Goal: Task Accomplishment & Management: Complete application form

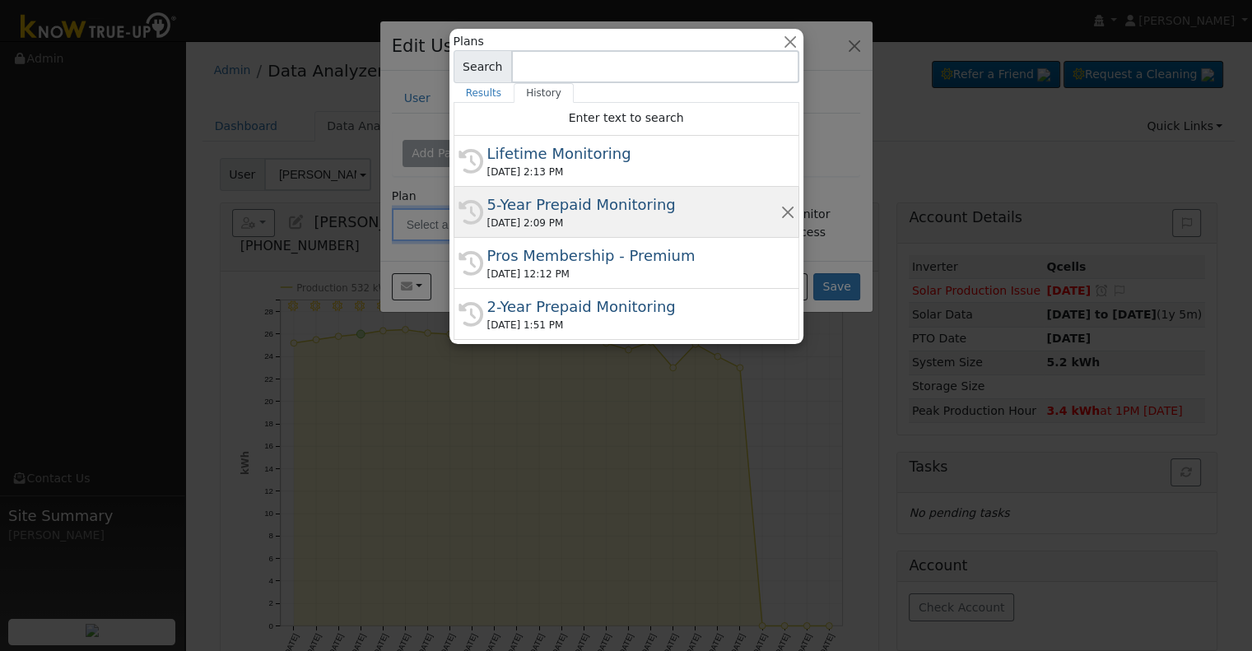
click at [659, 203] on div "5-Year Prepaid Monitoring" at bounding box center [633, 204] width 293 height 22
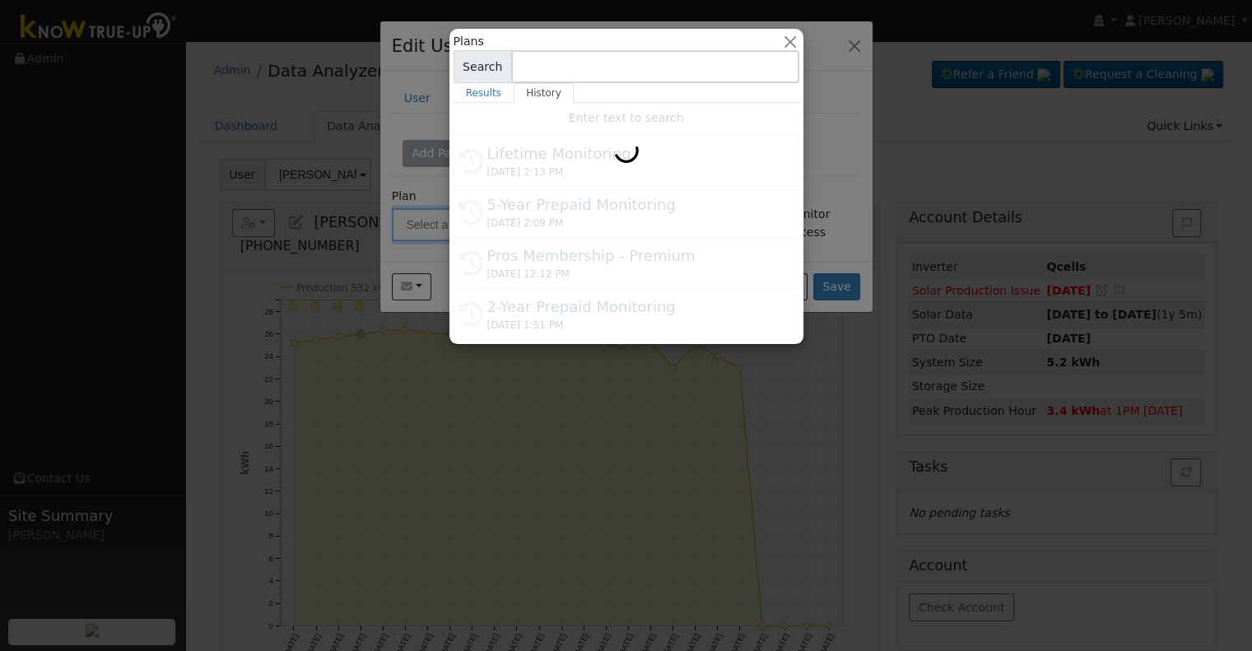
type input "5-Year Prepaid Monitoring"
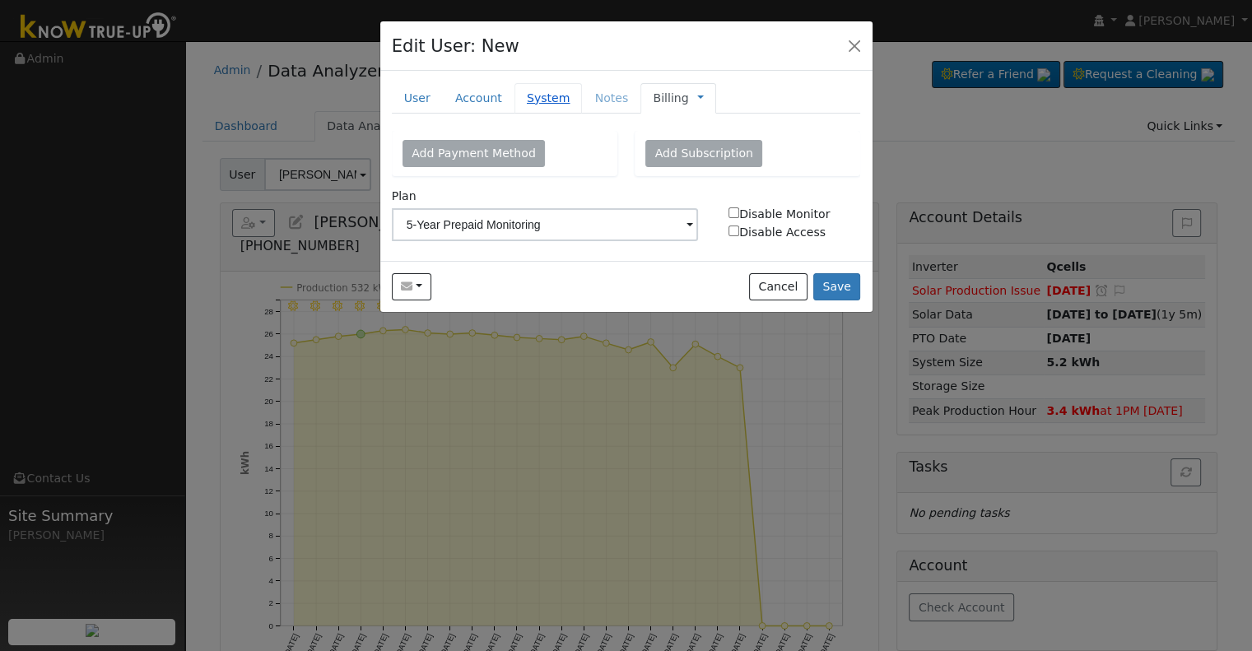
click at [549, 95] on link "System" at bounding box center [549, 98] width 68 height 30
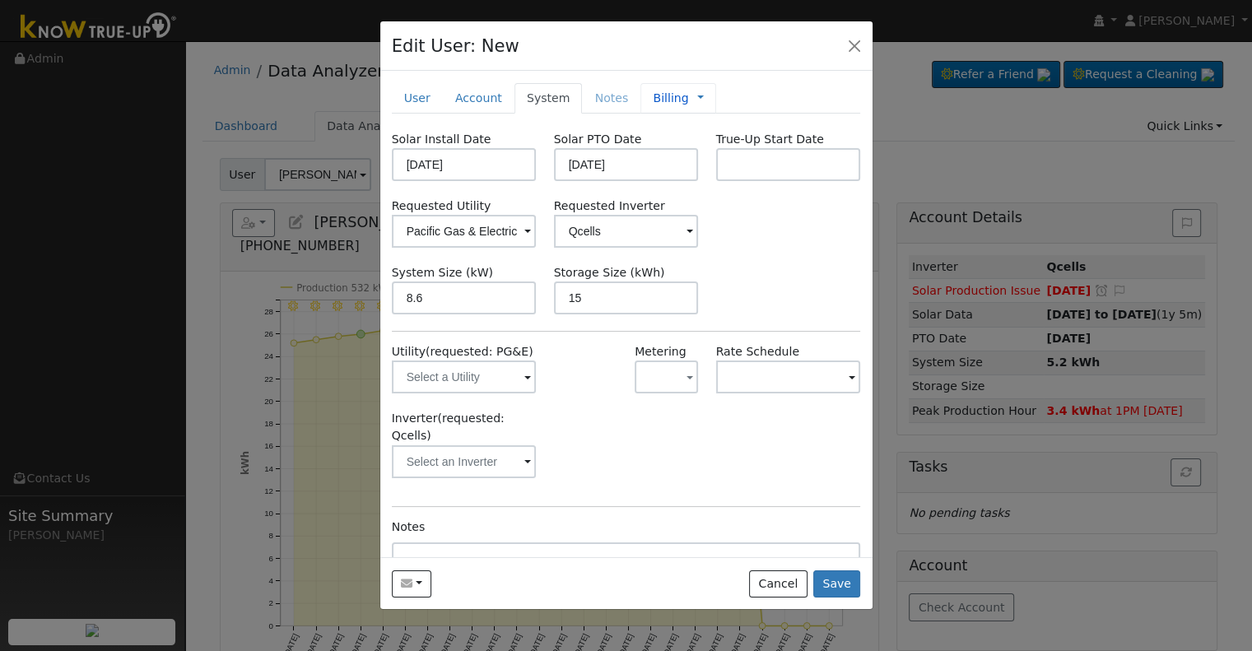
click at [657, 98] on link "Billing" at bounding box center [670, 98] width 35 height 17
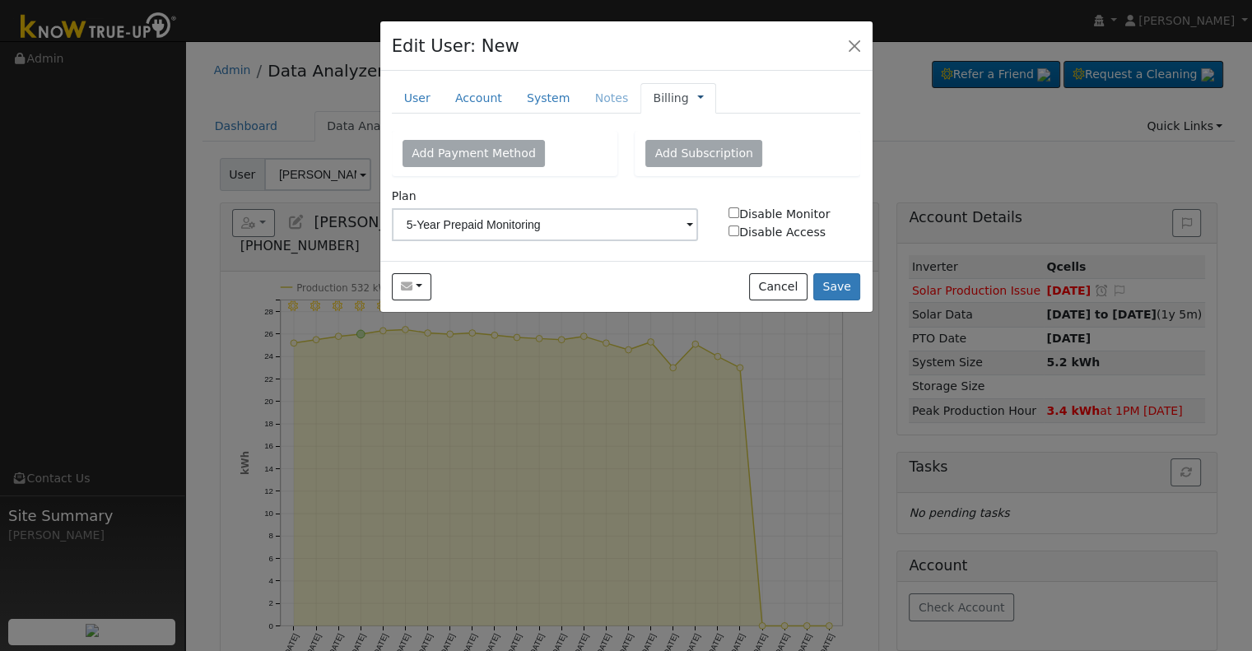
click at [697, 96] on link at bounding box center [700, 98] width 7 height 17
click at [706, 123] on link "Management" at bounding box center [755, 127] width 114 height 23
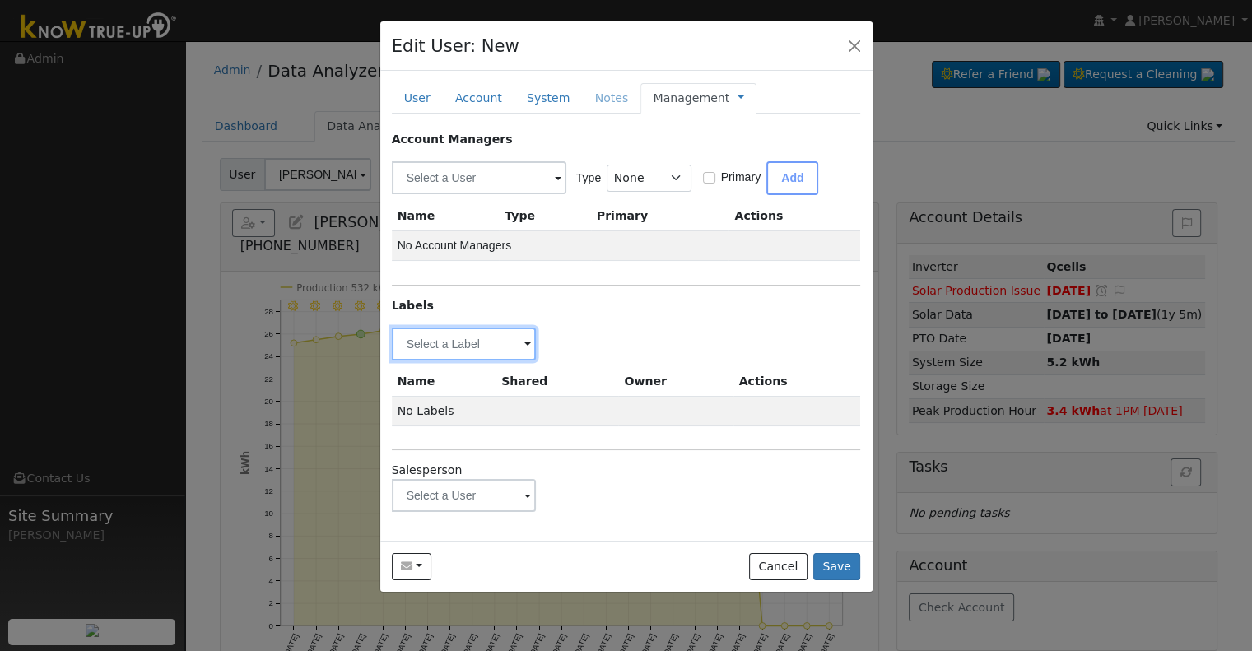
click at [482, 343] on input "text" at bounding box center [464, 344] width 145 height 33
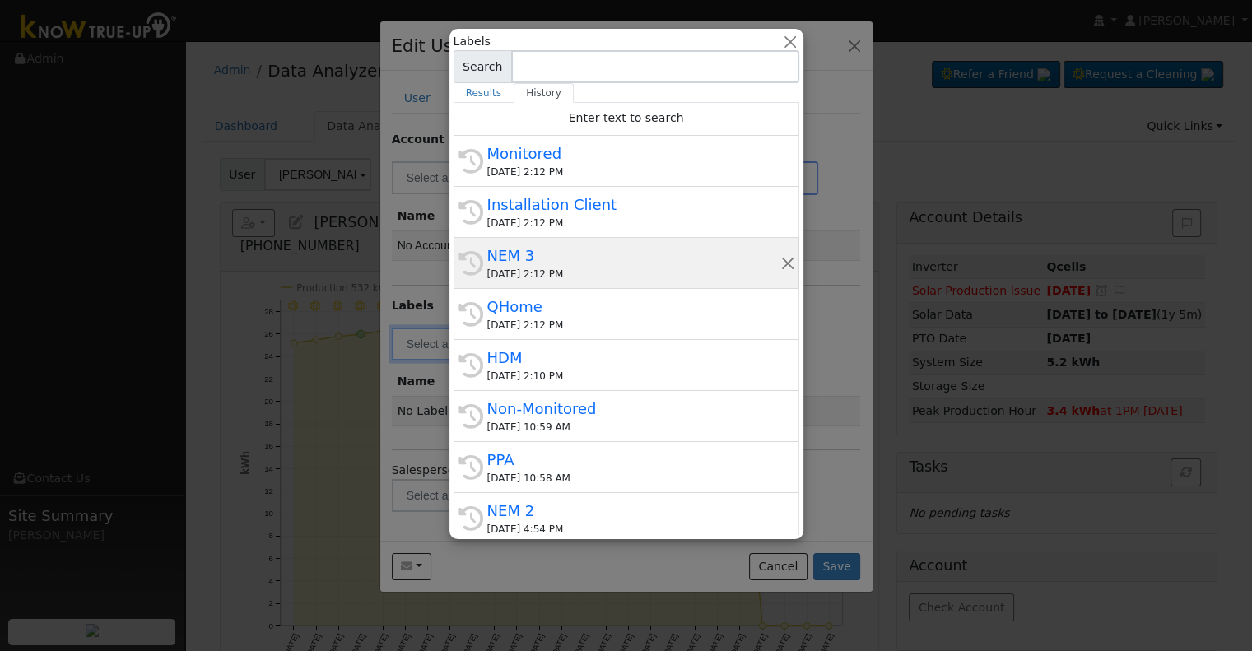
click at [632, 259] on div "NEM 3" at bounding box center [633, 256] width 293 height 22
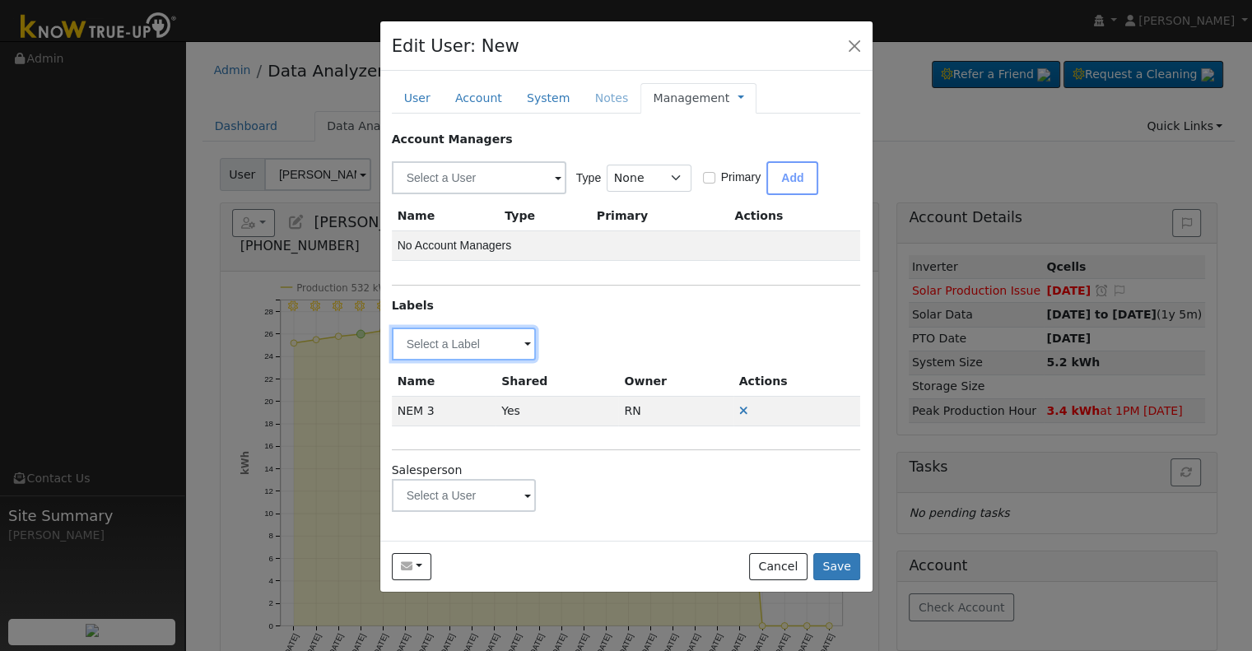
click at [466, 346] on input "text" at bounding box center [464, 344] width 145 height 33
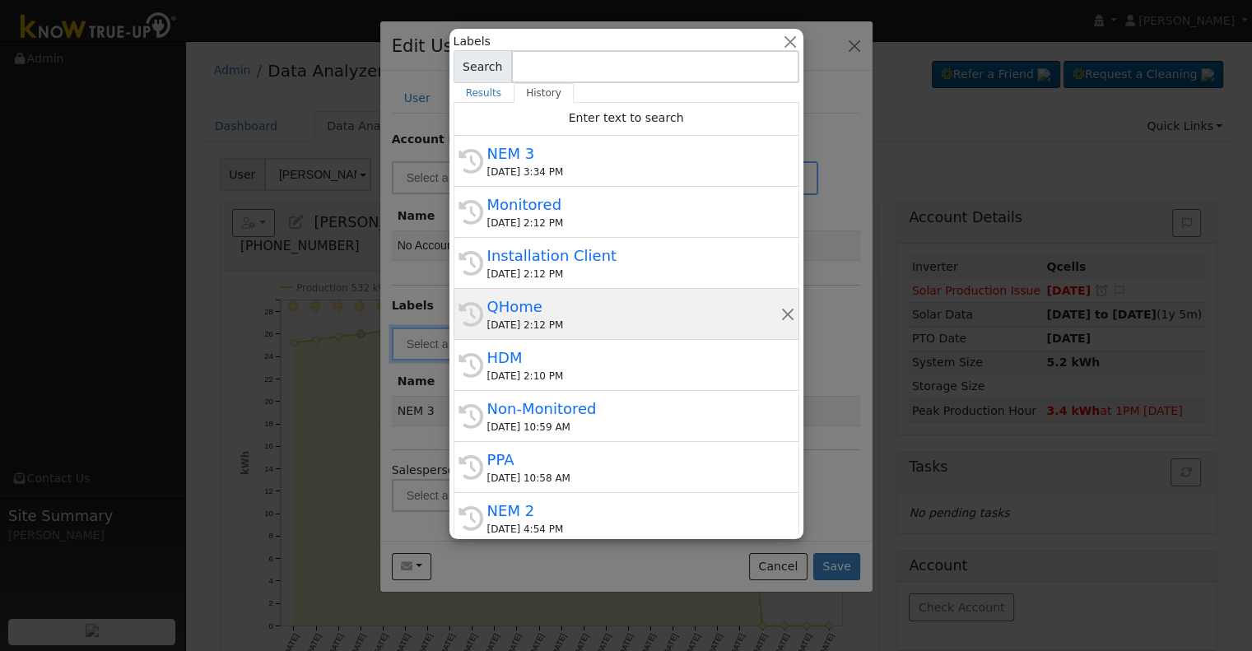
click at [535, 305] on div "QHome" at bounding box center [633, 307] width 293 height 22
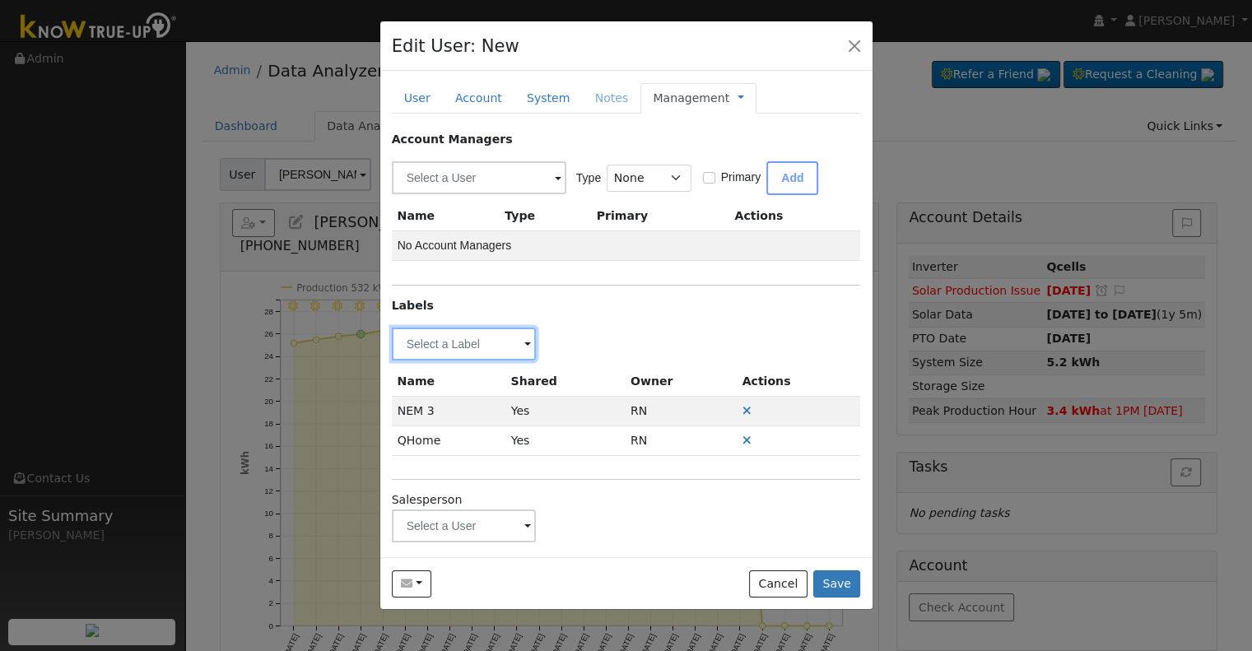
click at [461, 342] on input "text" at bounding box center [464, 344] width 145 height 33
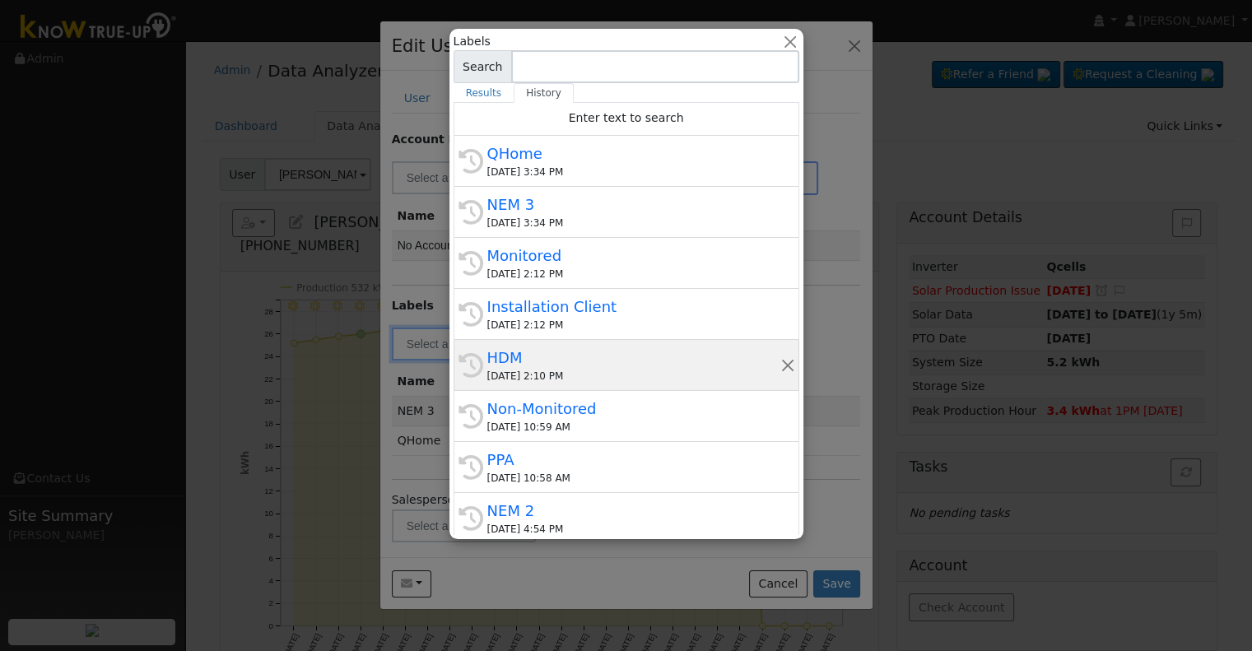
click at [559, 359] on div "HDM" at bounding box center [633, 358] width 293 height 22
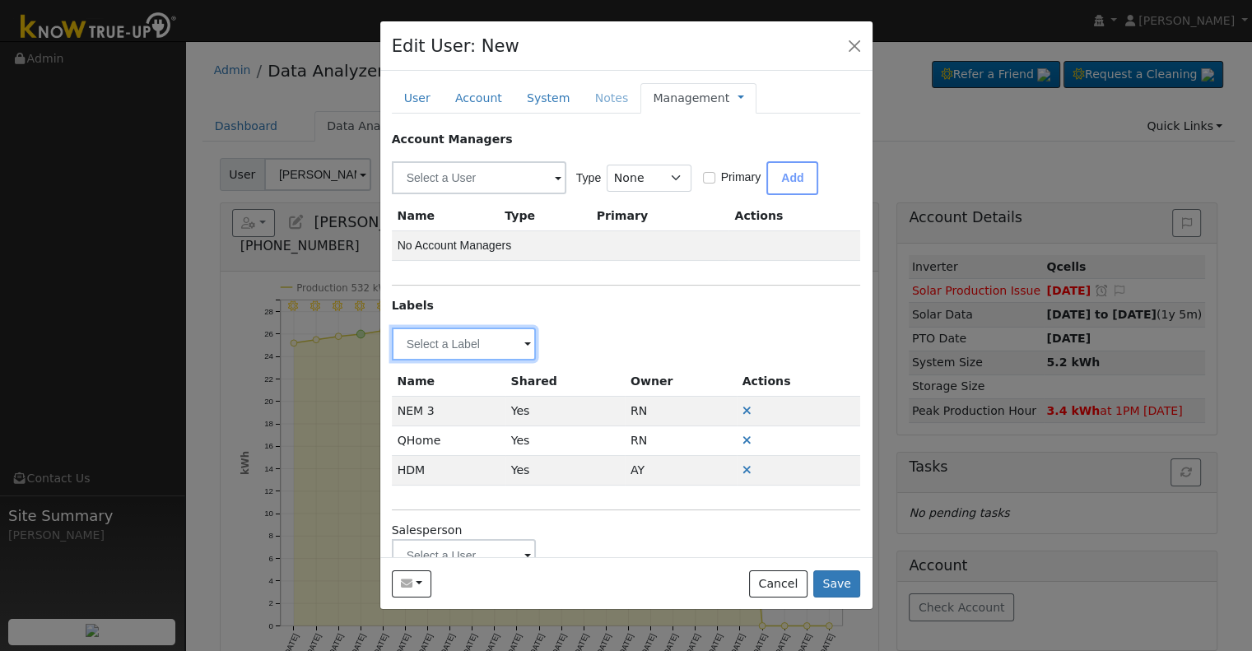
click at [486, 348] on input "text" at bounding box center [464, 344] width 145 height 33
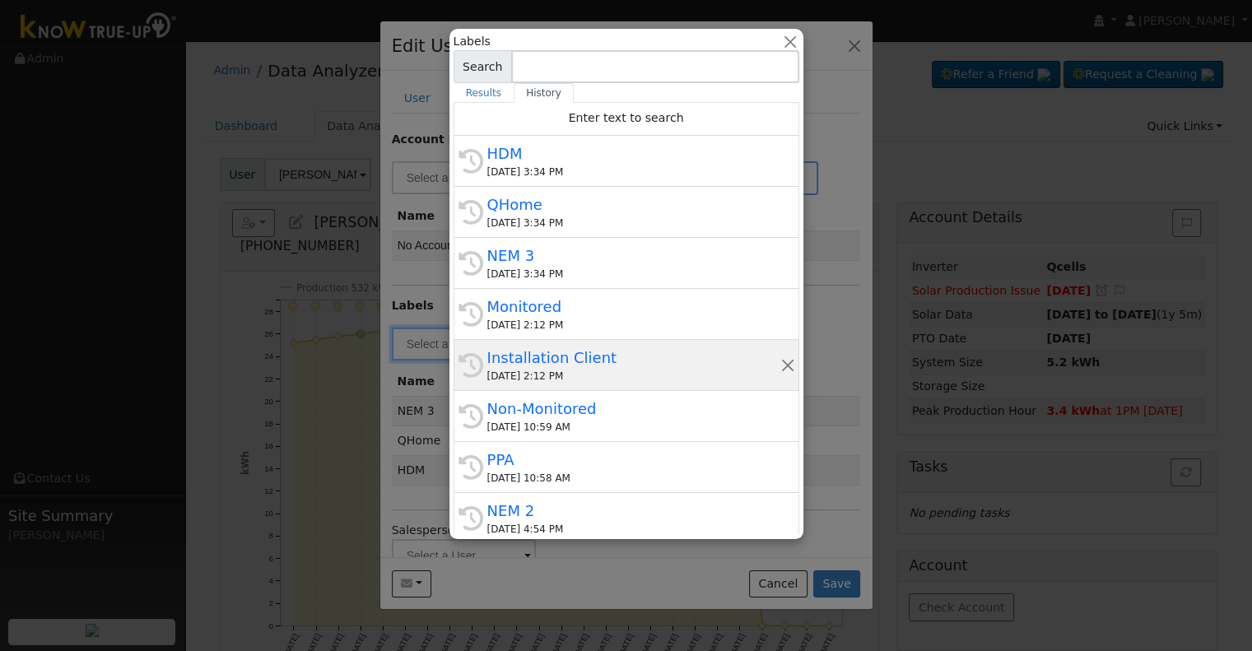
click at [537, 361] on div "Installation Client" at bounding box center [633, 358] width 293 height 22
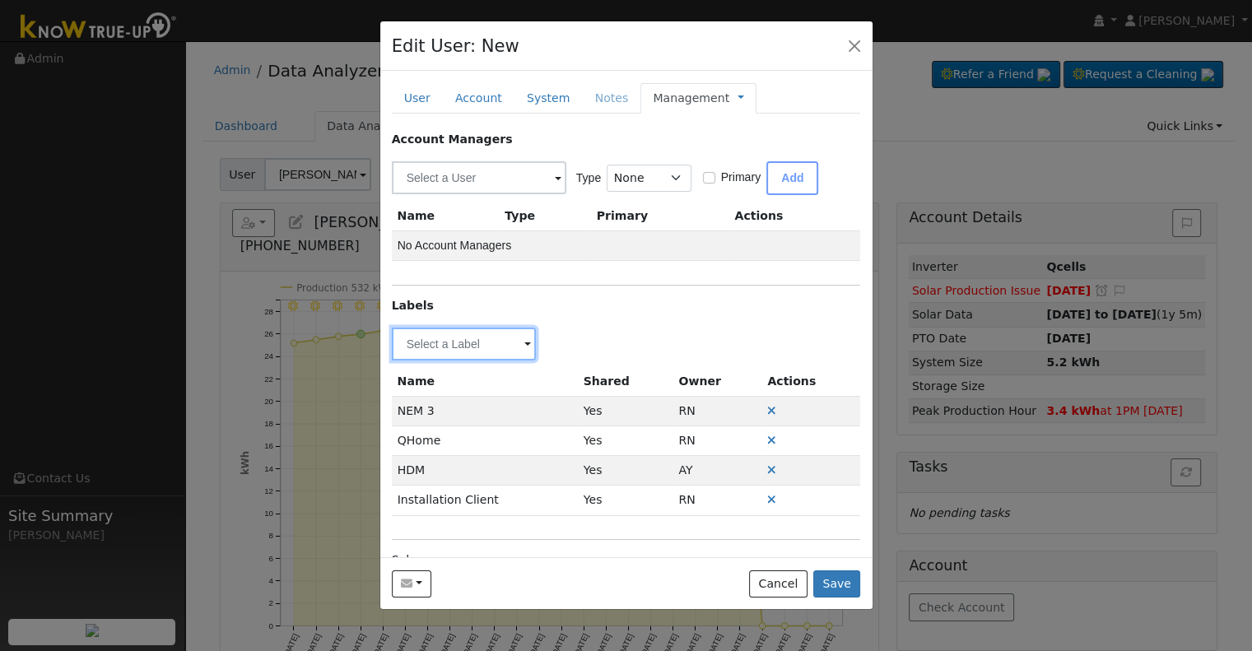
click at [488, 351] on input "text" at bounding box center [464, 344] width 145 height 33
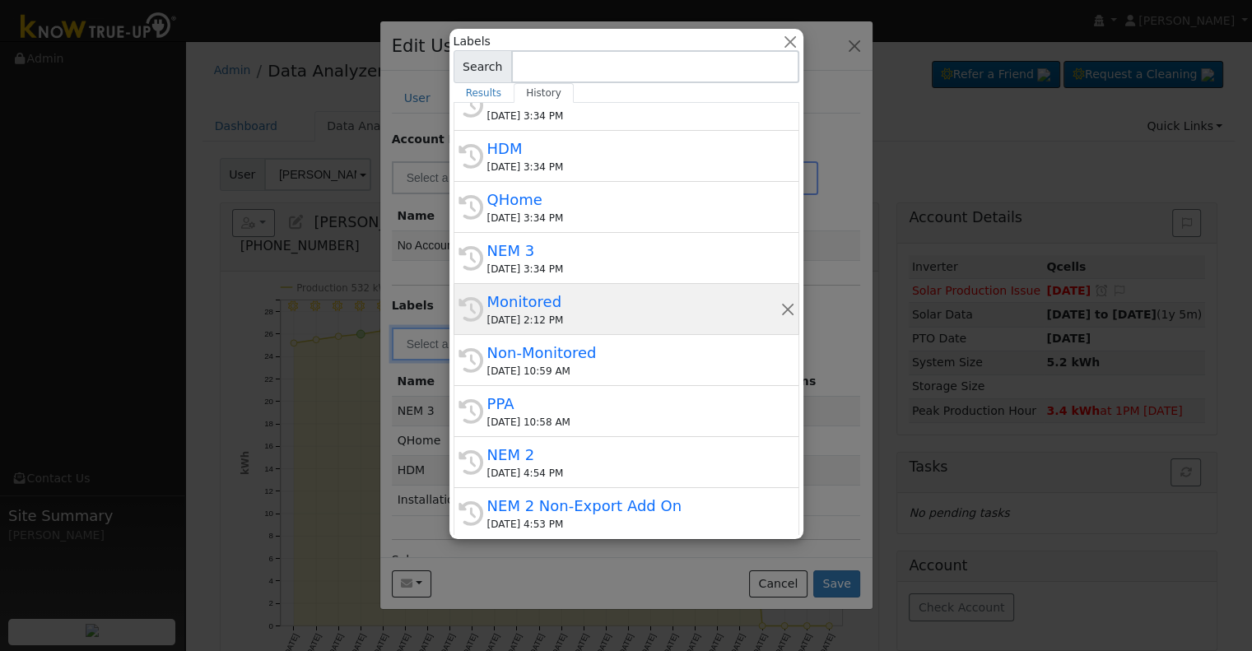
scroll to position [82, 0]
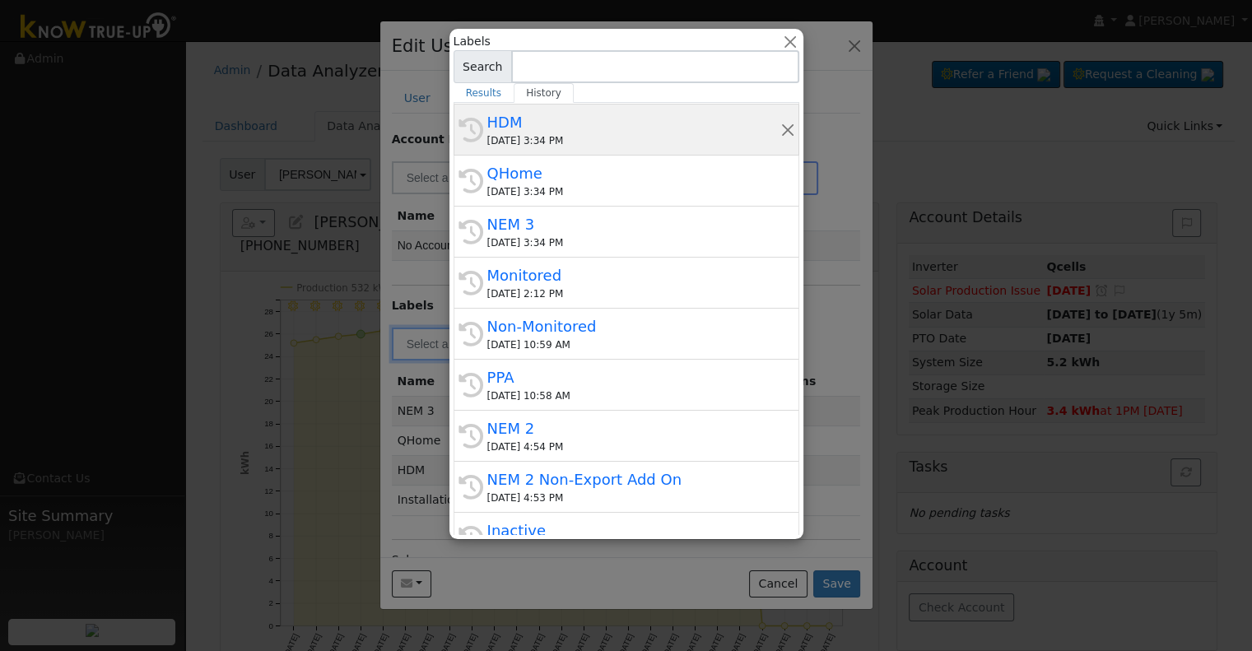
click at [578, 121] on div "HDM" at bounding box center [633, 122] width 293 height 22
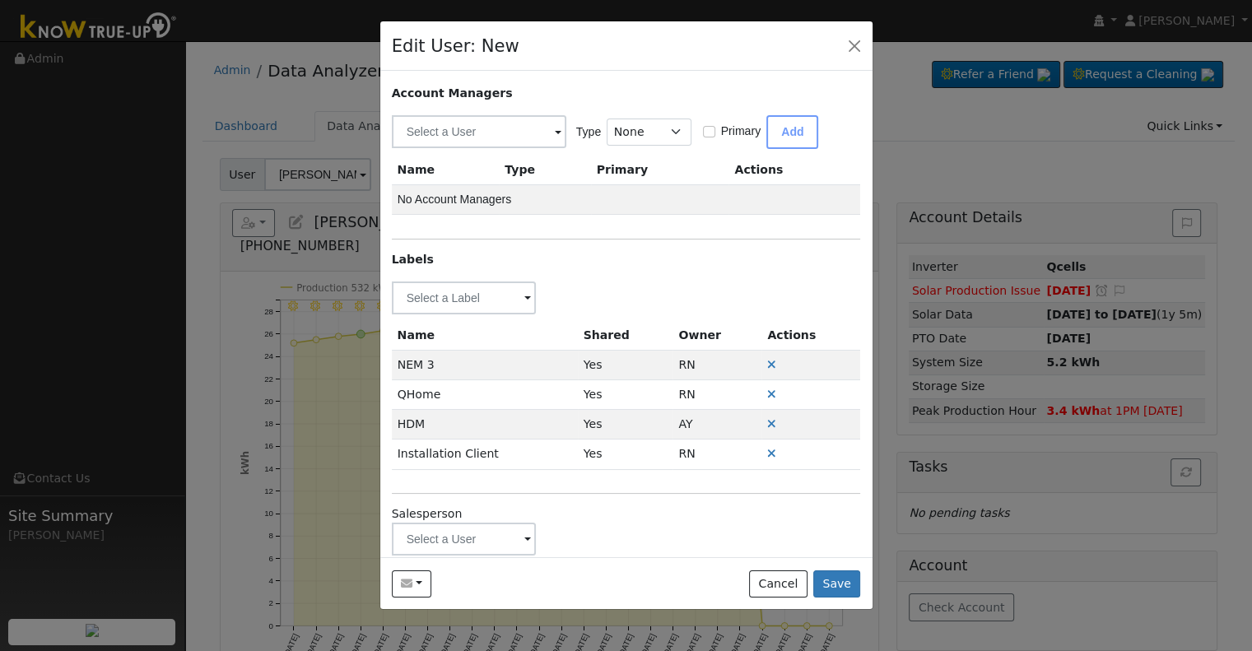
scroll to position [69, 0]
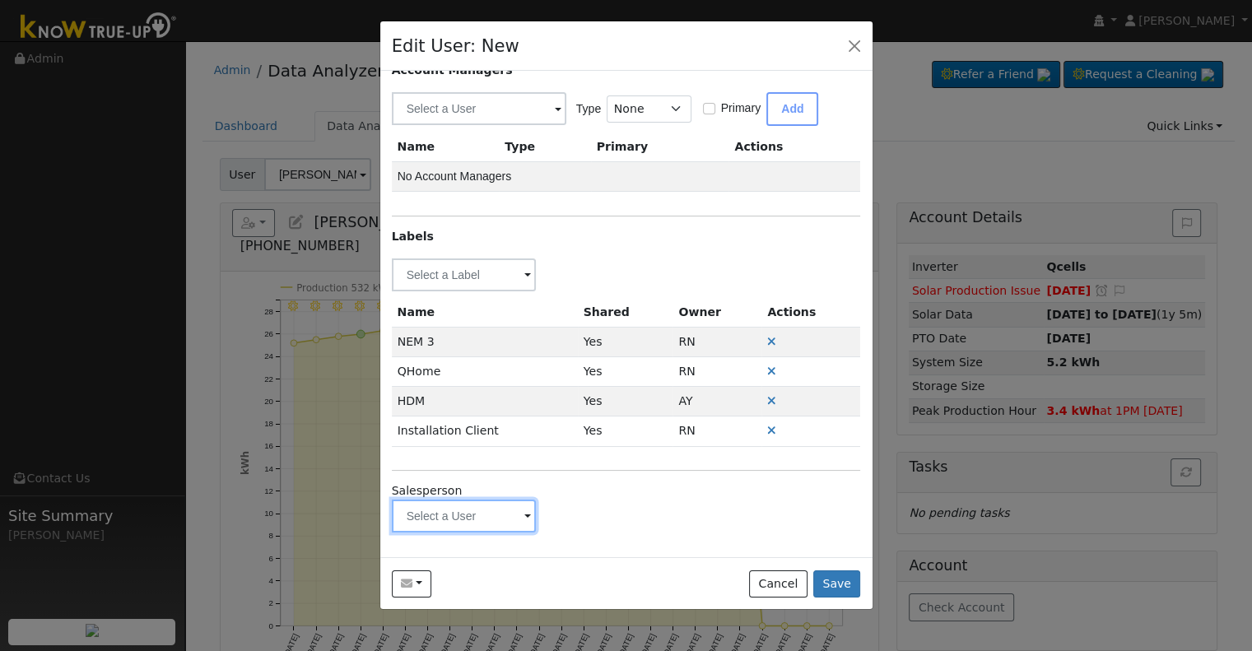
click at [458, 291] on input "text" at bounding box center [464, 275] width 145 height 33
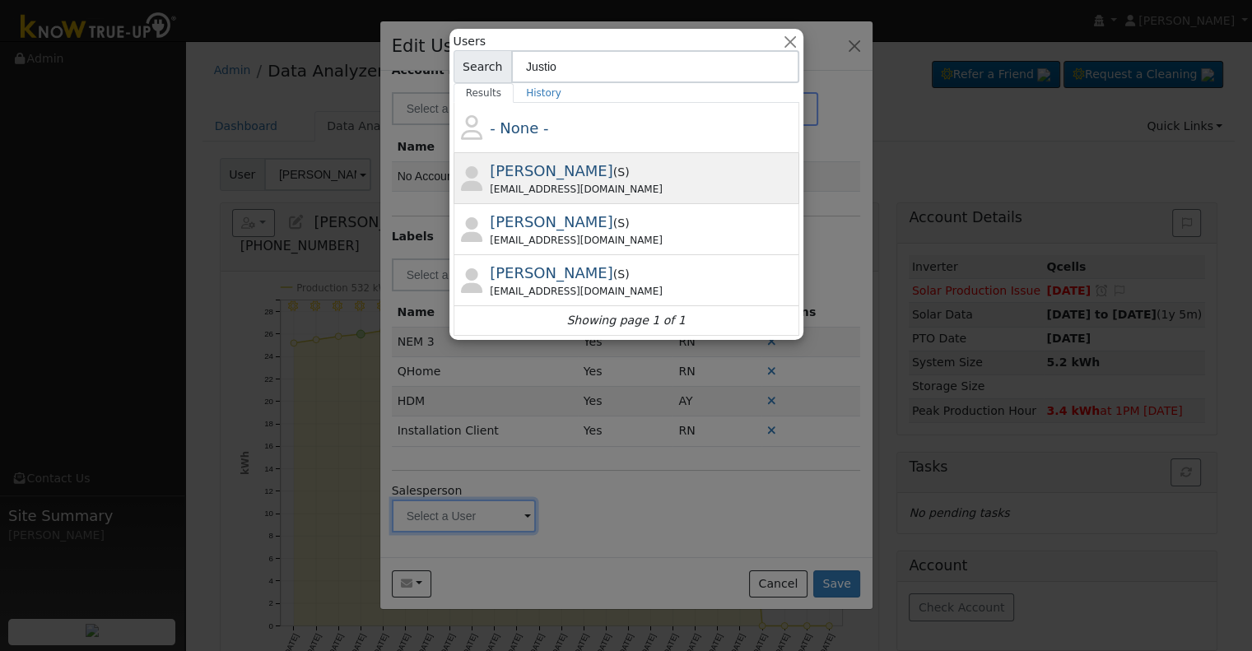
type input "Justio"
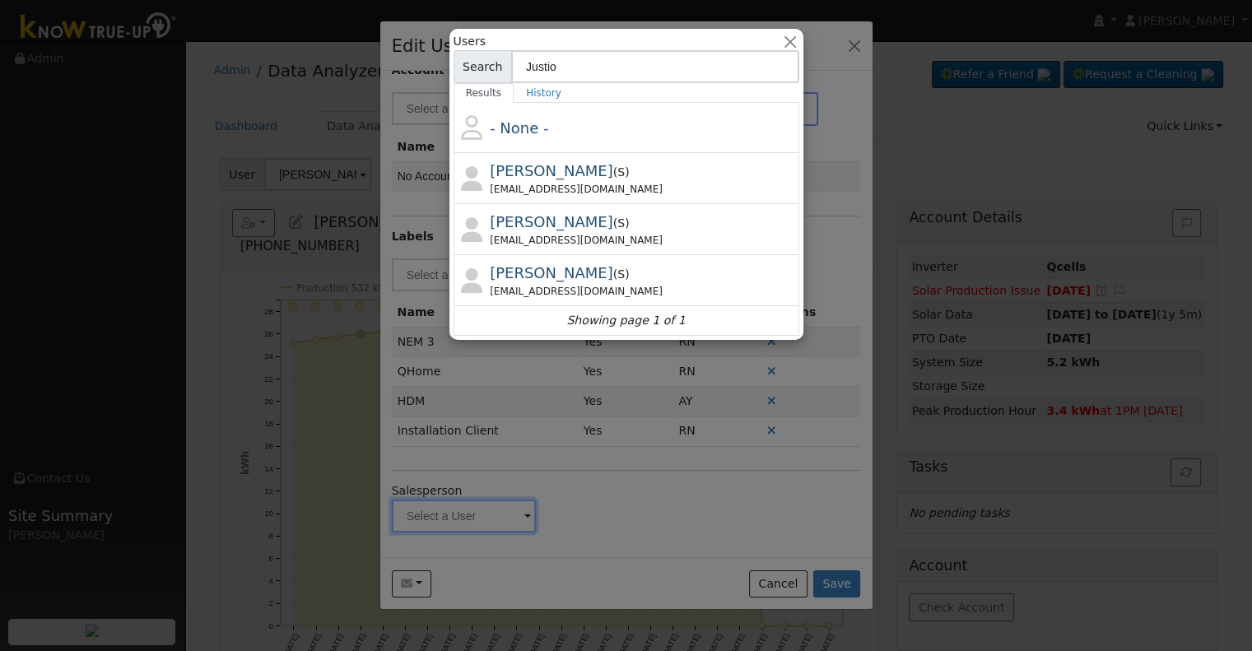
click at [606, 163] on div "Justin Beck ( S ) jbecksmp@gmail.com" at bounding box center [642, 178] width 305 height 37
type input "Justin Beck"
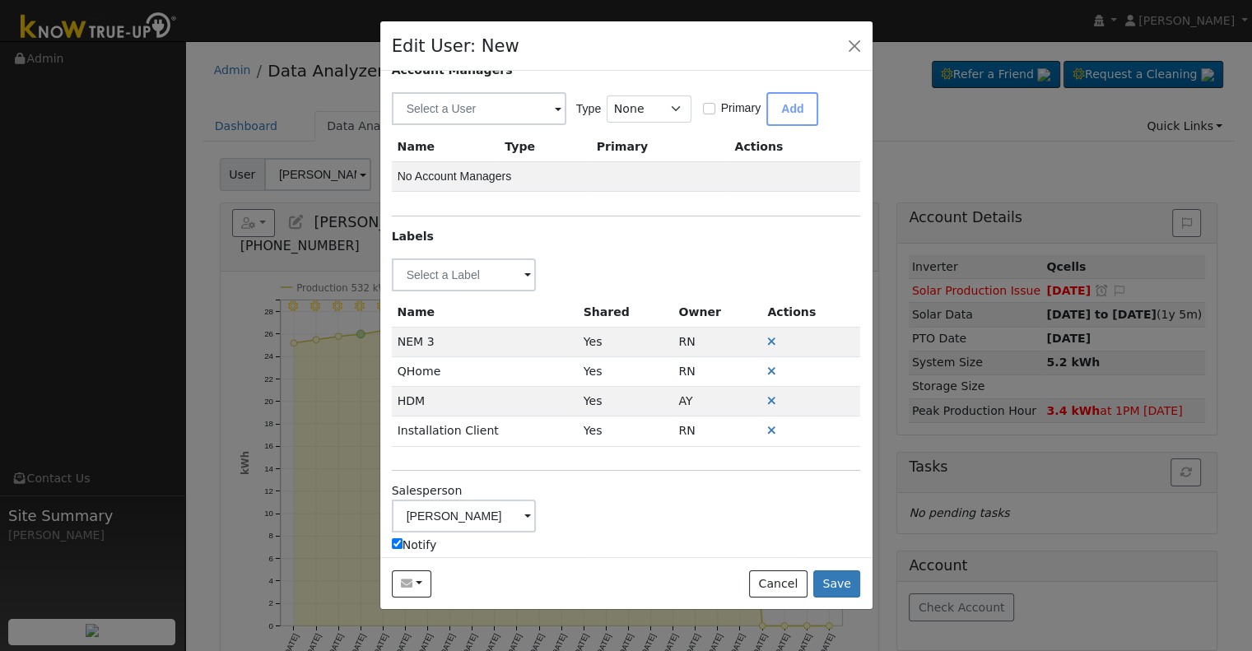
click at [403, 537] on label "Notify" at bounding box center [414, 545] width 45 height 17
click at [403, 538] on input "Notify" at bounding box center [397, 543] width 11 height 11
checkbox input "false"
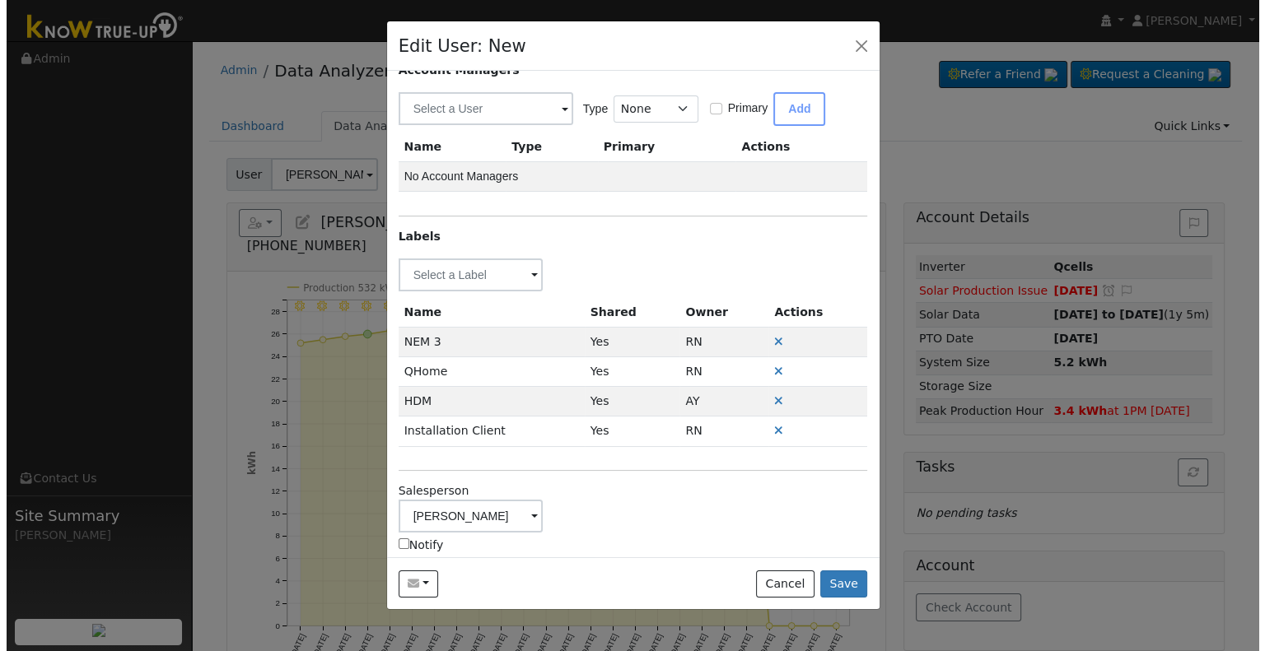
scroll to position [0, 0]
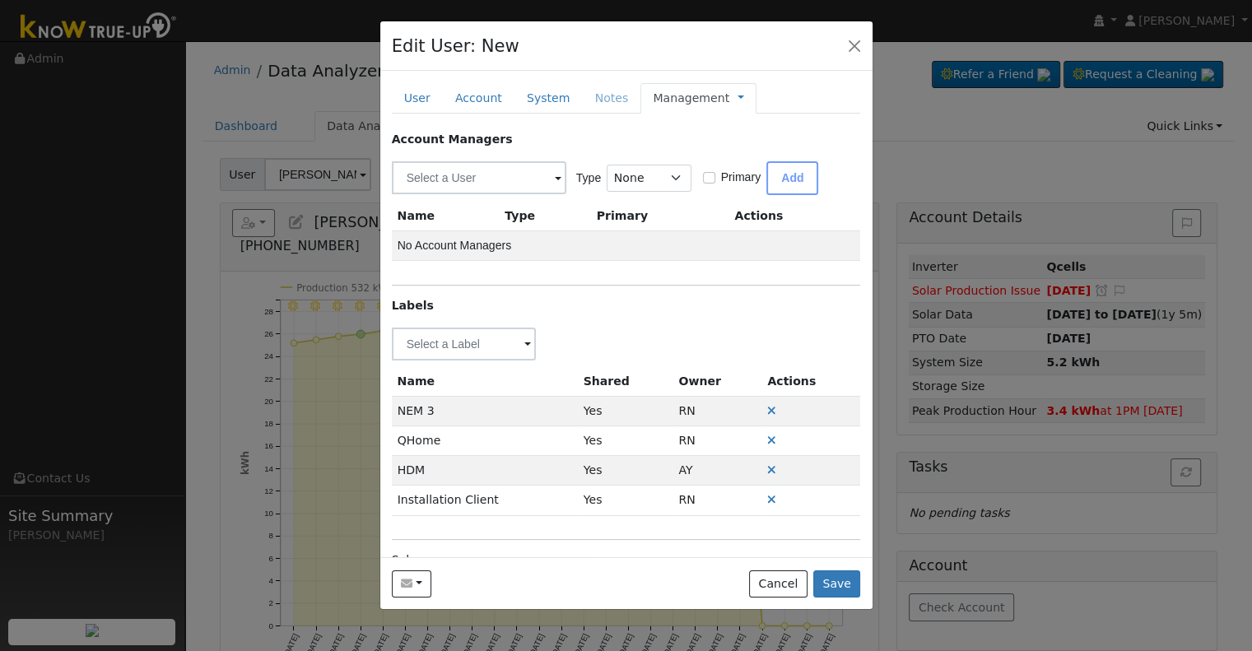
click at [729, 96] on span "Management Billing Timeline" at bounding box center [736, 97] width 15 height 13
click at [738, 97] on link at bounding box center [741, 98] width 7 height 17
click at [739, 156] on link "Billing" at bounding box center [796, 150] width 114 height 23
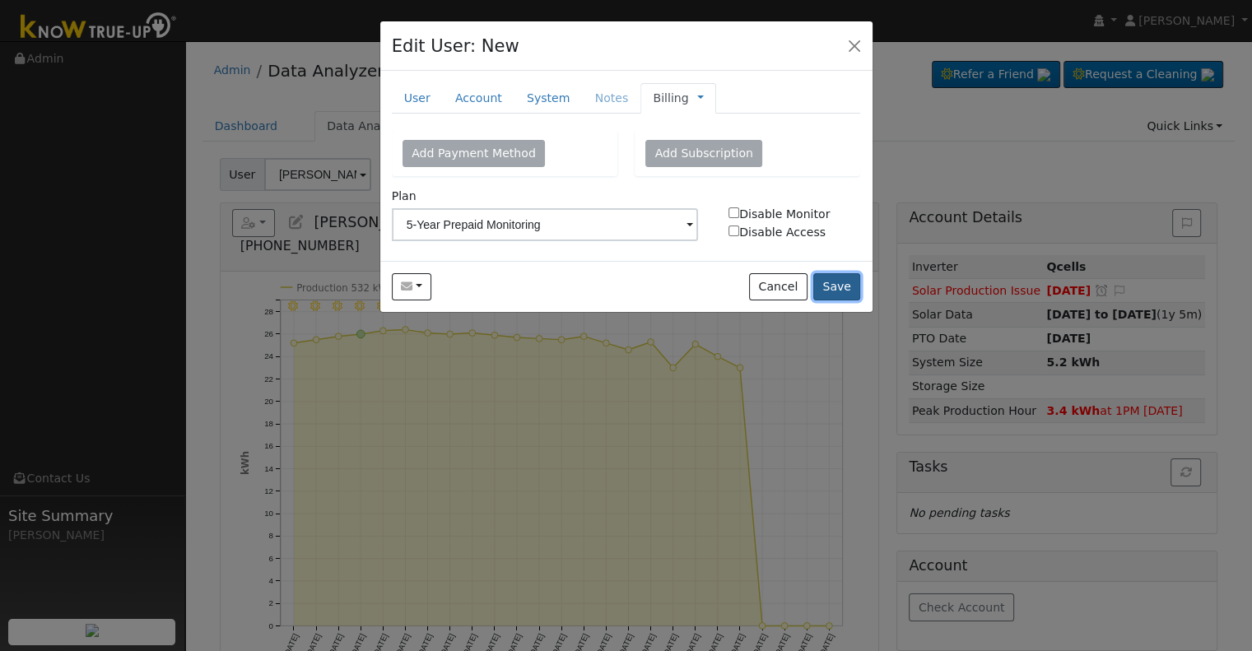
click at [827, 275] on button "Save" at bounding box center [837, 287] width 48 height 28
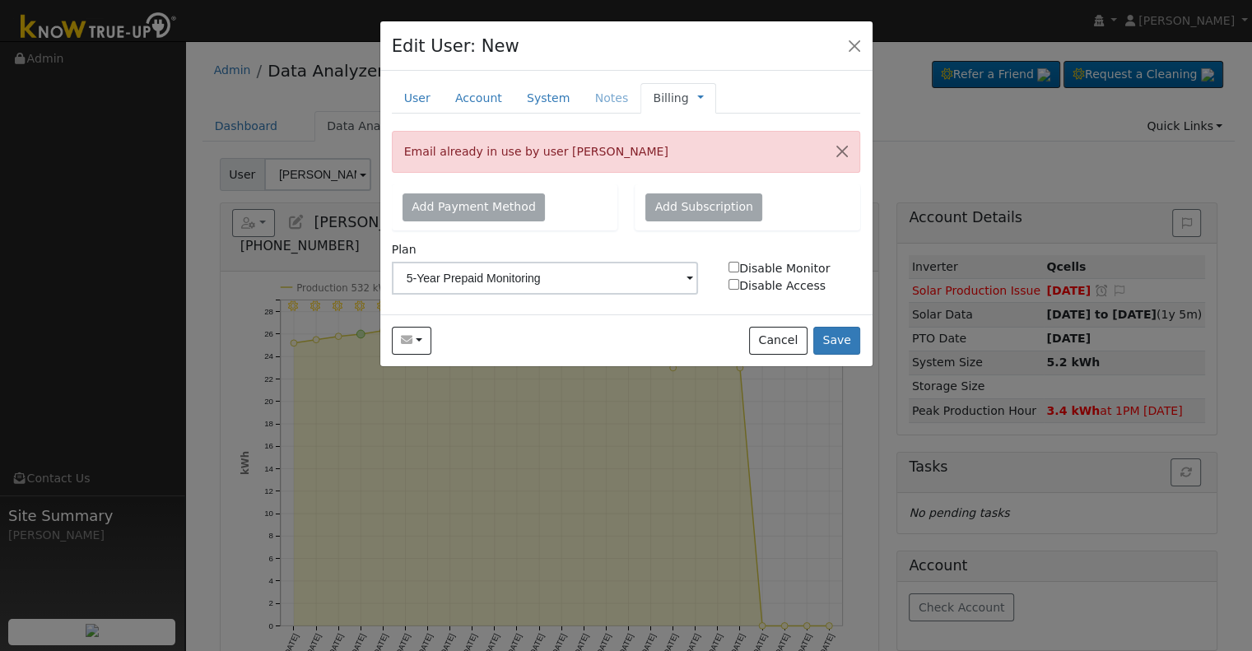
click at [563, 152] on span "Email already in use by user Mike Nguyen" at bounding box center [536, 151] width 264 height 13
drag, startPoint x: 622, startPoint y: 150, endPoint x: 551, endPoint y: 156, distance: 71.0
click at [551, 156] on div "Email already in use by user Mike Nguyen" at bounding box center [626, 152] width 469 height 42
copy span "Mike Nguyen"
click at [861, 41] on button "button" at bounding box center [854, 45] width 23 height 23
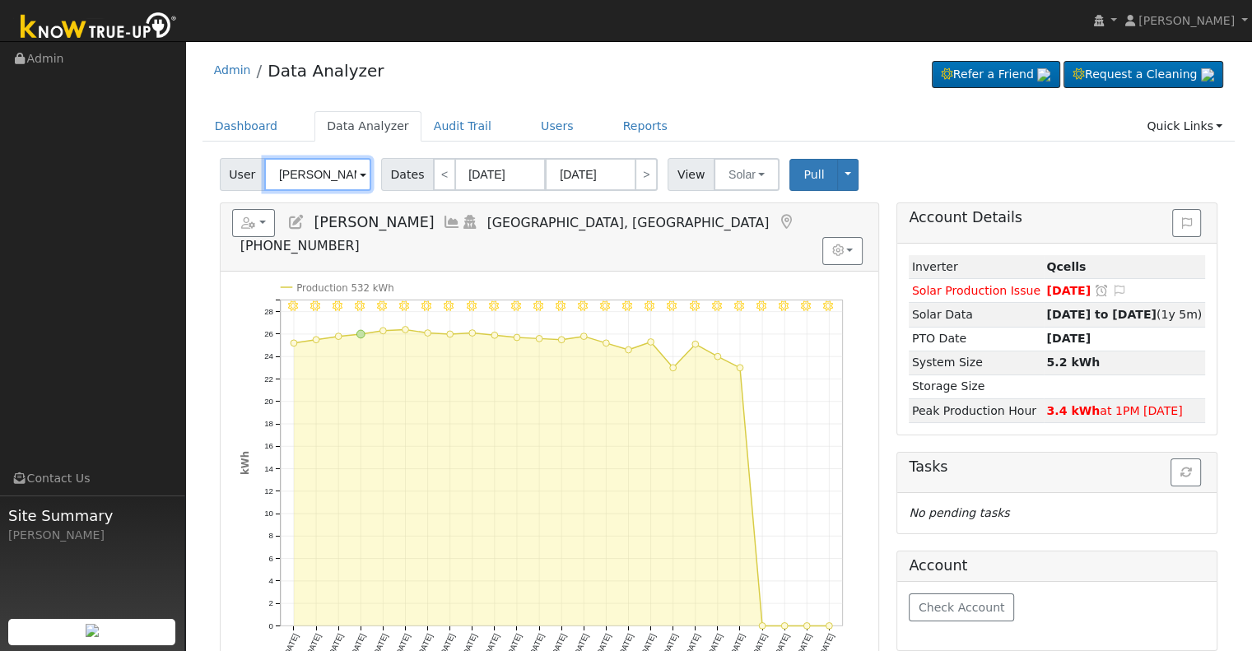
paste input "Mike Nguye"
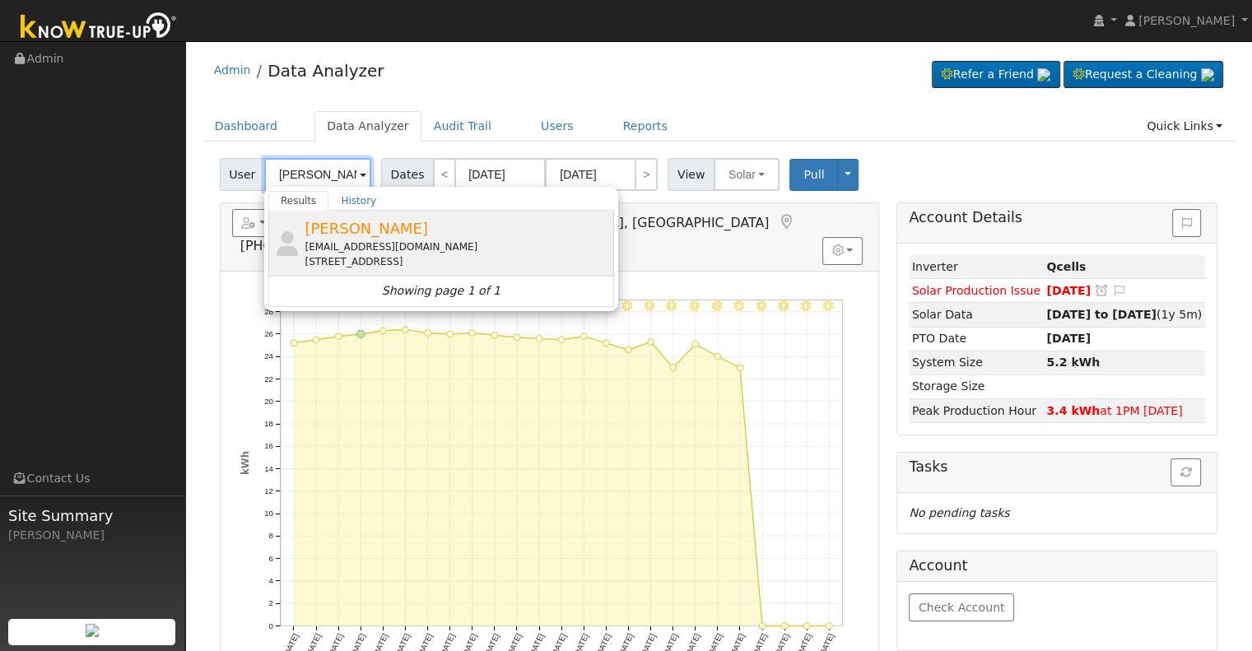
type input "Mike Nguyen"
click at [344, 249] on div "mrbunbohue@yahoo.com" at bounding box center [457, 247] width 305 height 15
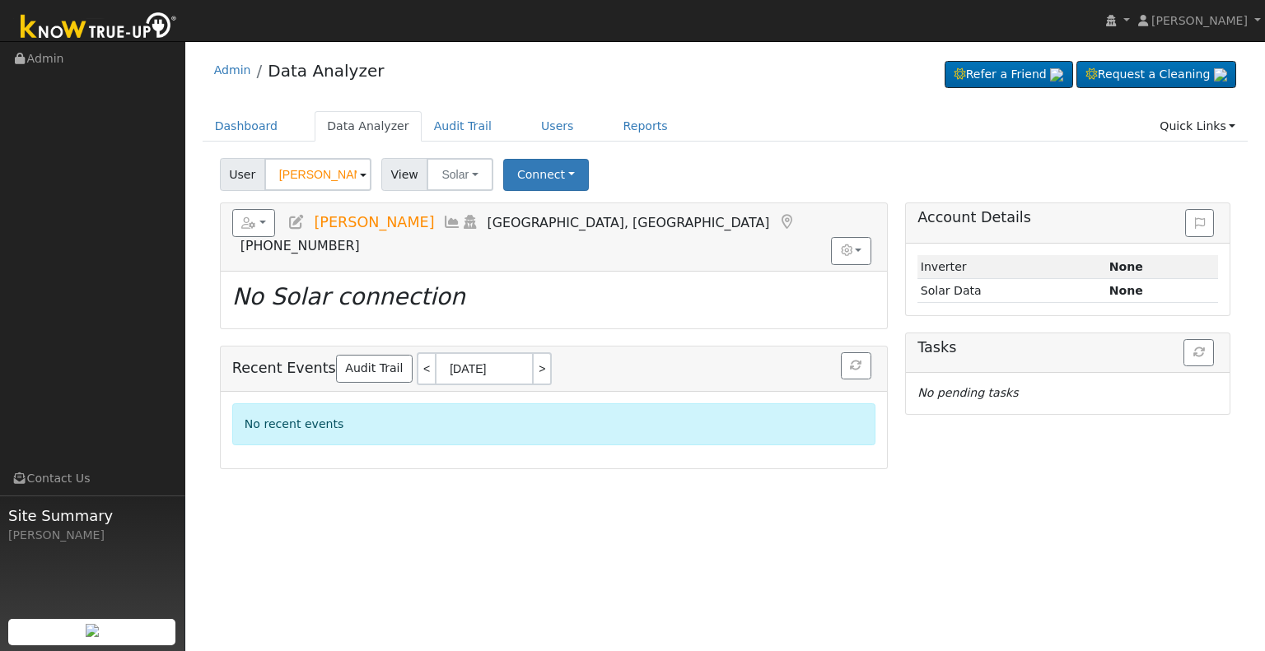
click at [295, 223] on icon at bounding box center [296, 222] width 18 height 15
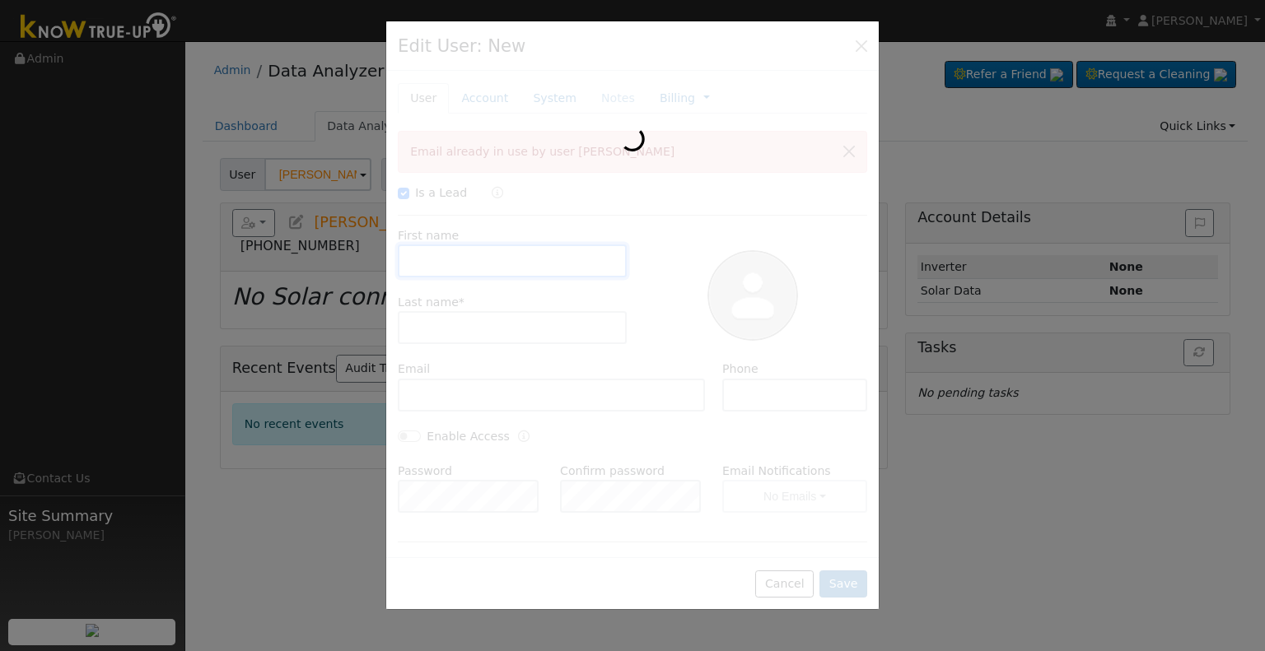
checkbox input "true"
type input "Mike"
type input "Nguyen"
type input "mrbunbohue@yahoo.com"
type input "6617034009"
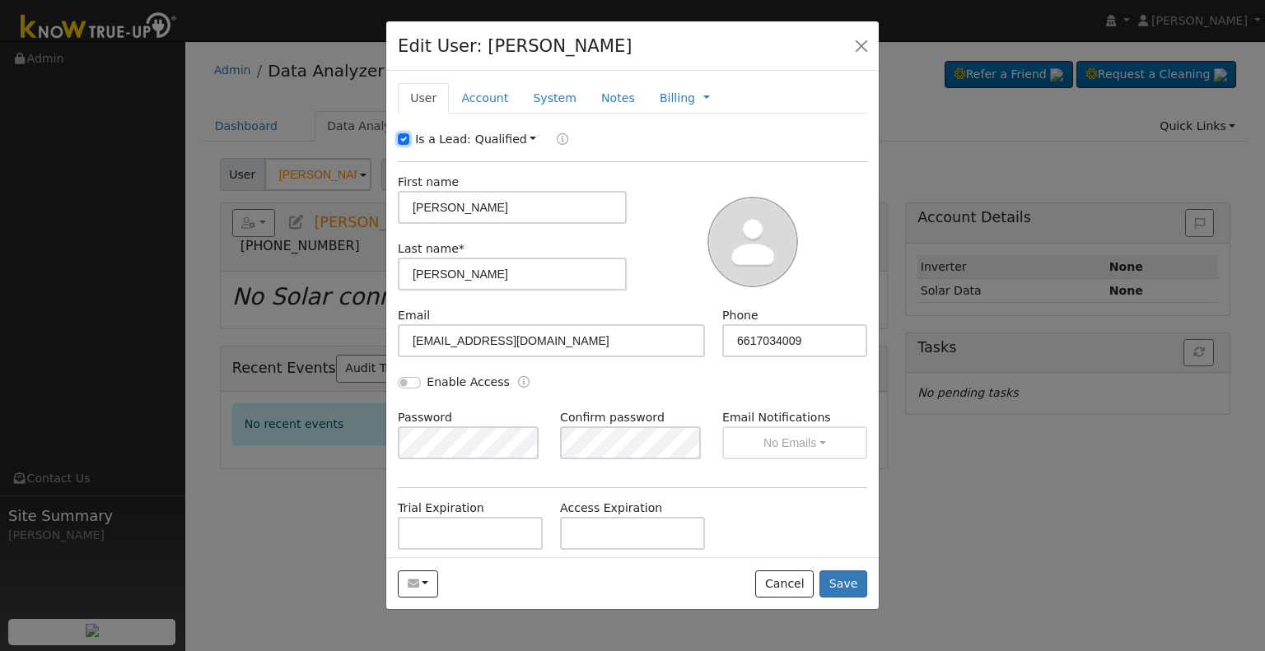
click at [403, 136] on input "Is a Lead:" at bounding box center [404, 139] width 12 height 12
checkbox input "false"
drag, startPoint x: 408, startPoint y: 381, endPoint x: 417, endPoint y: 389, distance: 11.7
click at [406, 381] on input "Enable Access" at bounding box center [409, 383] width 23 height 12
checkbox input "true"
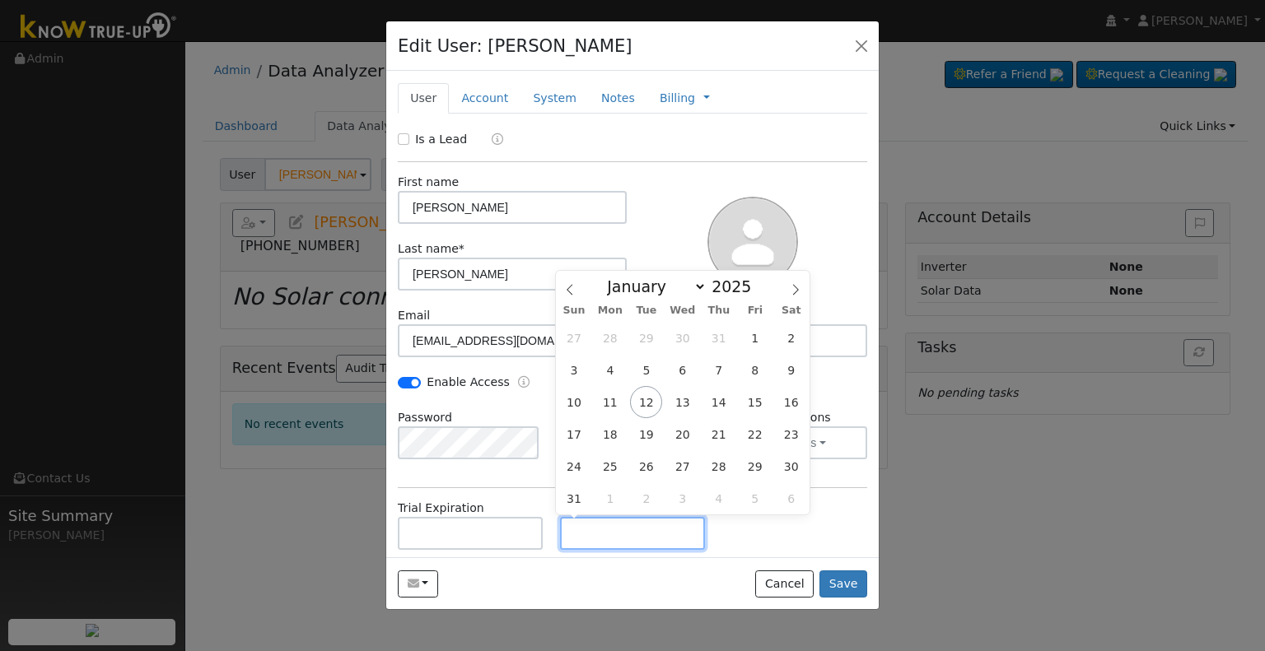
click at [616, 536] on input "text" at bounding box center [632, 533] width 145 height 33
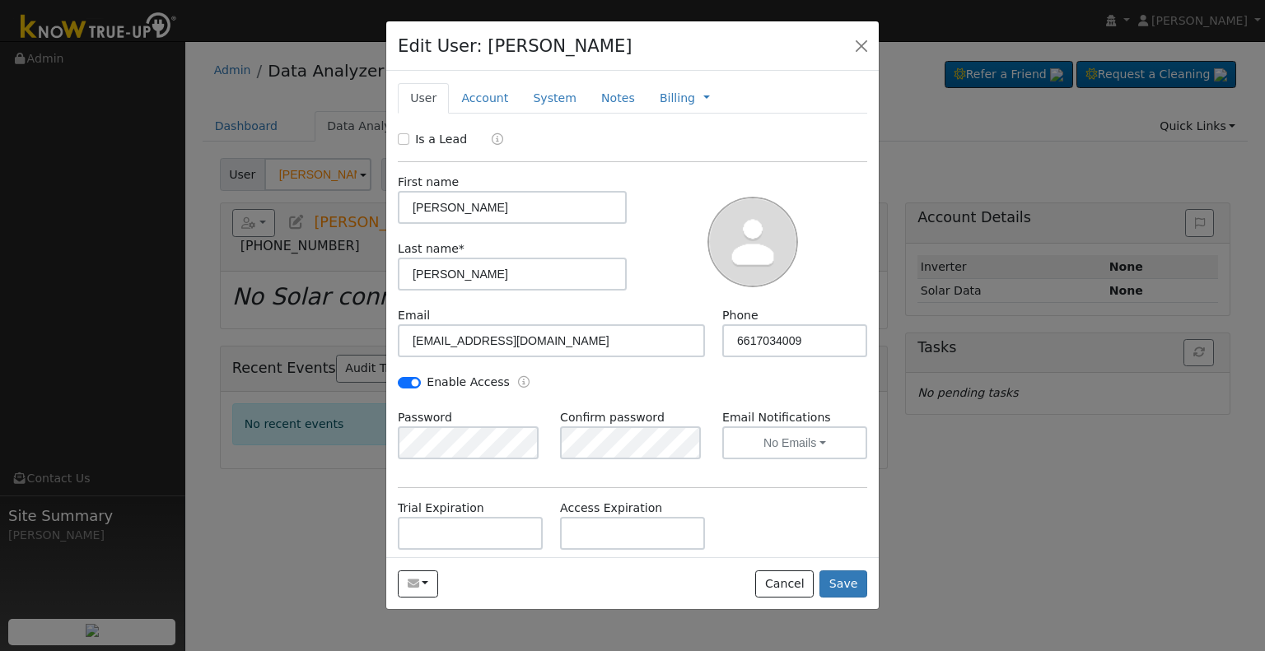
click at [757, 537] on div "Trial Expiration Access Expiration" at bounding box center [632, 533] width 487 height 67
click at [744, 454] on button "No Emails" at bounding box center [794, 442] width 145 height 33
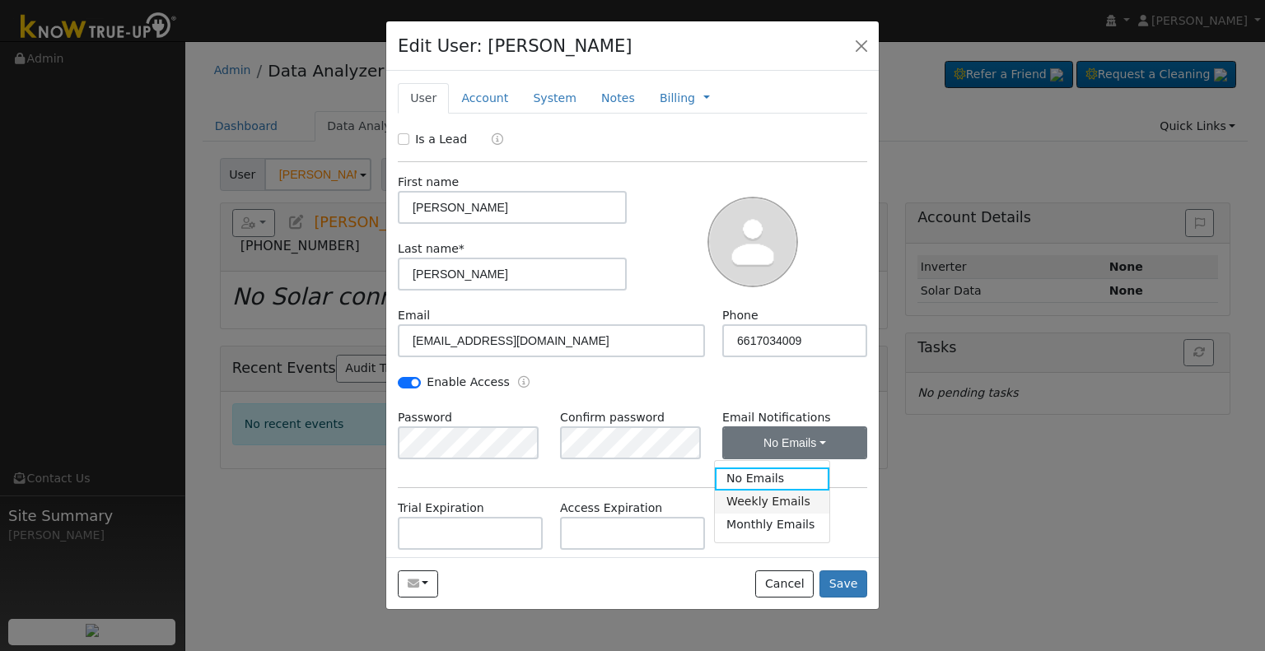
click at [749, 499] on link "Weekly Emails" at bounding box center [772, 502] width 114 height 23
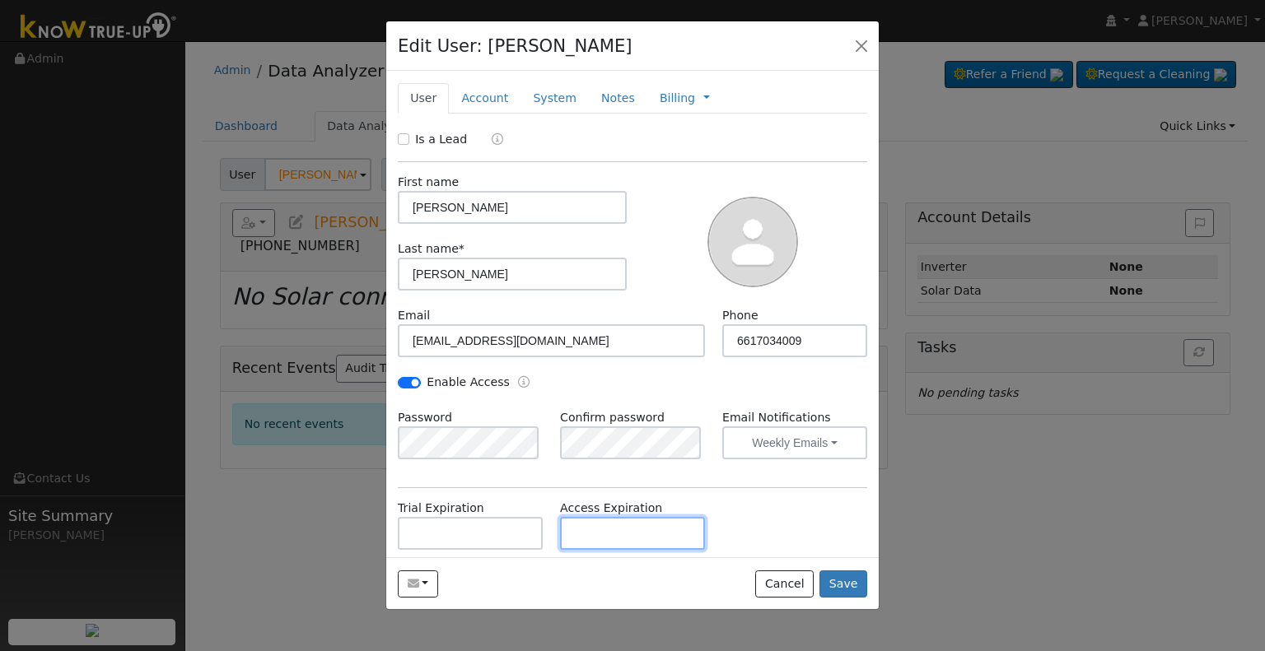
click at [653, 538] on input "text" at bounding box center [632, 533] width 145 height 33
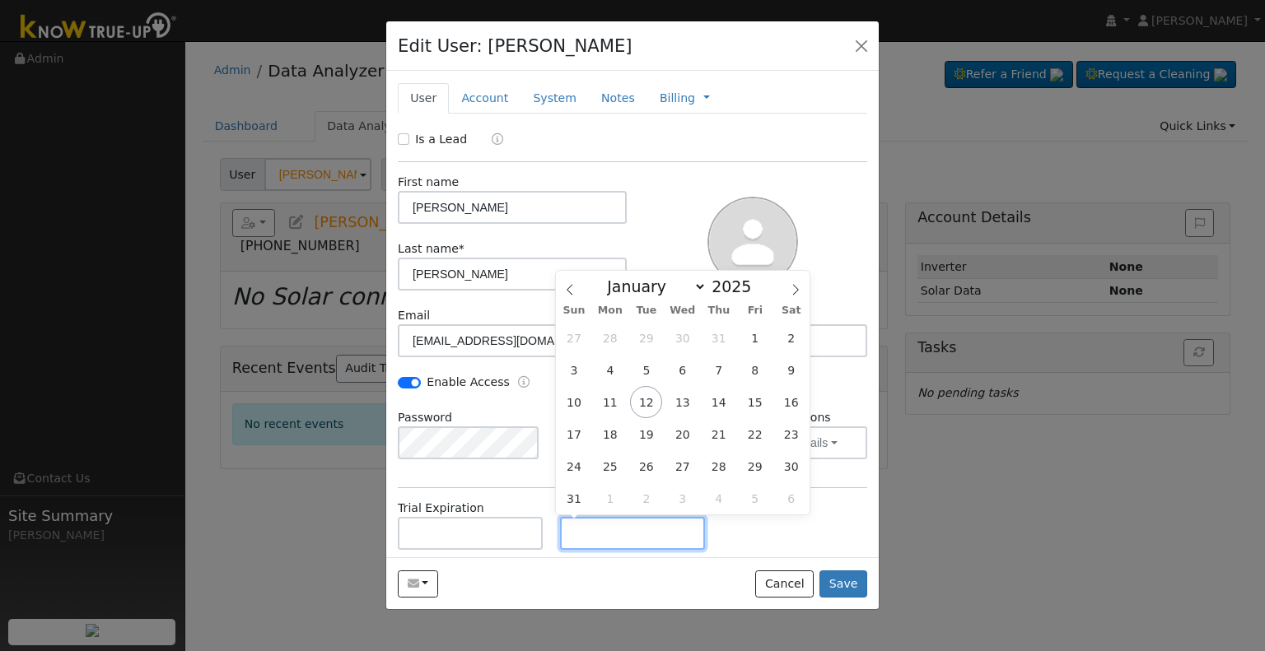
paste input "8/11/2025"
type input "08/11/2030"
click at [729, 530] on div "Trial Expiration Access Expiration 08/11/2030" at bounding box center [632, 533] width 487 height 67
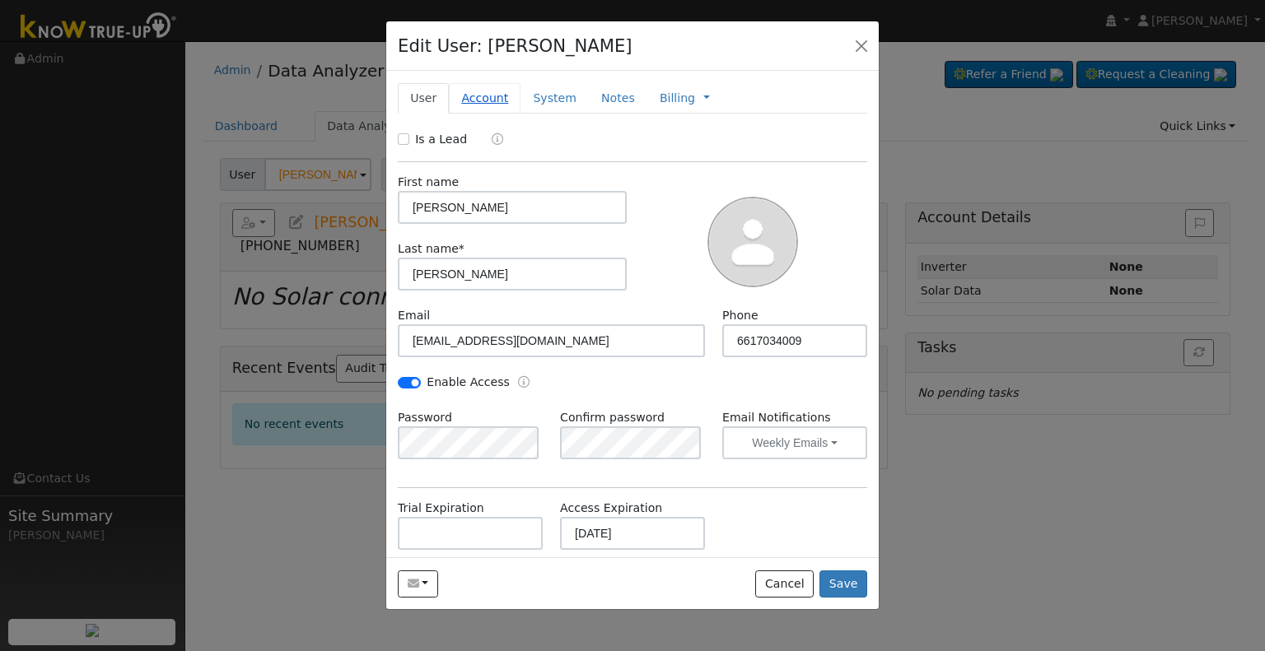
click at [469, 105] on link "Account" at bounding box center [485, 98] width 72 height 30
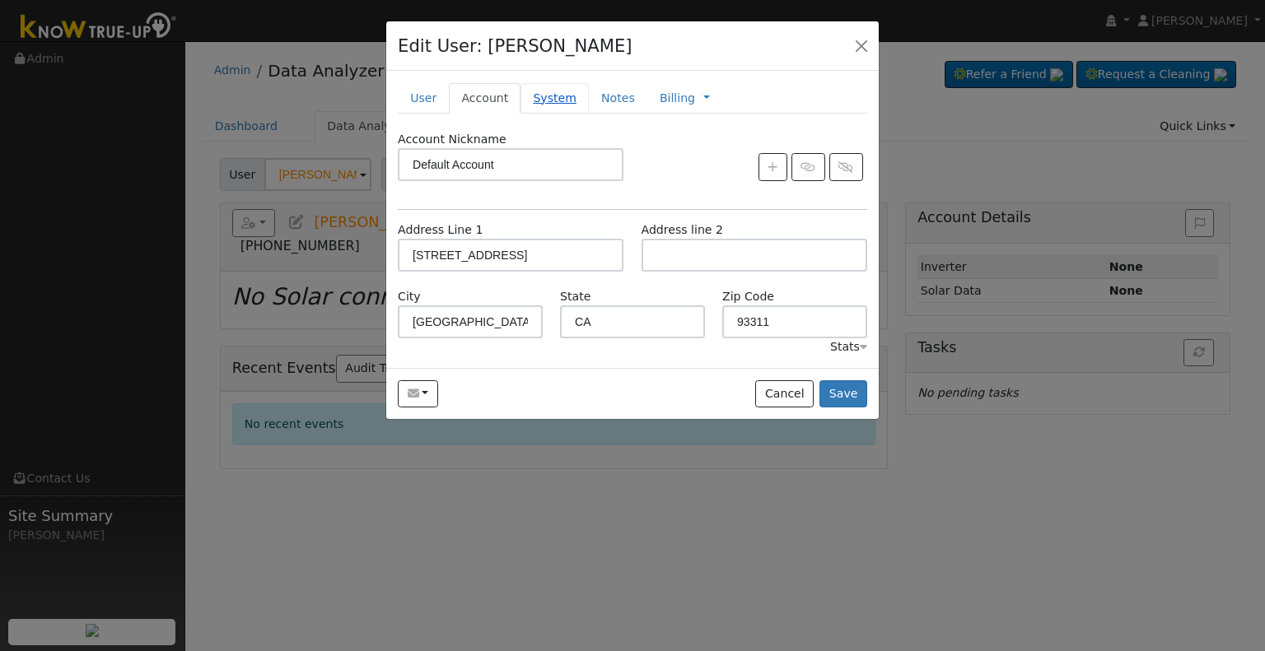
click at [555, 102] on link "System" at bounding box center [554, 98] width 68 height 30
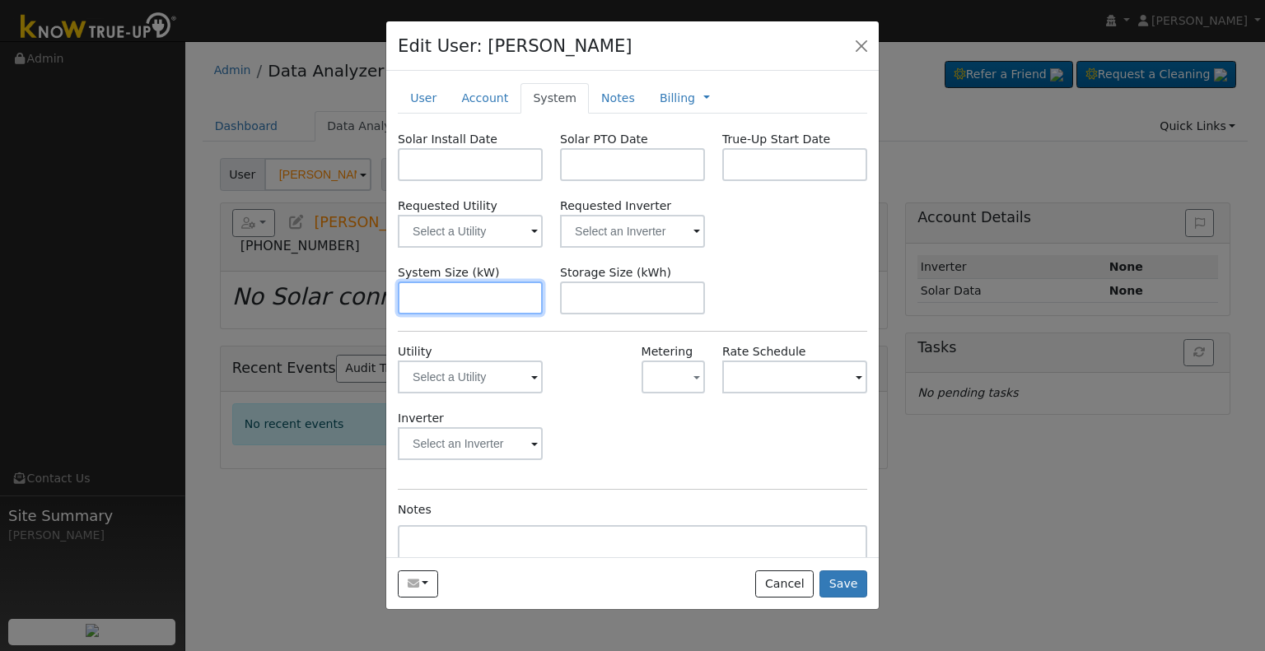
paste input "8.610"
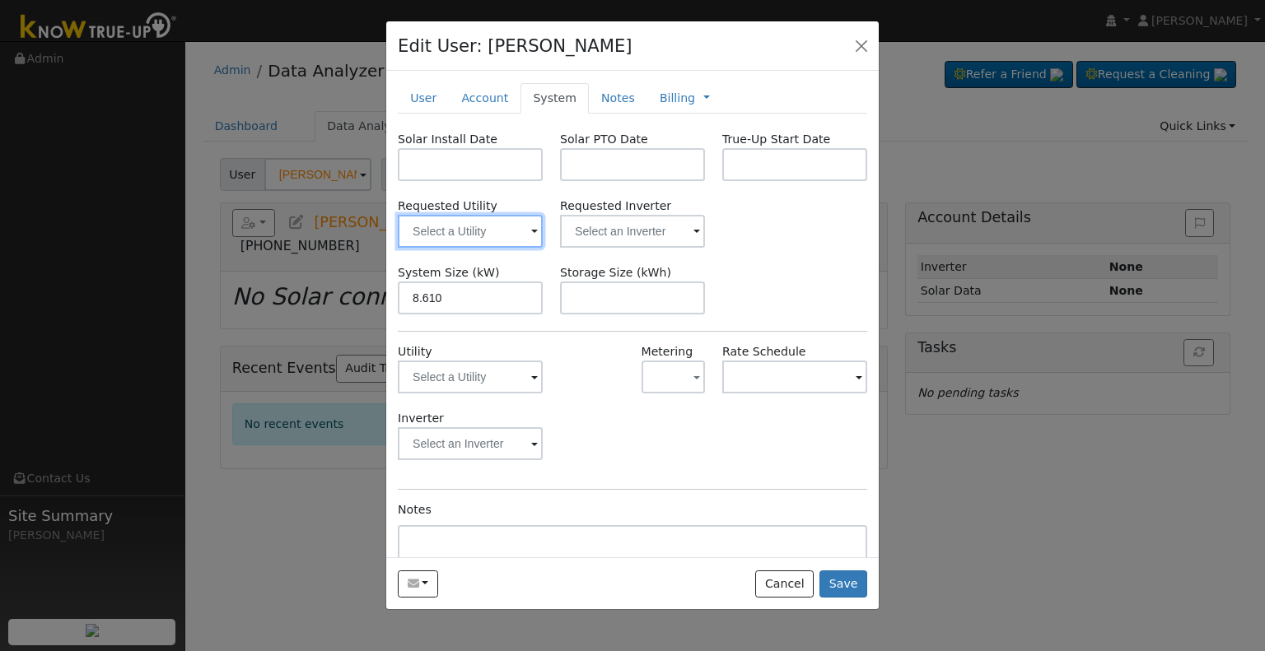
type input "8.6"
click at [473, 228] on input "text" at bounding box center [470, 231] width 145 height 33
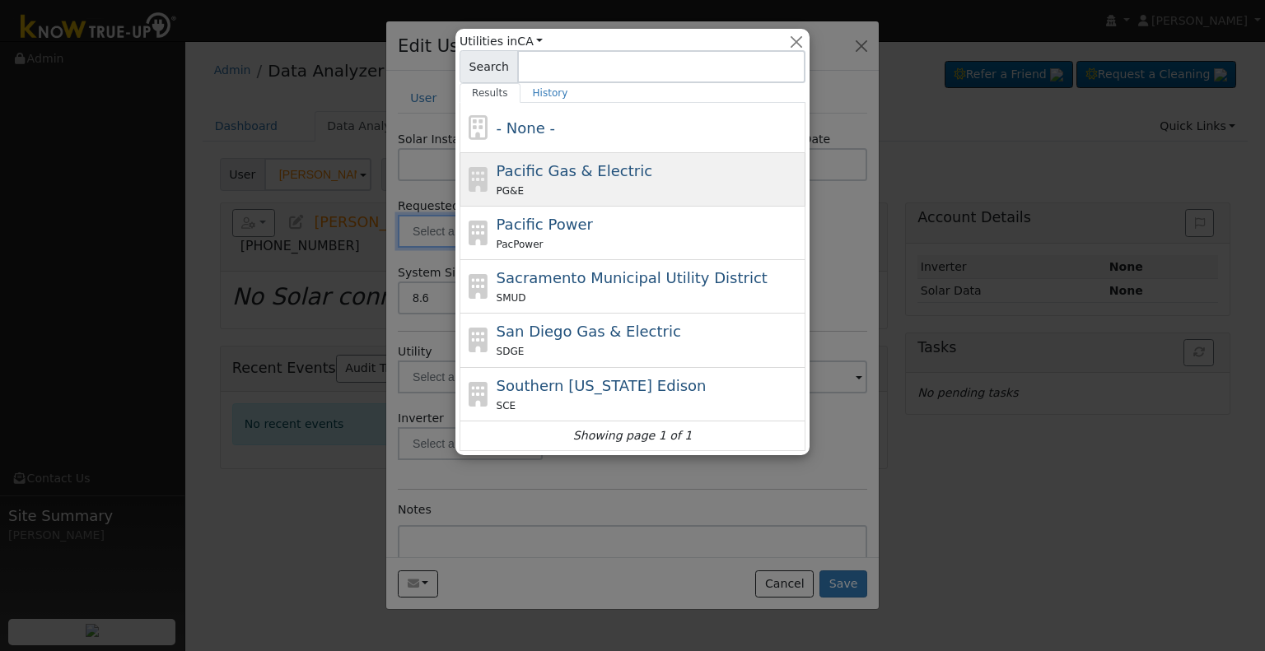
click at [594, 184] on div "PG&E" at bounding box center [648, 190] width 305 height 17
type input "Pacific Gas & Electric"
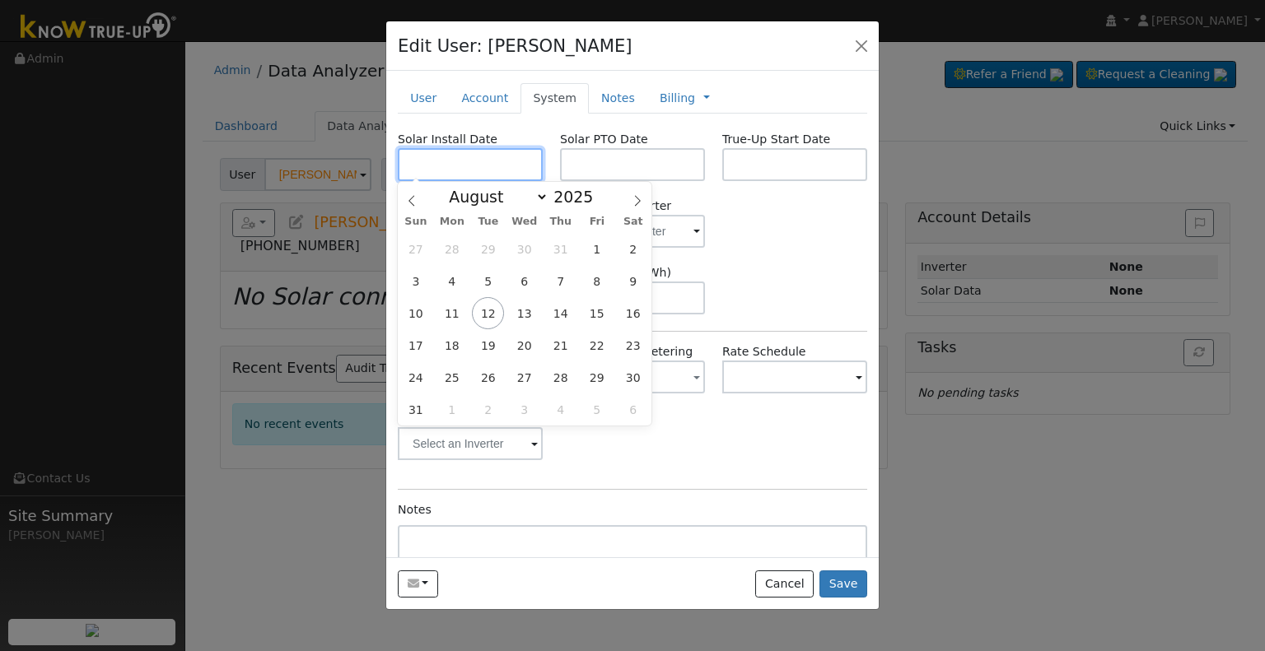
click at [468, 167] on input "text" at bounding box center [470, 164] width 145 height 33
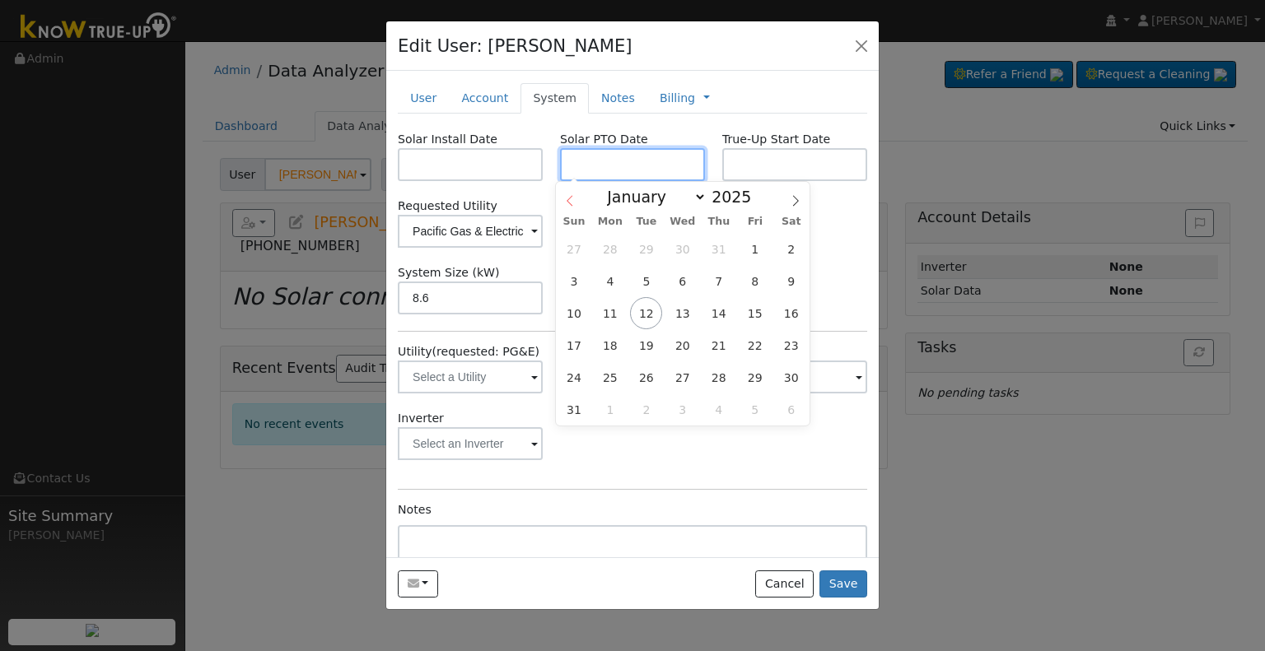
paste input "8/11/2025"
type input "[DATE]"
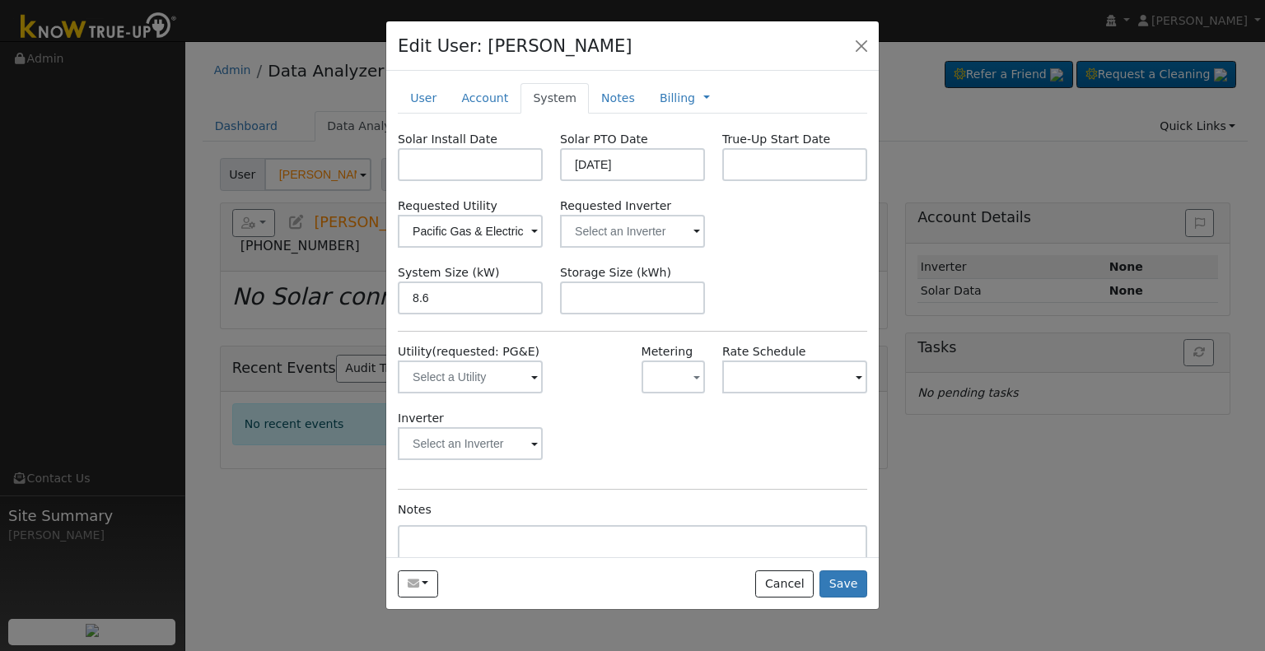
click at [820, 243] on div "Requested Utility Pacific Gas & Electric Requested Inverter" at bounding box center [632, 223] width 487 height 50
click at [461, 161] on input "text" at bounding box center [470, 164] width 145 height 33
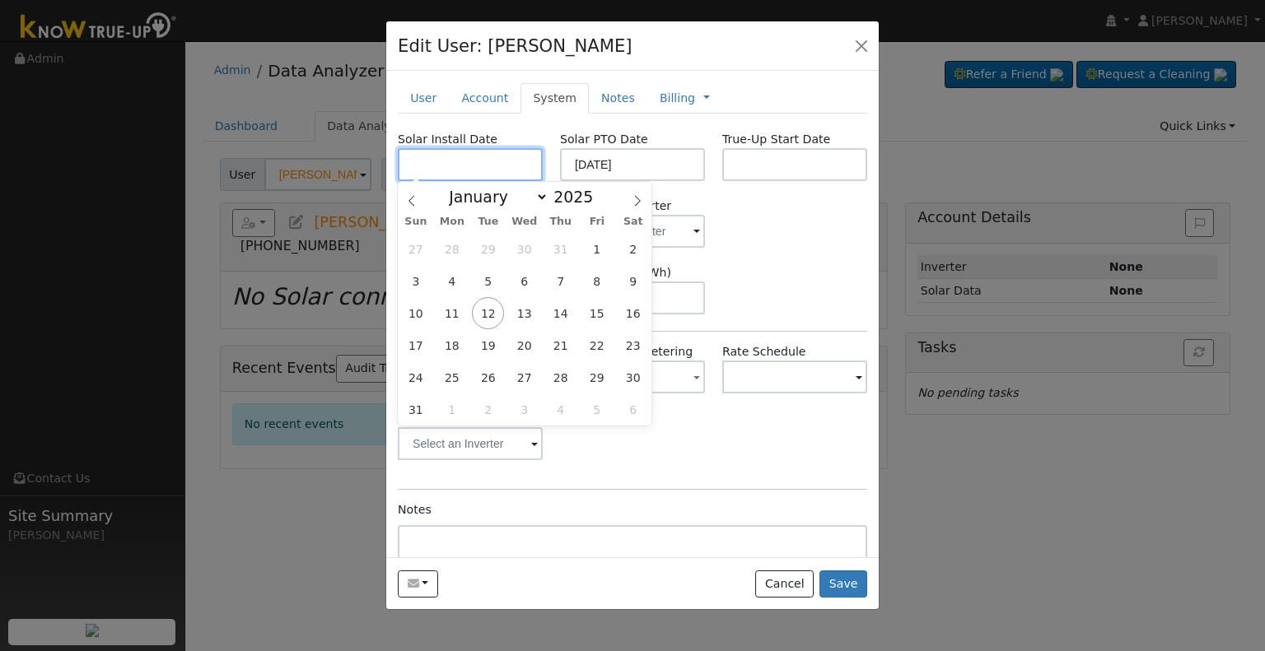
paste input "7/9/2025"
type input "07/09/2025"
click at [734, 259] on div "Solar Install Date 07/09/2025 Solar PTO Date 08/11/2025 True-Up Start Date Requ…" at bounding box center [632, 390] width 469 height 518
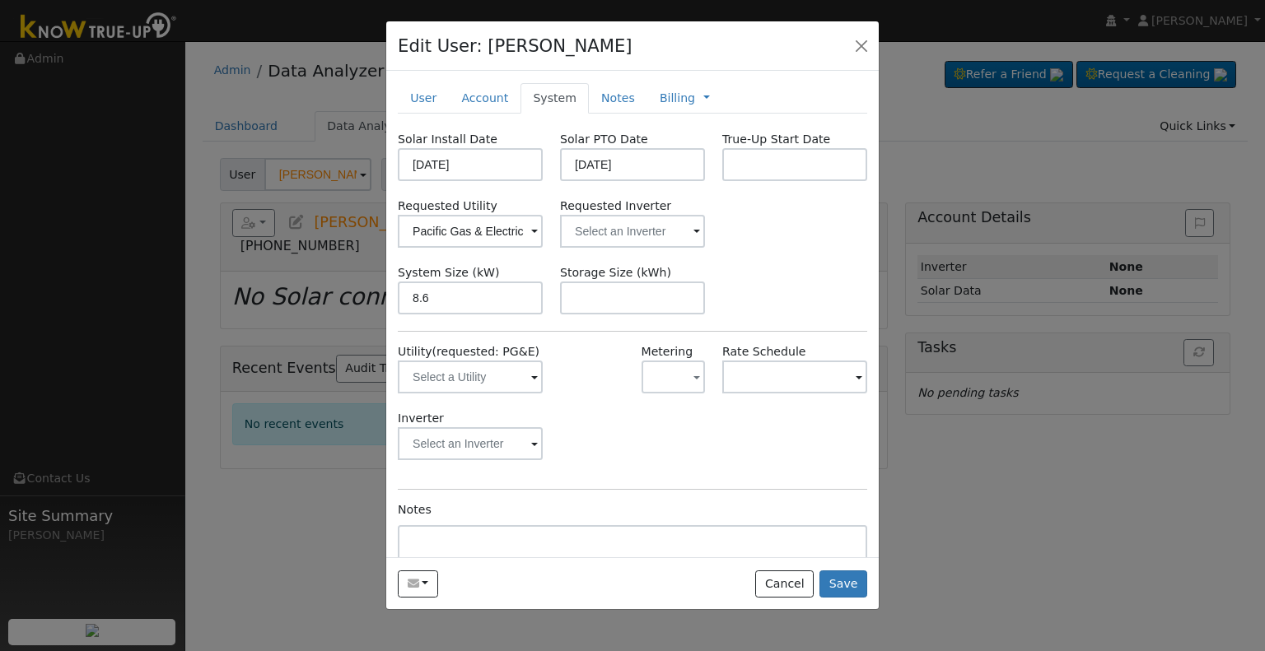
click at [538, 235] on span at bounding box center [534, 232] width 7 height 19
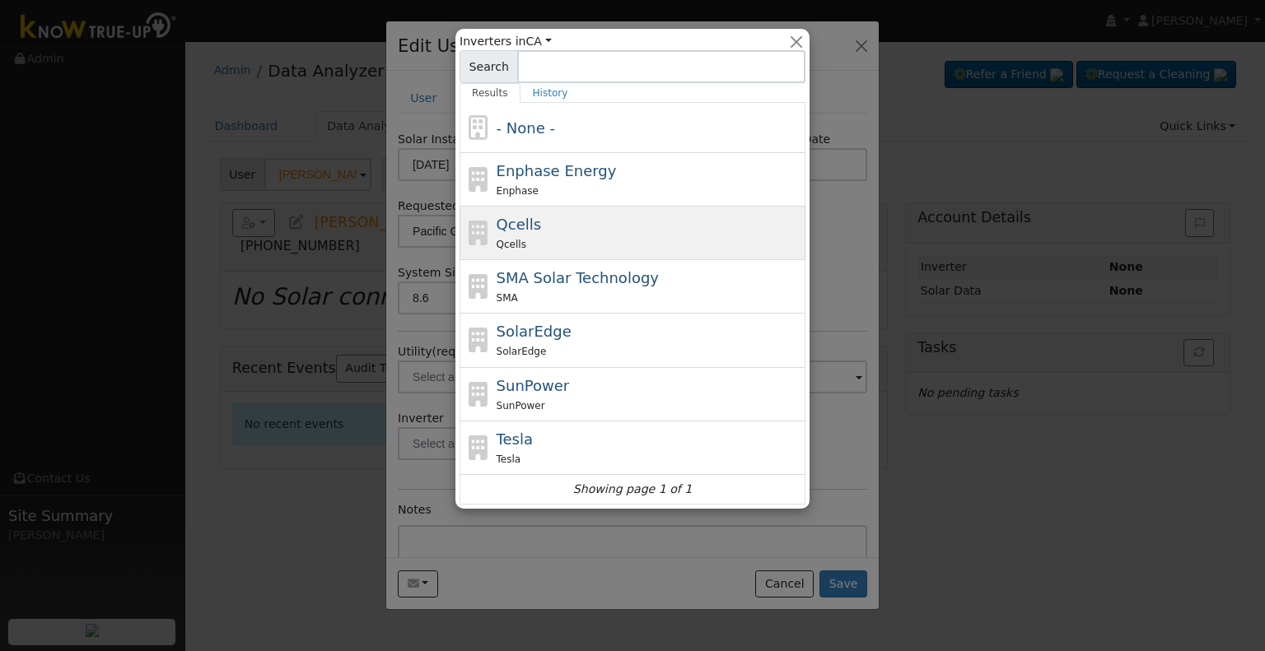
click at [590, 225] on div "Qcells Qcells" at bounding box center [648, 233] width 305 height 40
type input "Qcells"
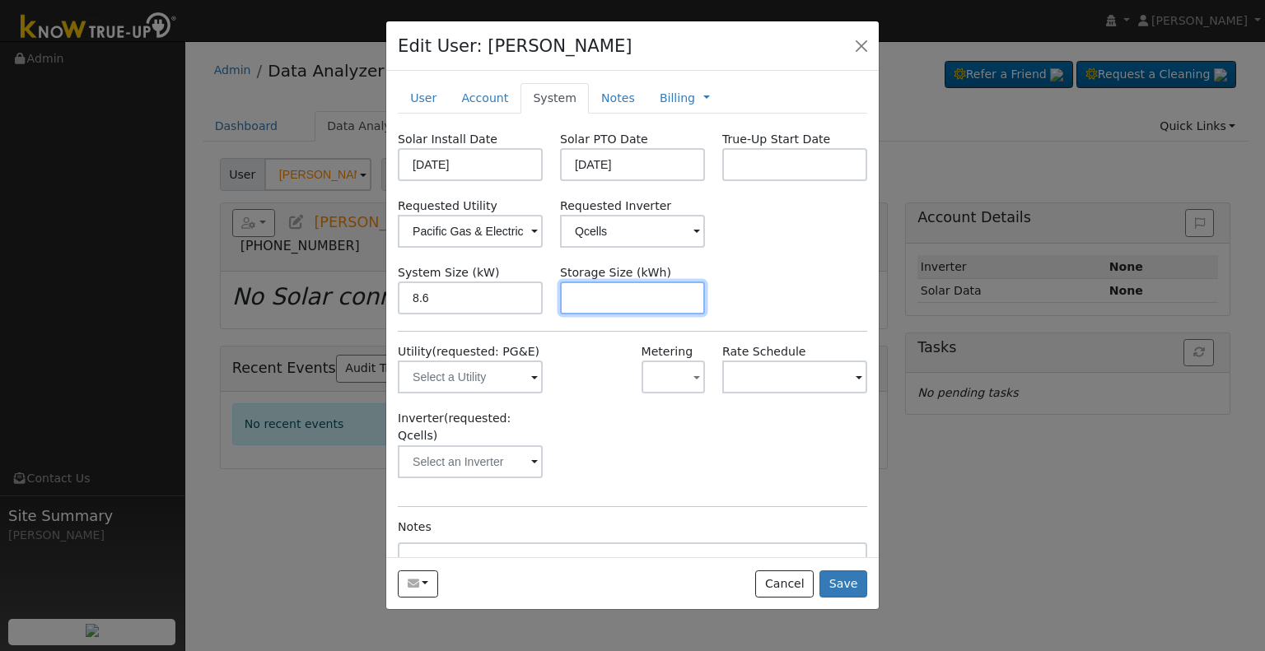
click at [633, 310] on input "text" at bounding box center [632, 298] width 145 height 33
paste input "15.00"
type input "15"
click at [617, 100] on link "Notes" at bounding box center [618, 98] width 58 height 30
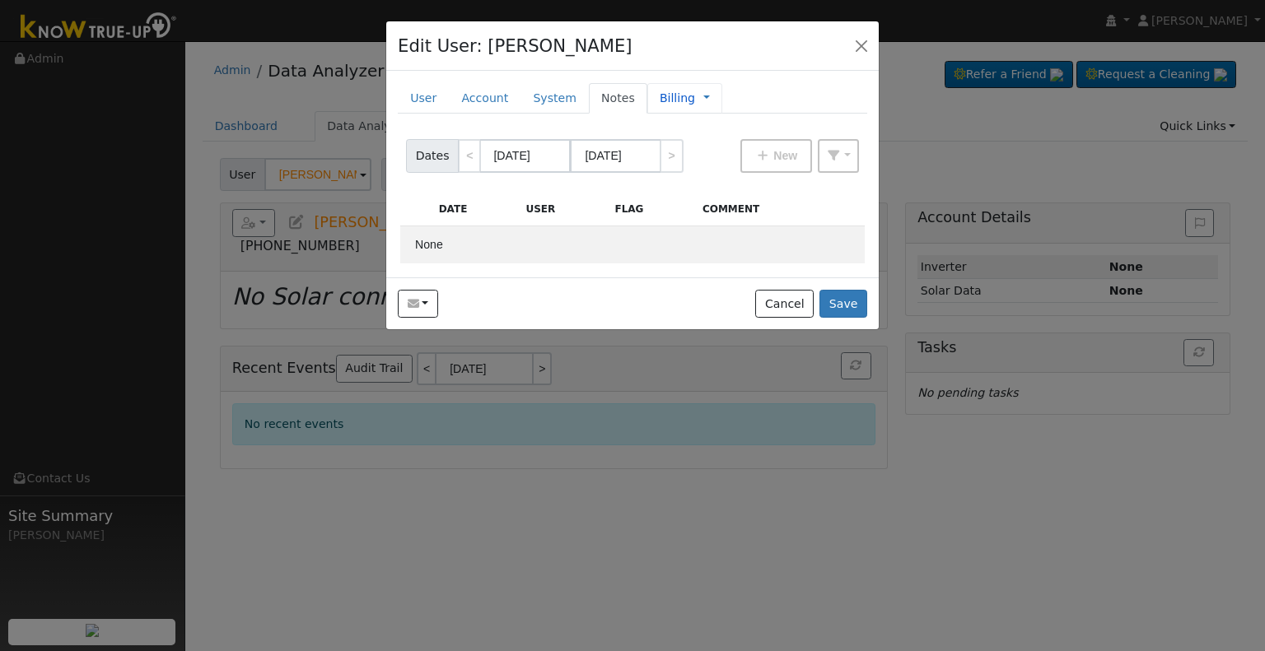
click at [660, 105] on link "Billing" at bounding box center [677, 98] width 35 height 17
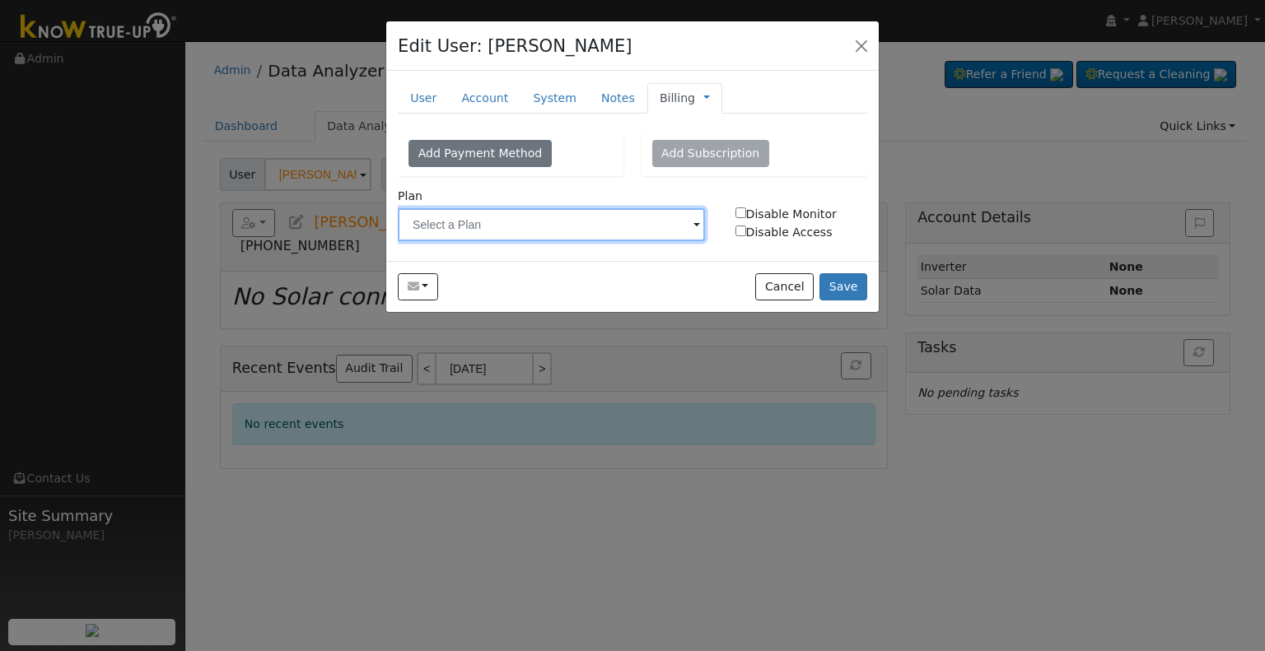
click at [511, 229] on input "text" at bounding box center [551, 224] width 307 height 33
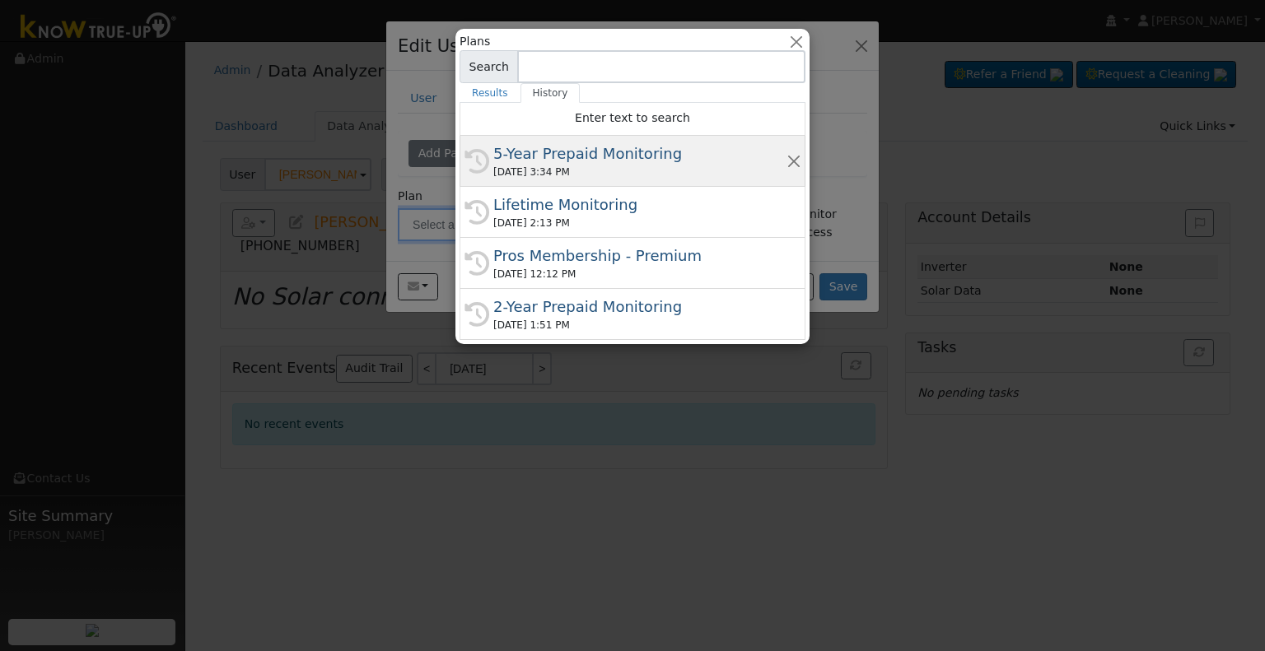
click at [550, 152] on div "5-Year Prepaid Monitoring" at bounding box center [639, 153] width 293 height 22
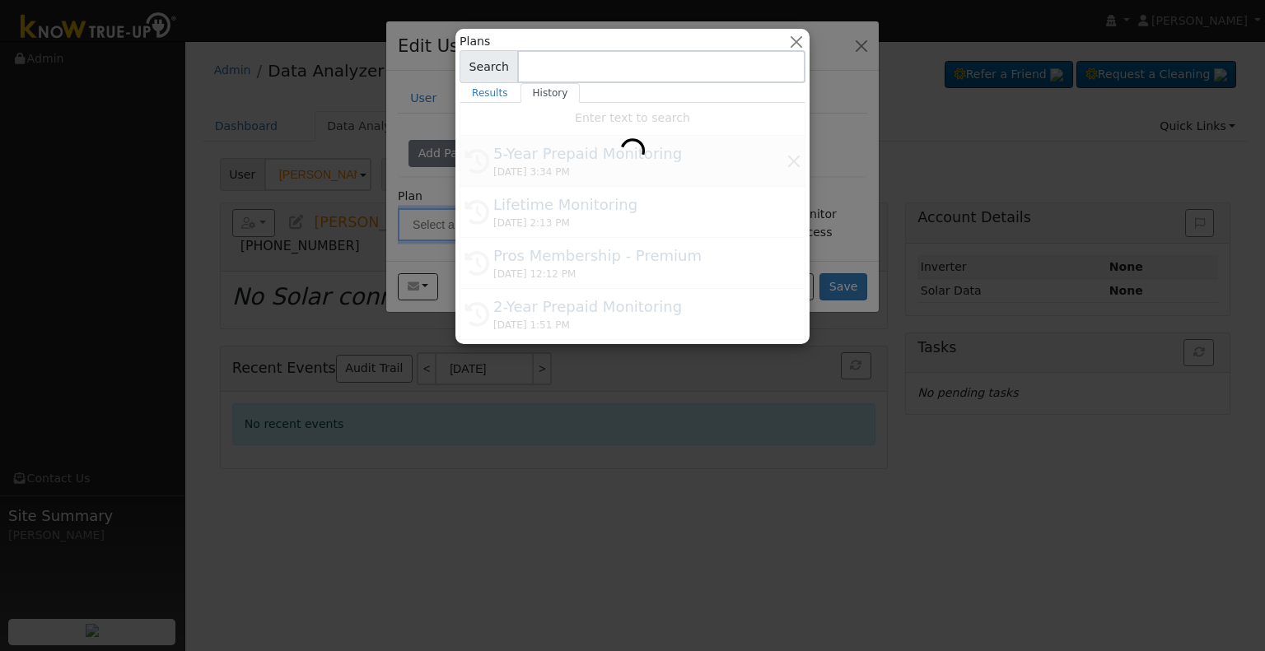
type input "5-Year Prepaid Monitoring"
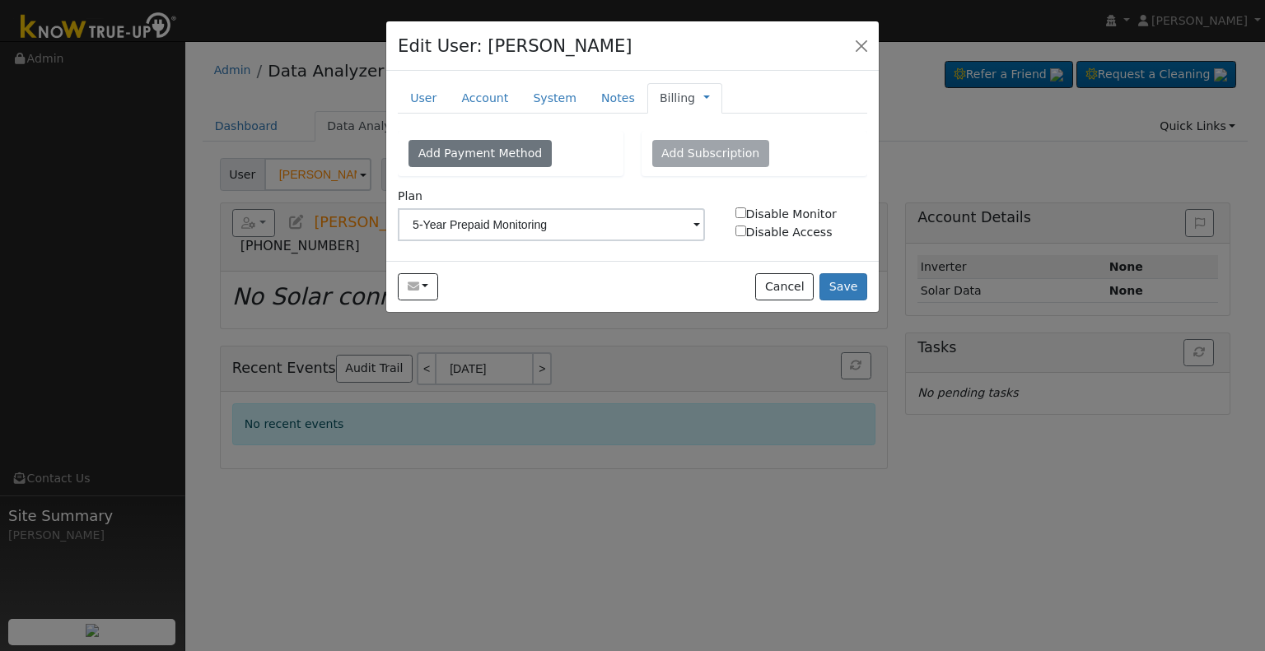
click at [660, 102] on link "Billing" at bounding box center [677, 98] width 35 height 17
click at [726, 125] on link "Management" at bounding box center [761, 127] width 114 height 23
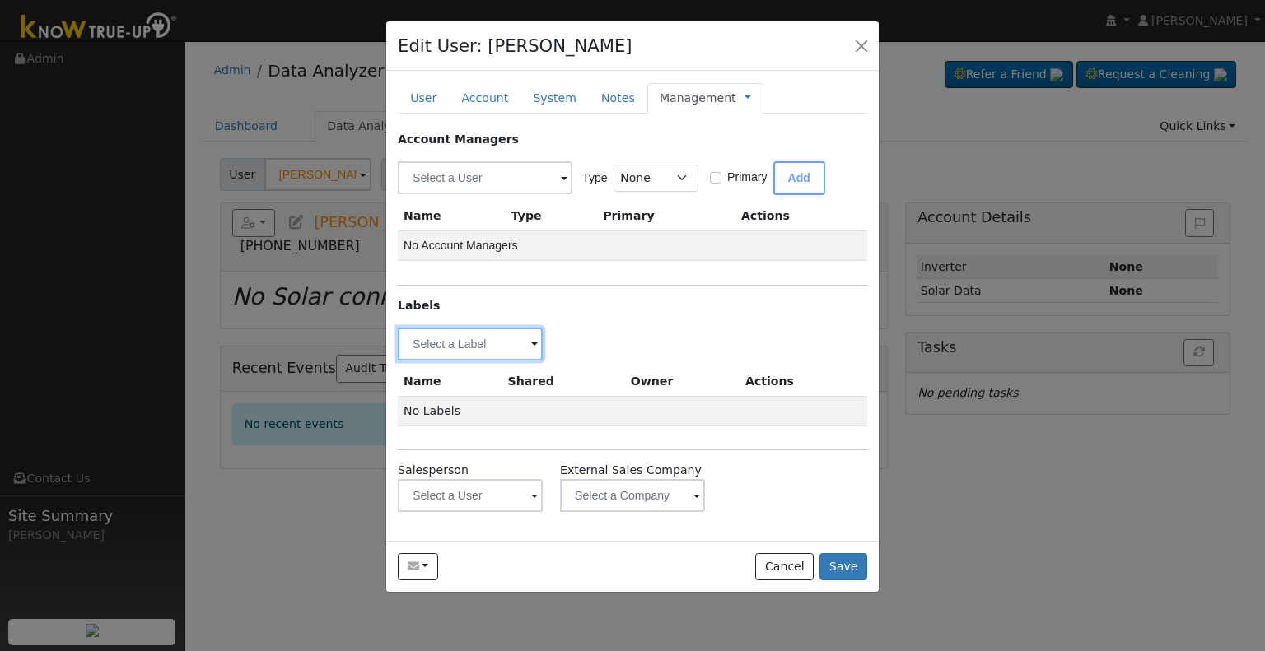
click at [478, 349] on input "text" at bounding box center [470, 344] width 145 height 33
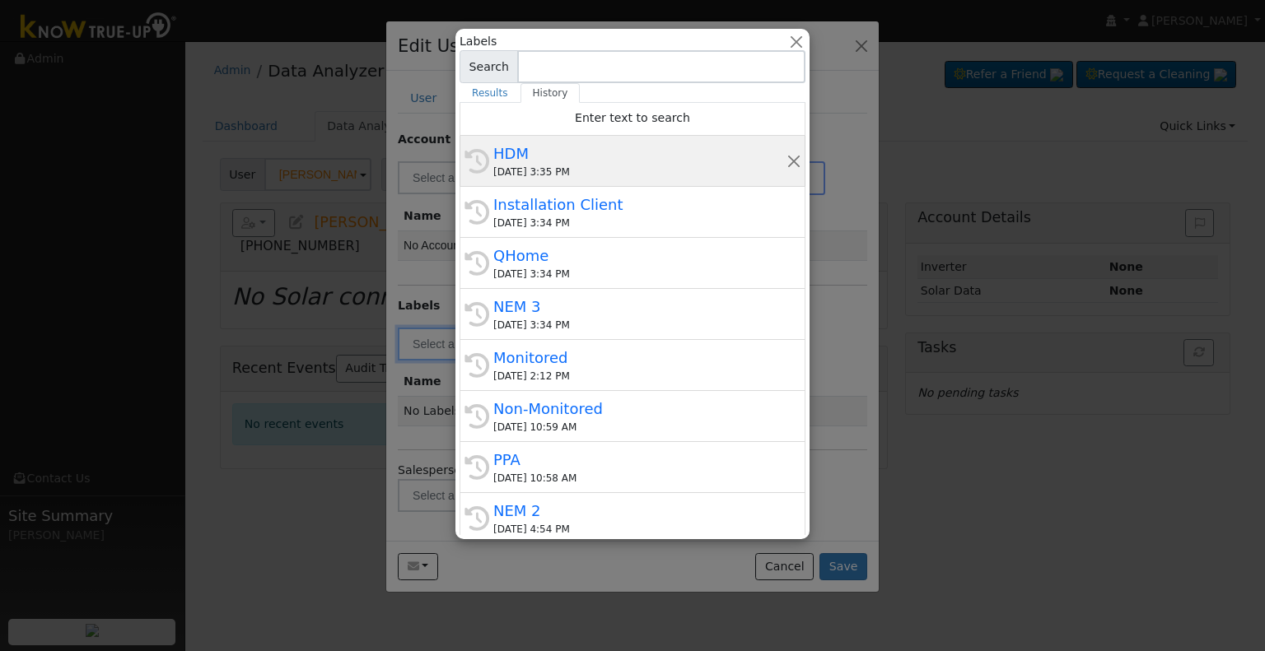
click at [543, 168] on div "08/12/2025 3:35 PM" at bounding box center [639, 172] width 293 height 15
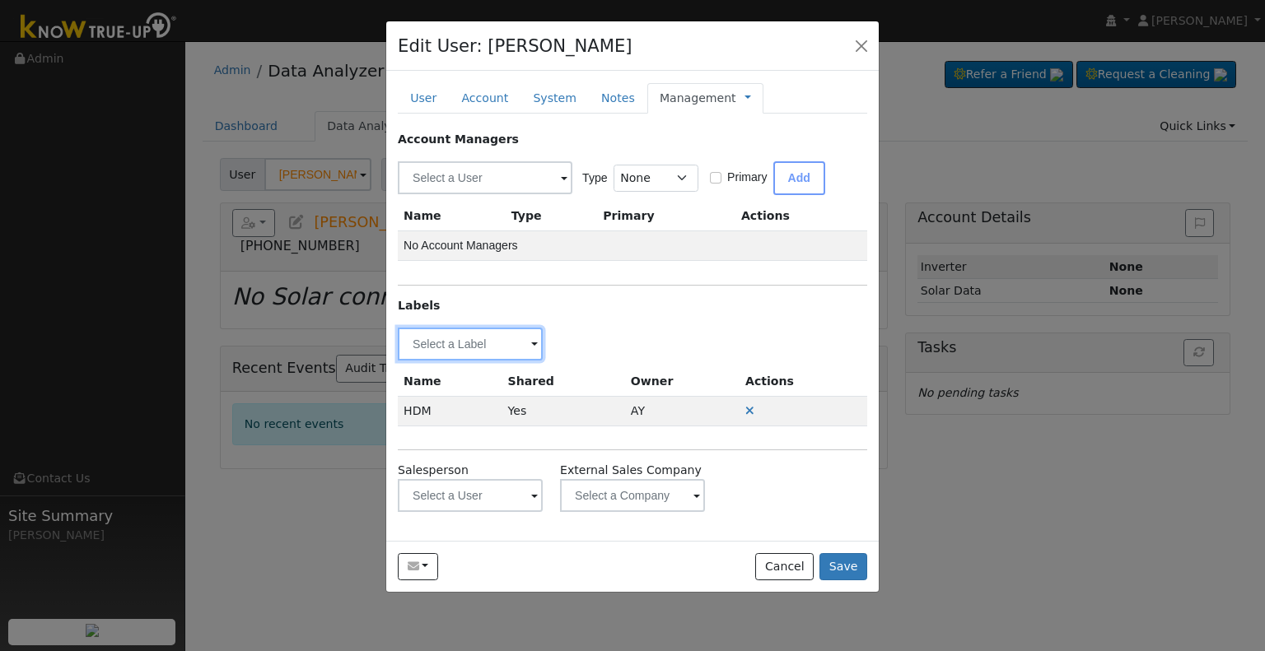
click at [500, 333] on input "text" at bounding box center [470, 344] width 145 height 33
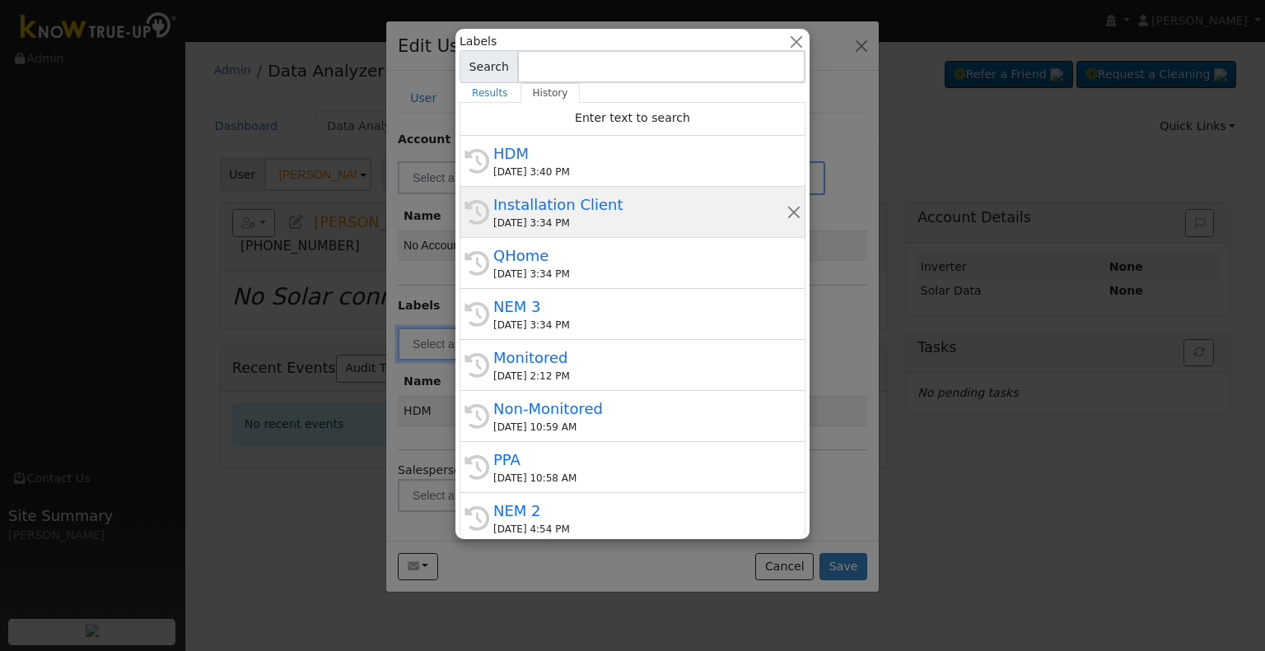
click at [539, 207] on div "Installation Client" at bounding box center [639, 204] width 293 height 22
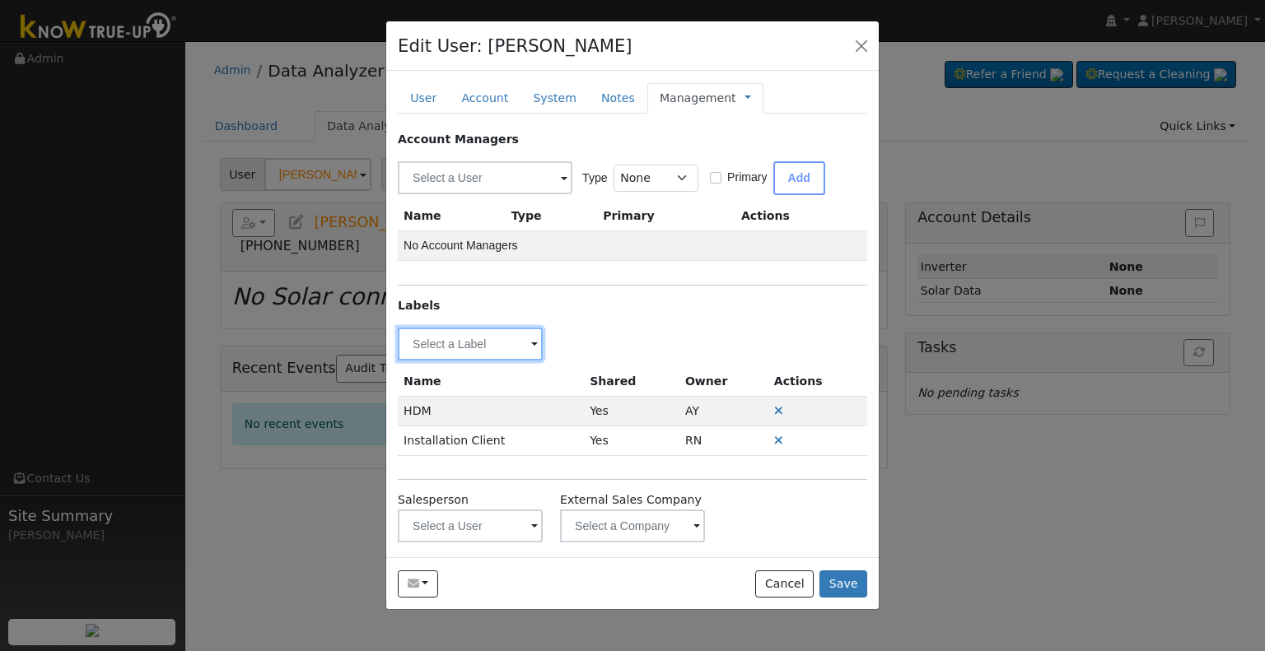
click at [475, 333] on input "text" at bounding box center [470, 344] width 145 height 33
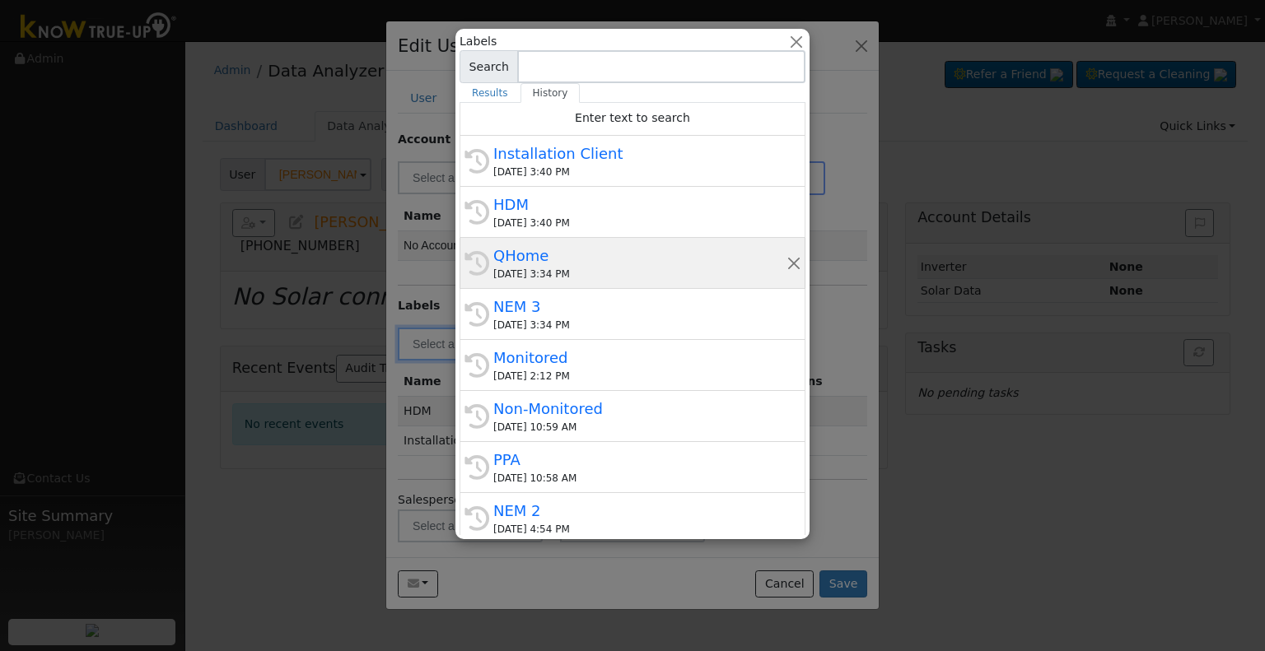
click at [592, 256] on div "QHome" at bounding box center [639, 256] width 293 height 22
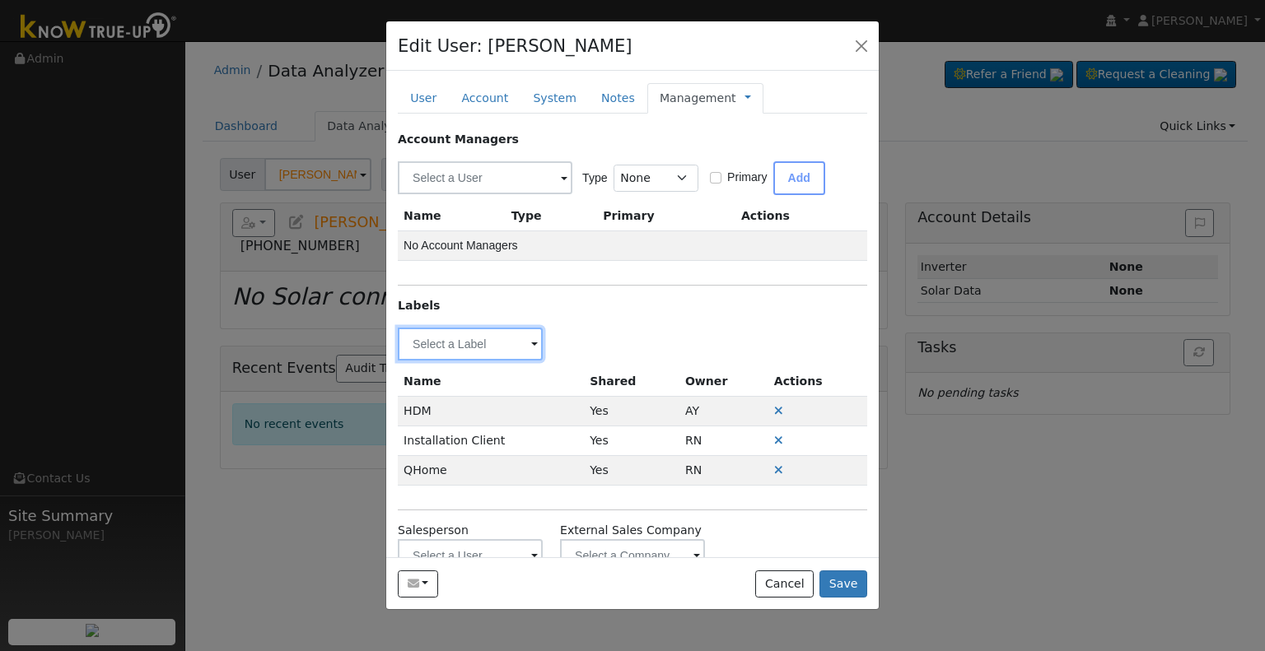
click at [493, 341] on input "text" at bounding box center [470, 344] width 145 height 33
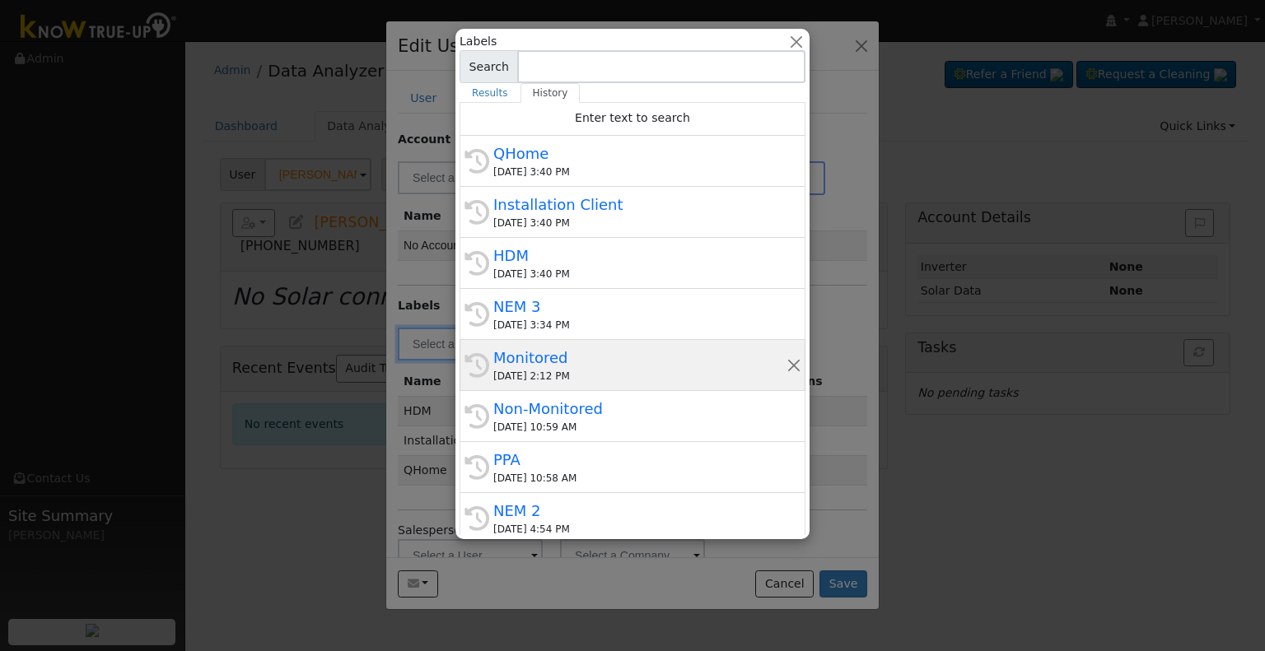
click at [595, 348] on div "Monitored" at bounding box center [639, 358] width 293 height 22
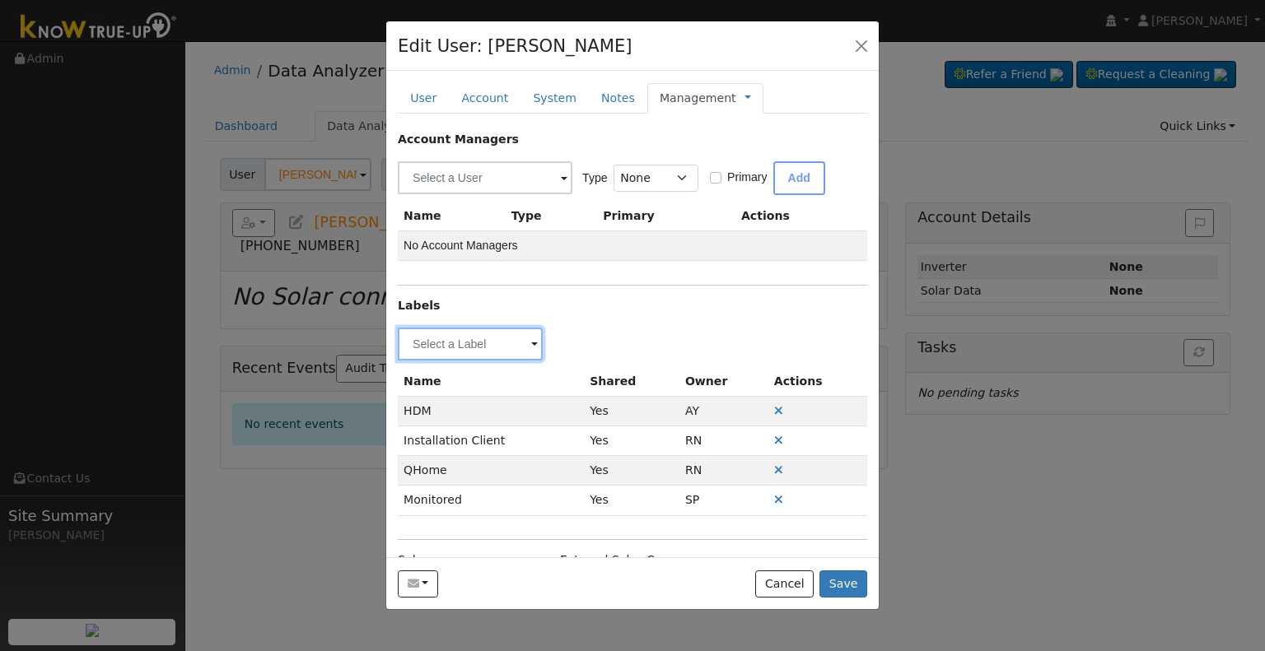
click at [481, 352] on input "text" at bounding box center [470, 344] width 145 height 33
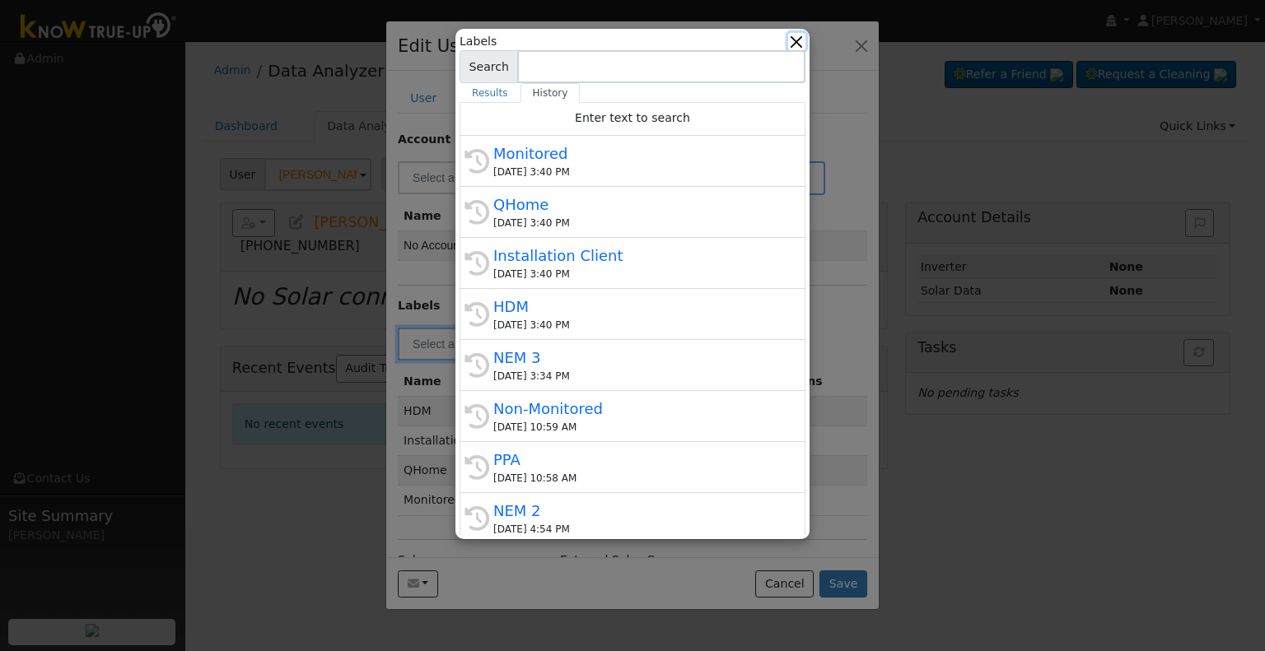
click at [797, 45] on button "button" at bounding box center [796, 41] width 17 height 17
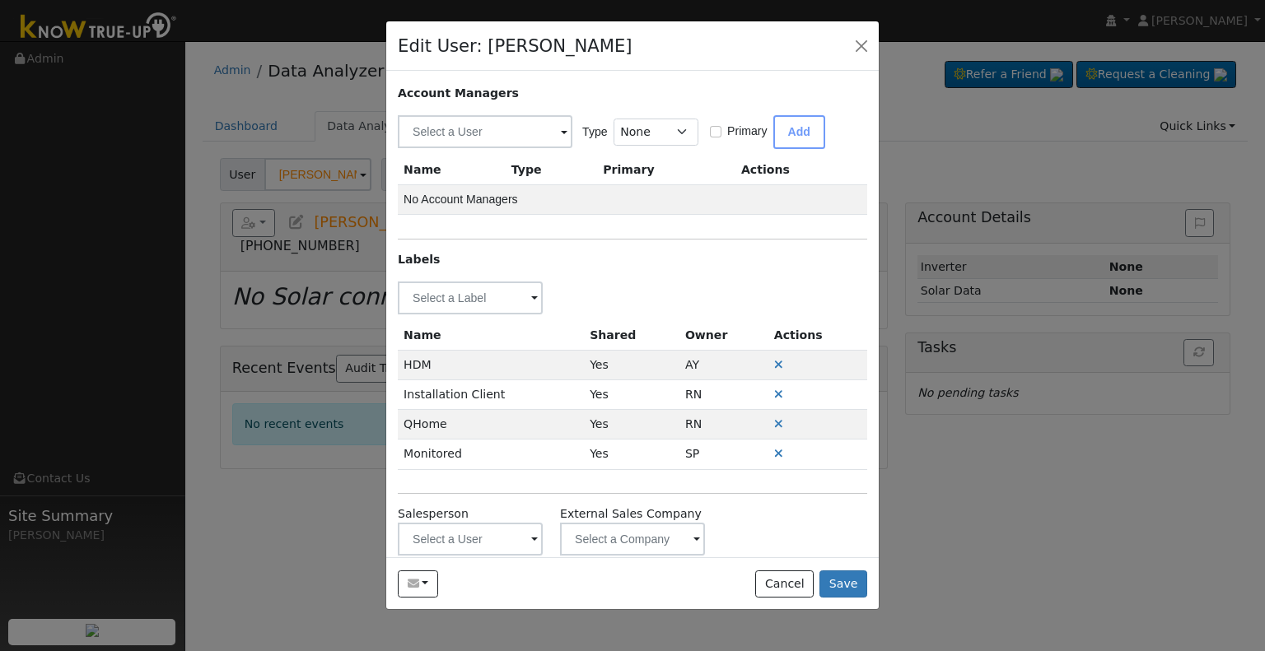
scroll to position [69, 0]
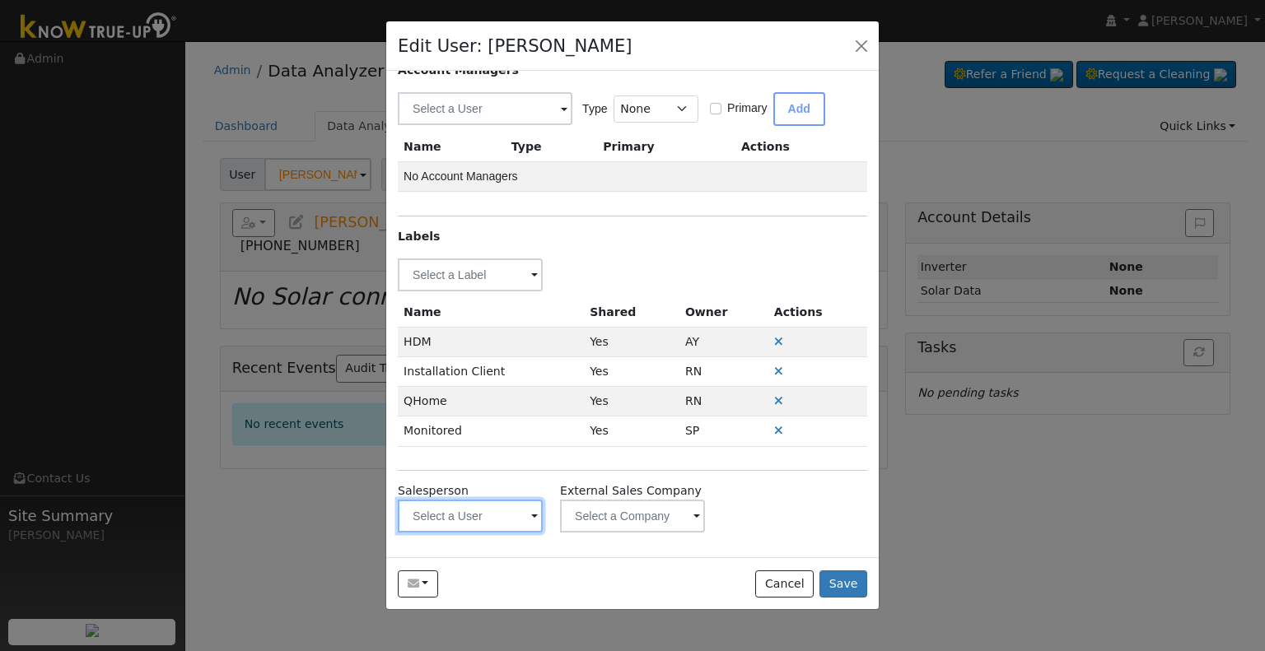
click at [436, 291] on input "text" at bounding box center [470, 275] width 145 height 33
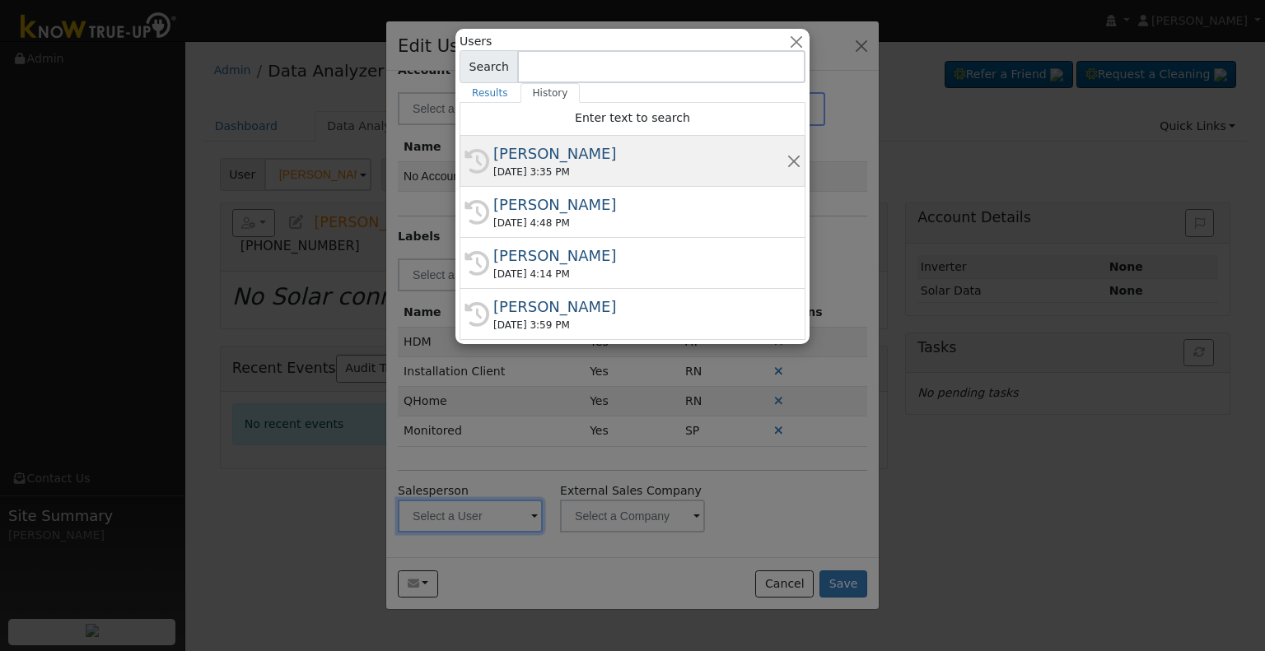
click at [588, 153] on div "Justin Beck" at bounding box center [639, 153] width 293 height 22
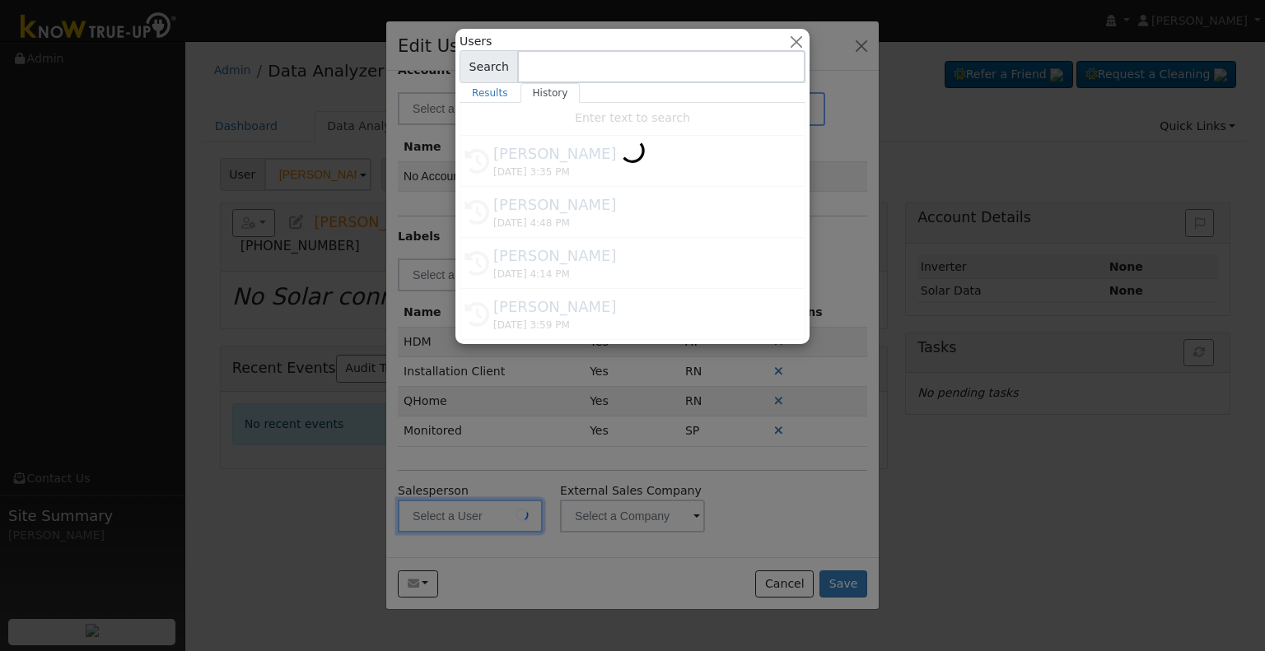
type input "Justin Beck"
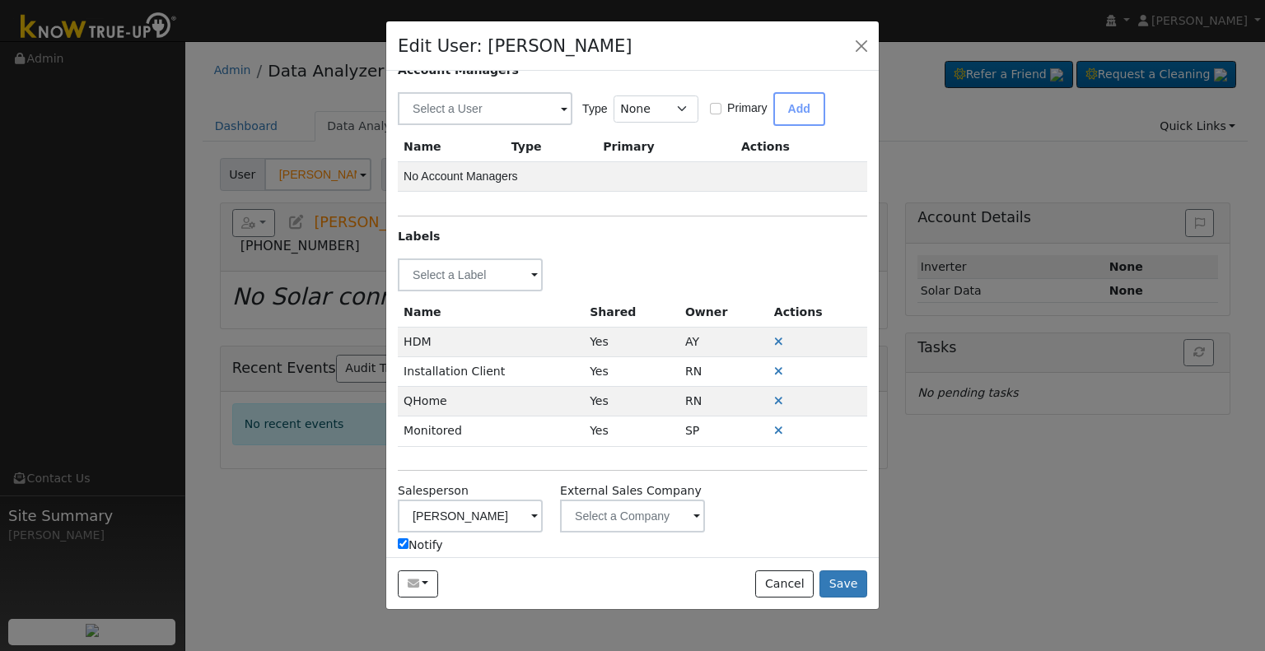
click at [426, 543] on label "Notify" at bounding box center [420, 545] width 45 height 17
click at [408, 543] on input "Notify" at bounding box center [403, 543] width 11 height 11
checkbox input "false"
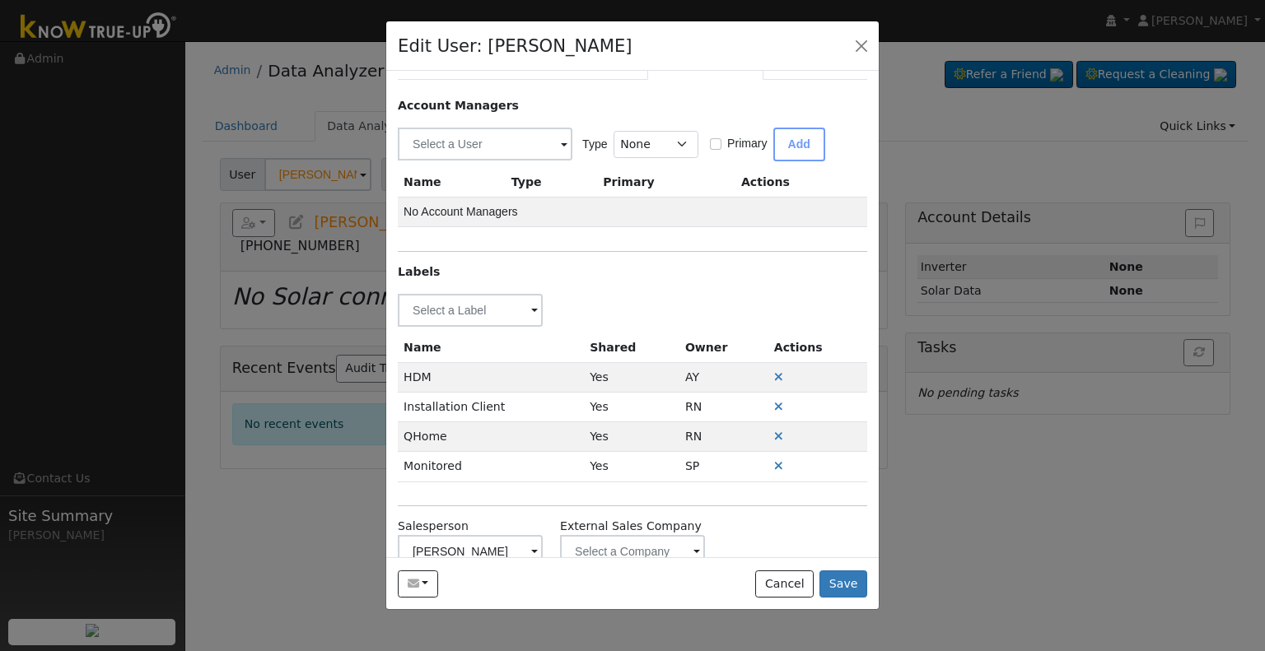
scroll to position [0, 0]
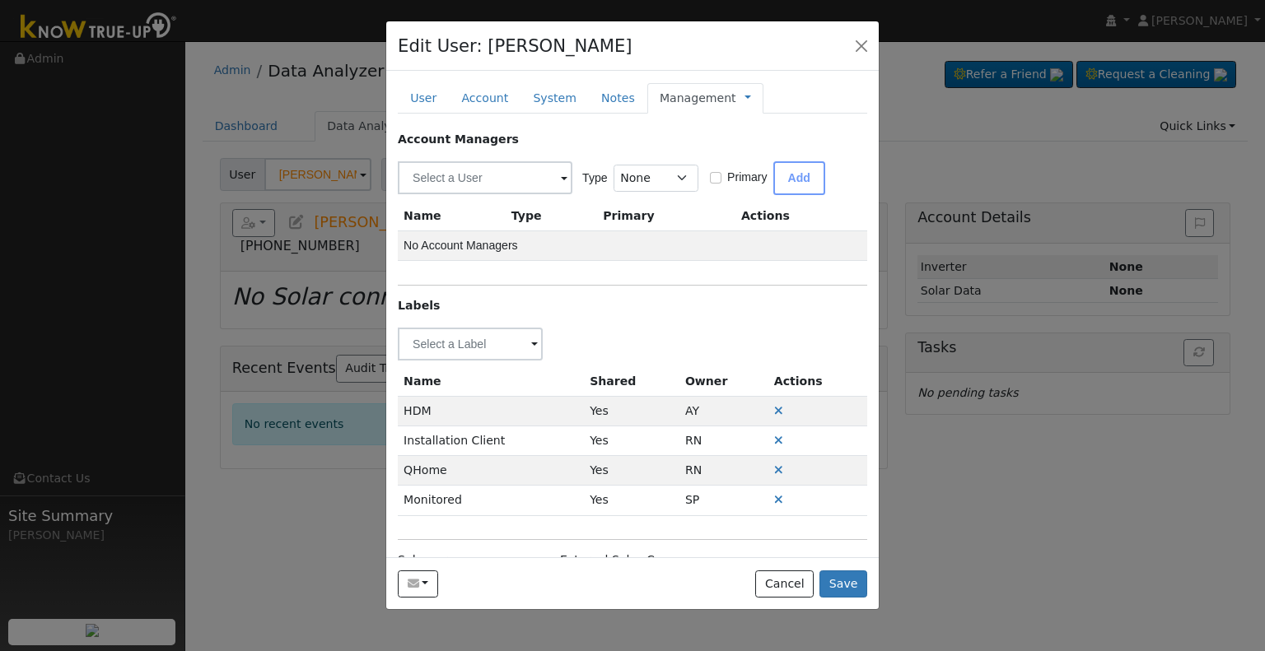
click at [682, 99] on link "Management" at bounding box center [698, 98] width 77 height 17
click at [745, 145] on link "Billing" at bounding box center [802, 150] width 114 height 23
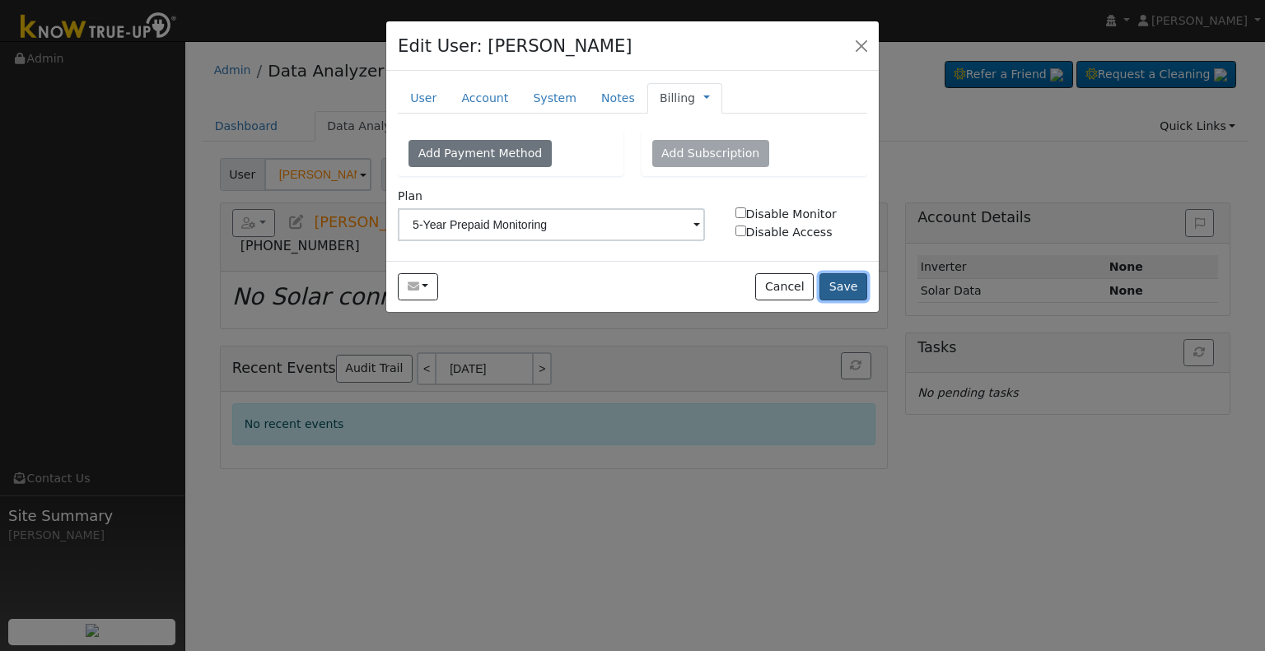
click at [837, 283] on button "Save" at bounding box center [843, 287] width 48 height 28
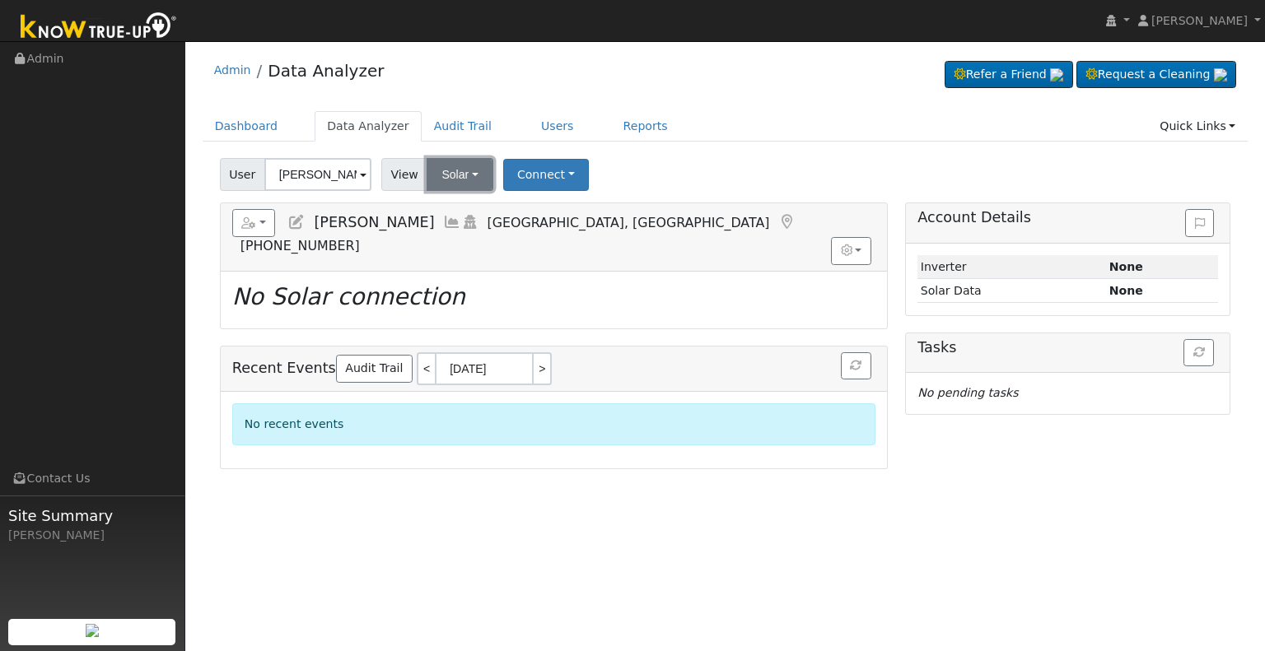
click at [468, 174] on button "Solar" at bounding box center [459, 174] width 66 height 33
click at [548, 182] on button "Connect" at bounding box center [546, 175] width 86 height 32
click at [688, 180] on div "User Mike Nguyen Account Default Account Default Account 11009 Golden Valley Dr…" at bounding box center [725, 171] width 1017 height 39
click at [458, 180] on button "Solar" at bounding box center [459, 174] width 66 height 33
click at [482, 205] on link "Utility" at bounding box center [481, 210] width 114 height 23
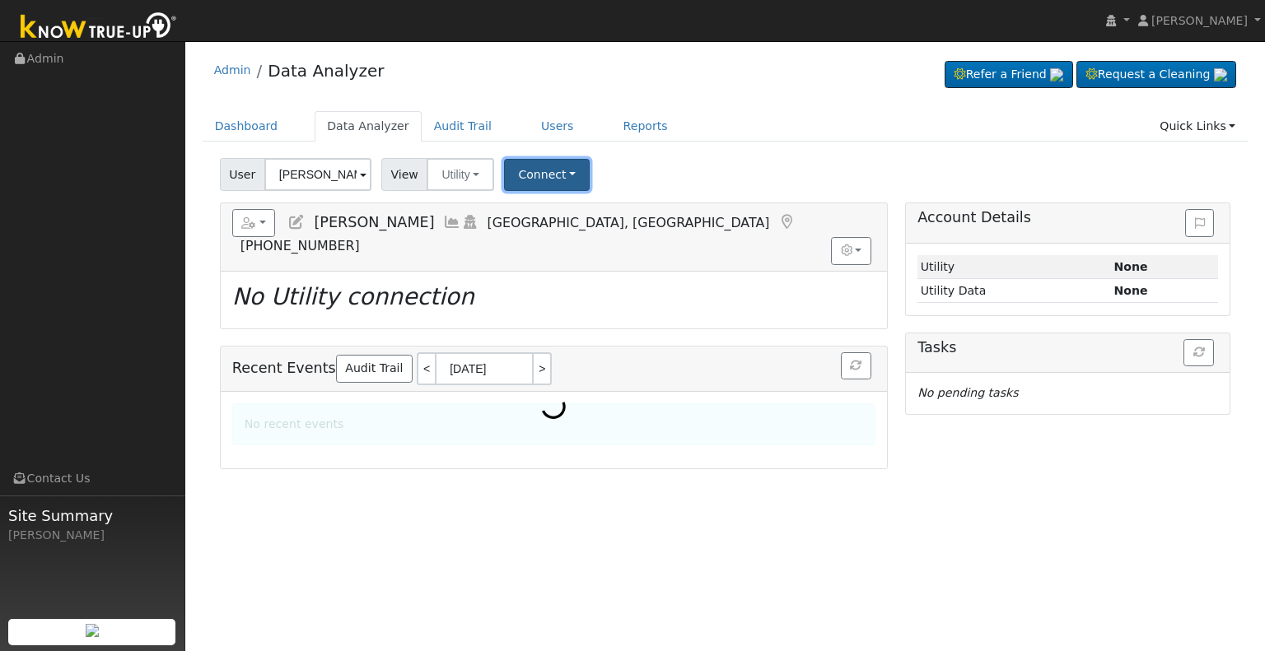
click at [560, 177] on button "Connect" at bounding box center [547, 175] width 86 height 32
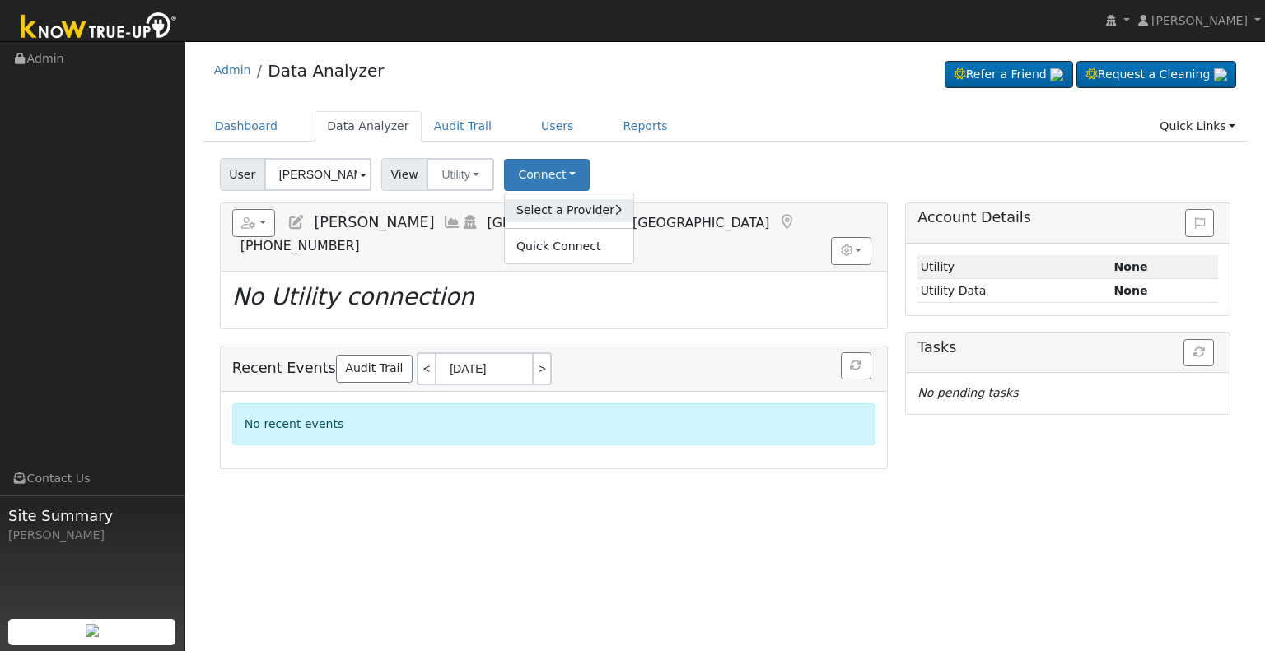
click at [564, 202] on link "Select a Provider" at bounding box center [569, 210] width 128 height 23
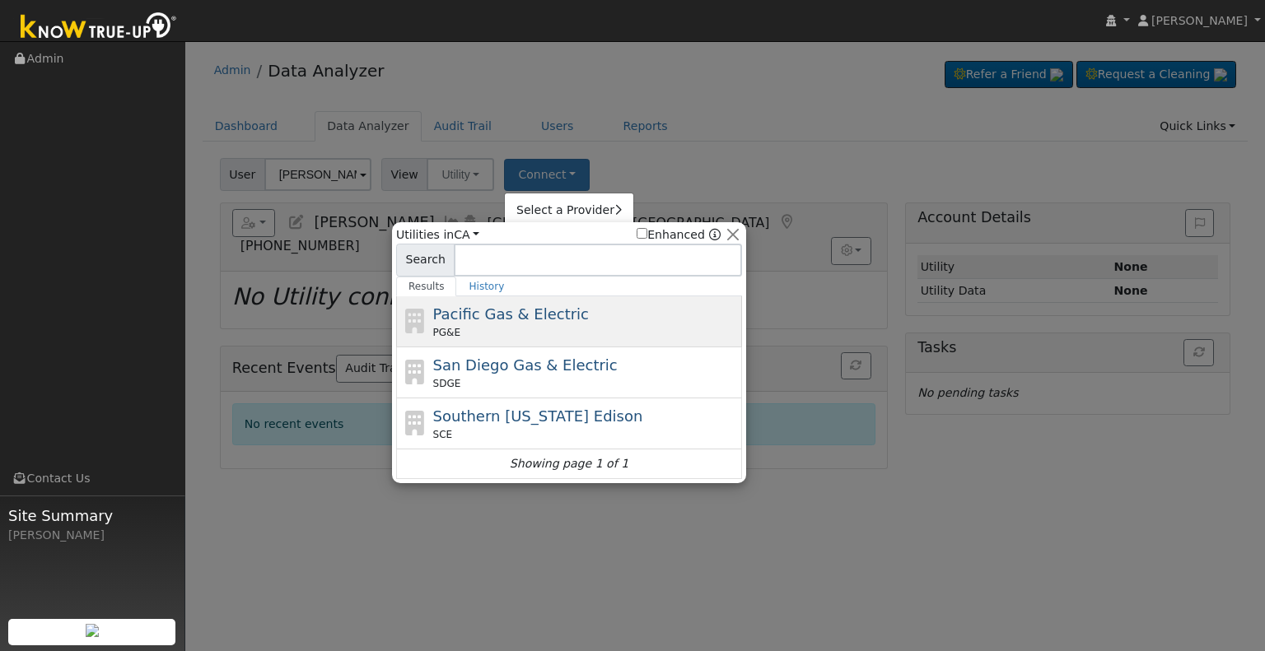
click at [501, 319] on span "Pacific Gas & Electric" at bounding box center [511, 313] width 156 height 17
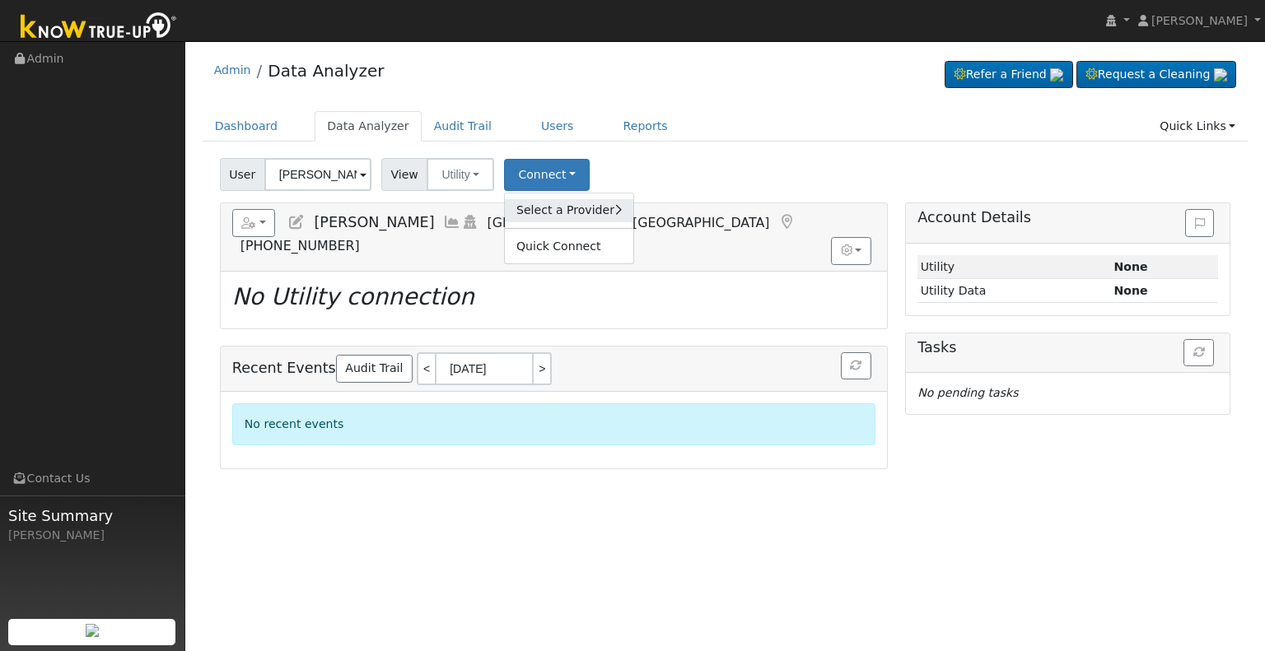
click at [539, 203] on link "Select a Provider" at bounding box center [569, 210] width 128 height 23
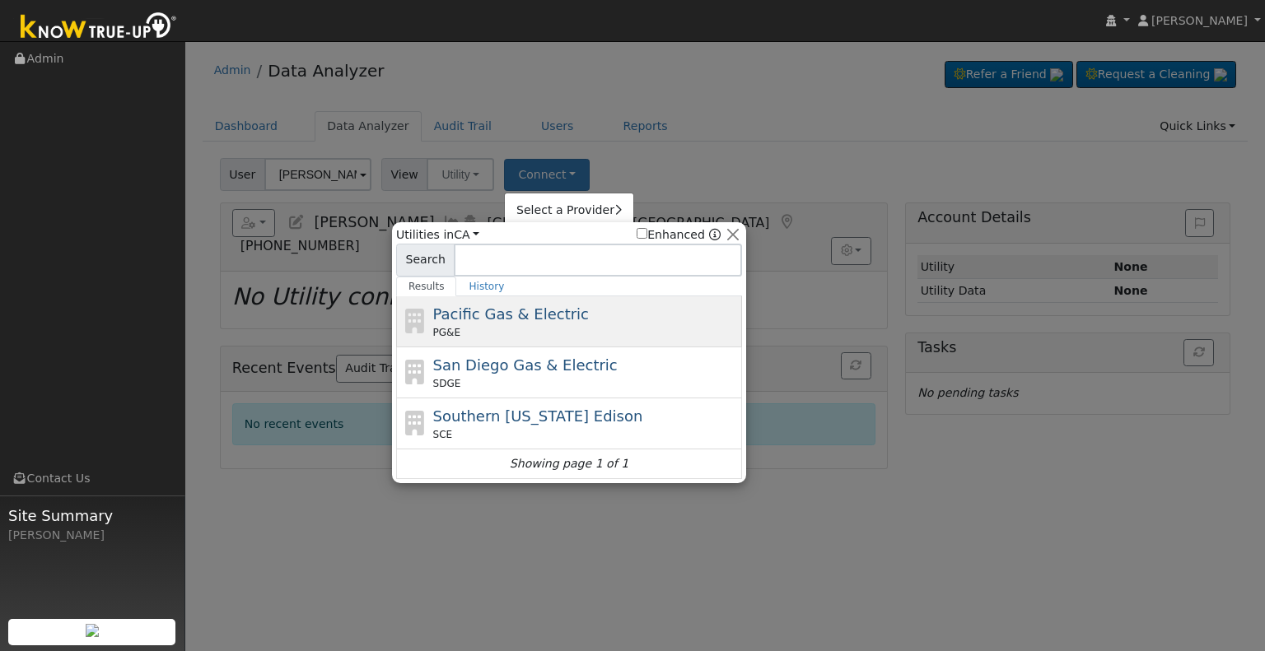
click at [543, 332] on div "PG&E" at bounding box center [585, 332] width 305 height 15
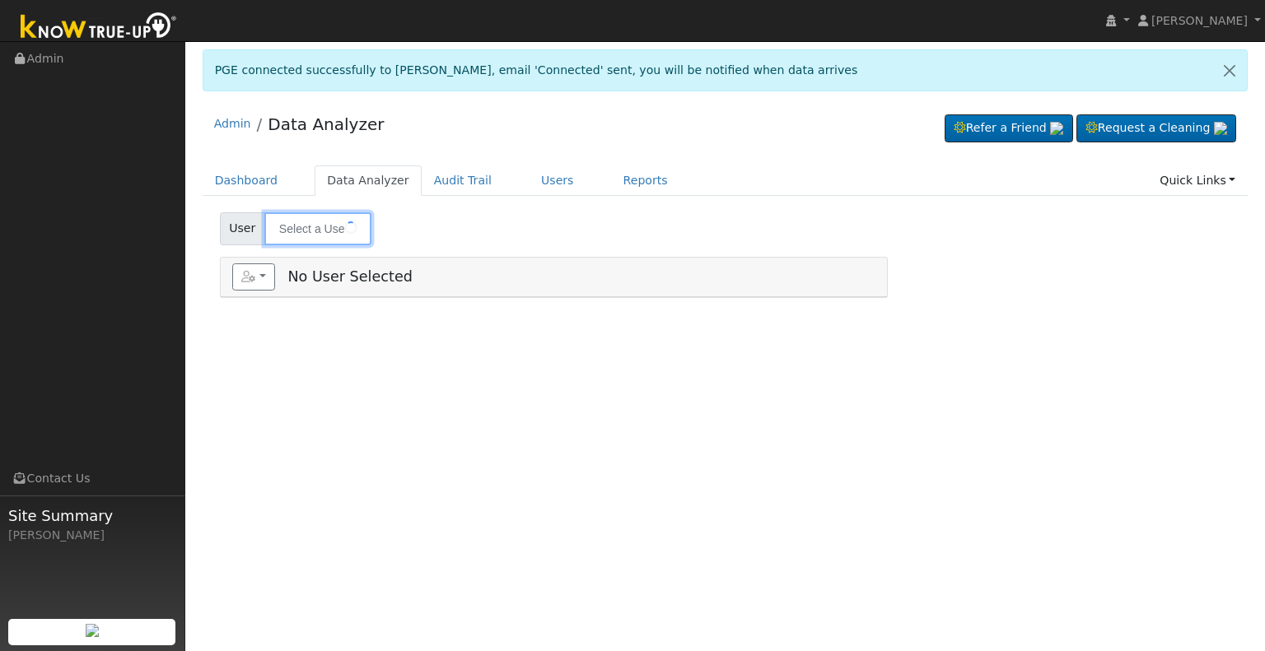
type input "Mike Nguyen"
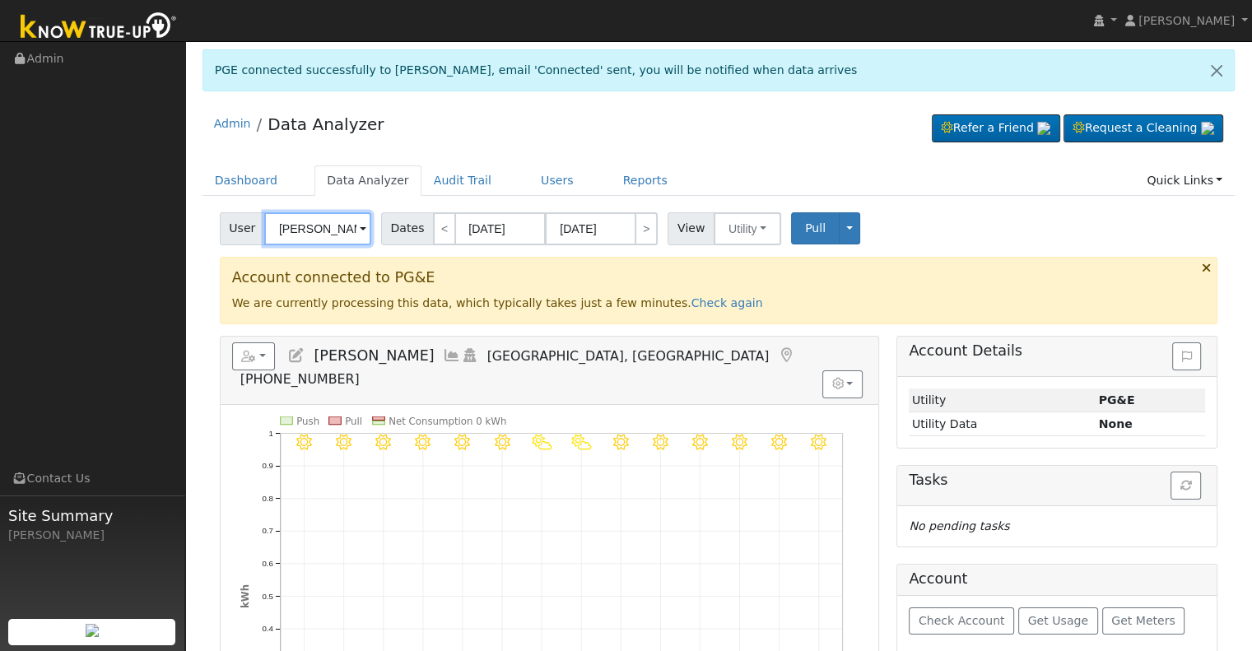
click at [303, 217] on input "[PERSON_NAME]" at bounding box center [317, 228] width 107 height 33
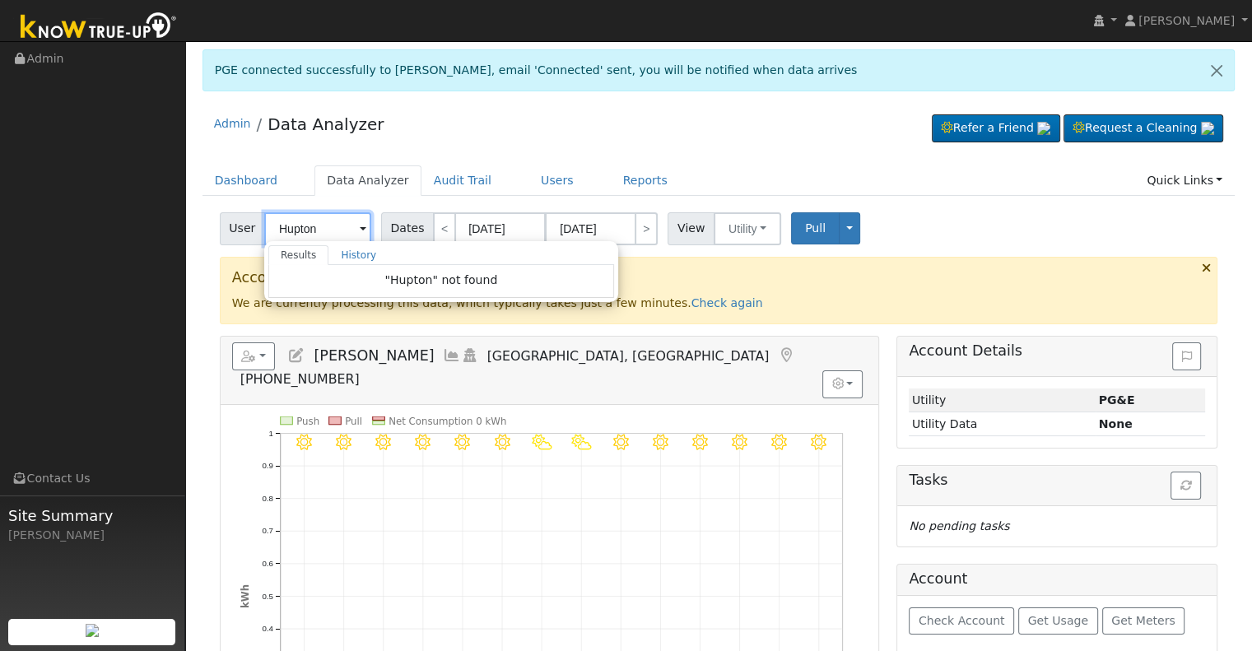
type input "Hupton"
click at [311, 229] on input "Hupton" at bounding box center [317, 228] width 107 height 33
click at [313, 226] on input "Hupton" at bounding box center [317, 228] width 107 height 33
click at [313, 223] on input "Hupton" at bounding box center [317, 228] width 107 height 33
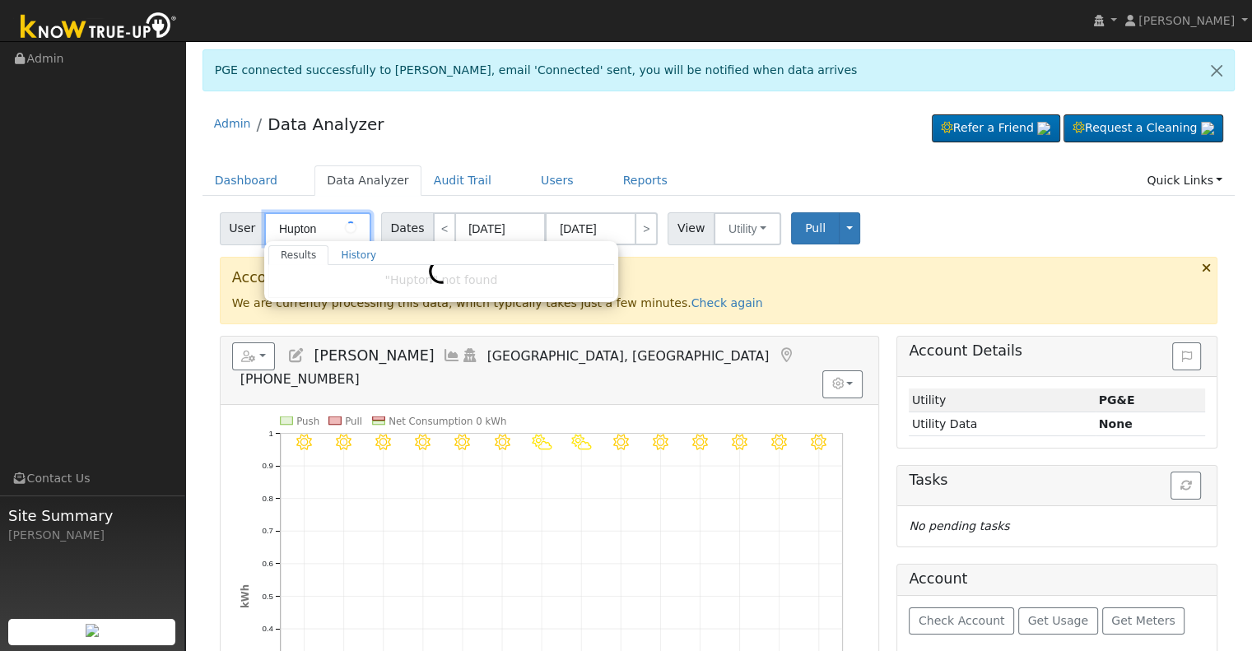
click at [313, 223] on input "Hupton" at bounding box center [317, 228] width 107 height 33
click at [333, 218] on input "text" at bounding box center [317, 228] width 107 height 33
type input "James & Bonnie Hupton"
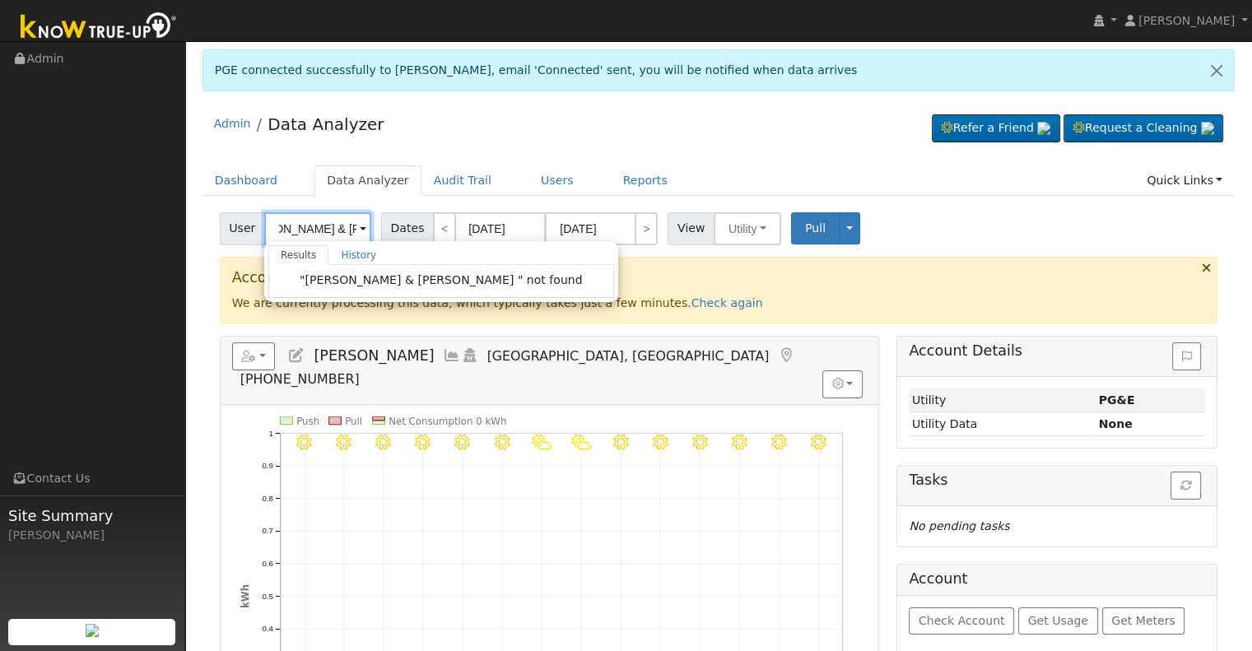
scroll to position [0, 46]
click at [310, 234] on input "James & Bonnie Hupton" at bounding box center [317, 228] width 107 height 33
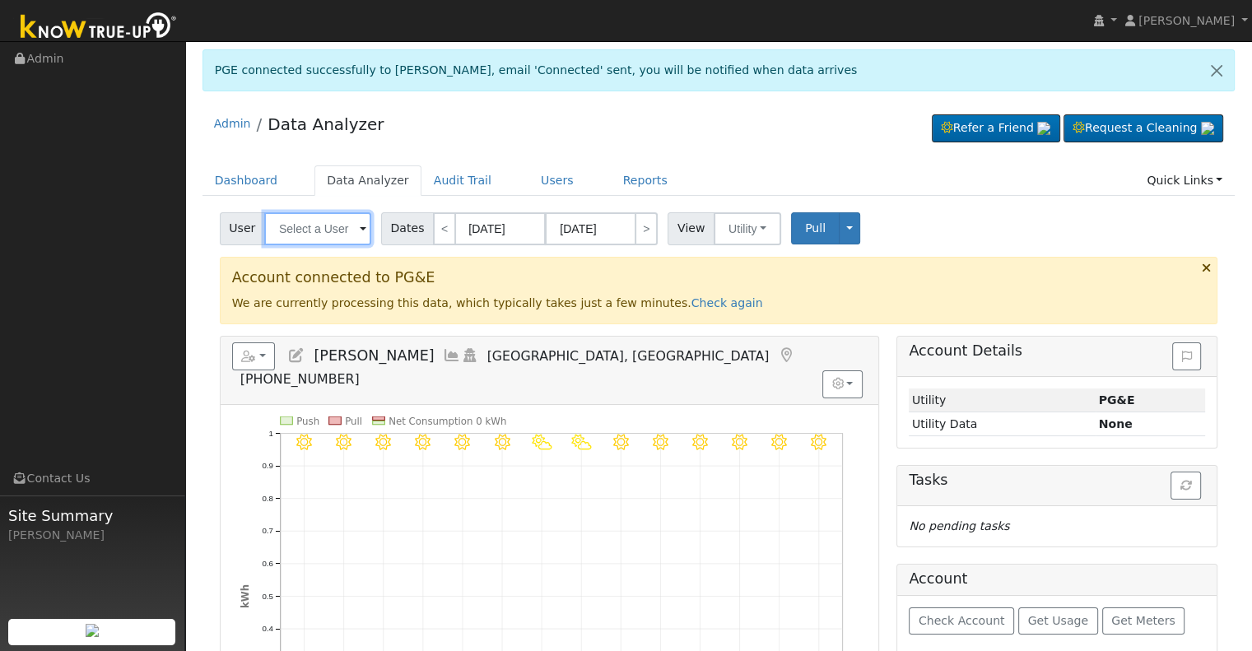
click at [319, 218] on input "text" at bounding box center [317, 228] width 107 height 33
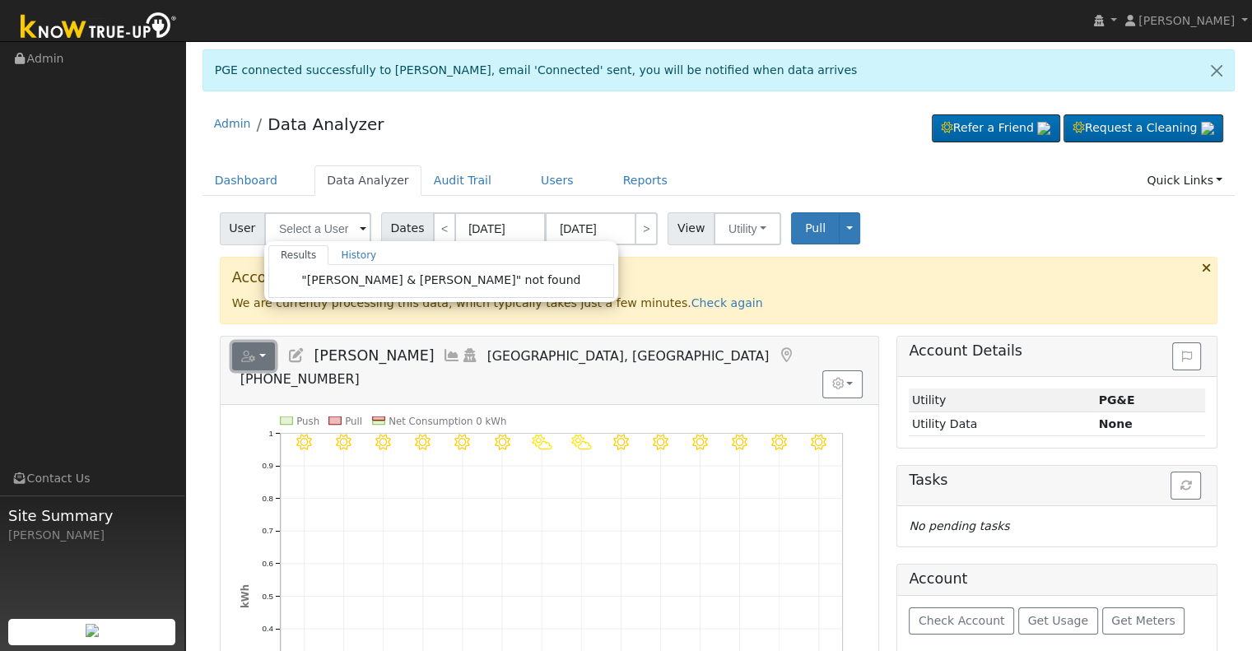
click at [256, 355] on button "button" at bounding box center [254, 357] width 44 height 28
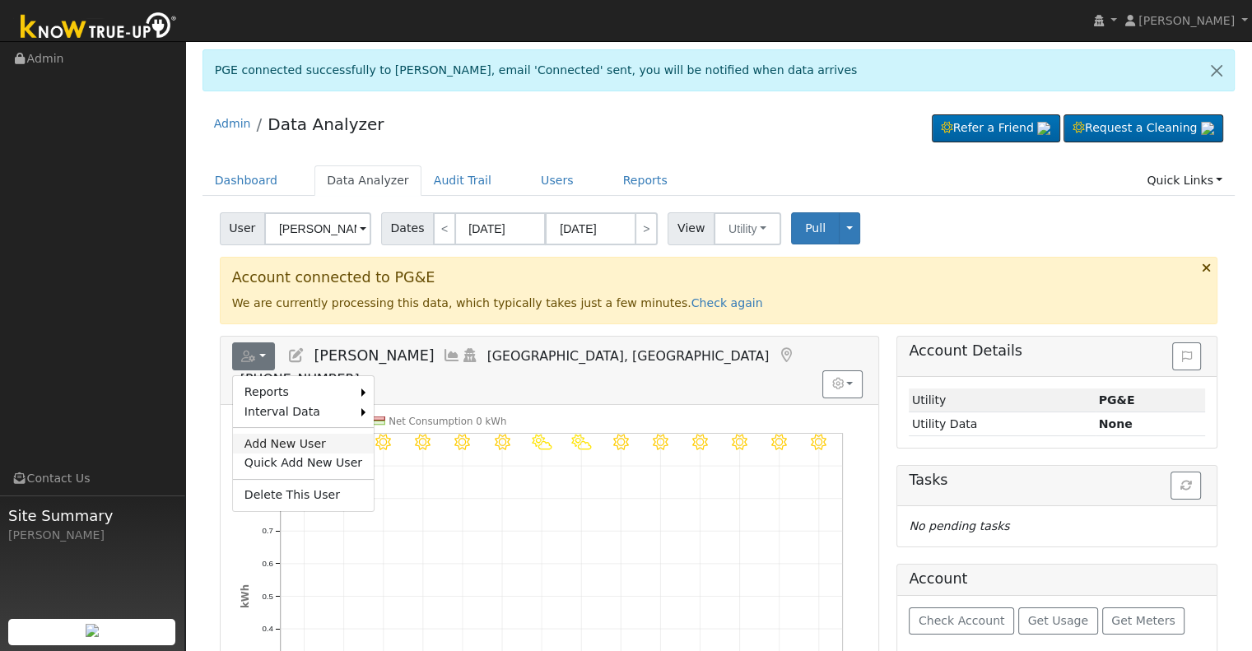
click at [273, 445] on link "Add New User" at bounding box center [303, 444] width 141 height 20
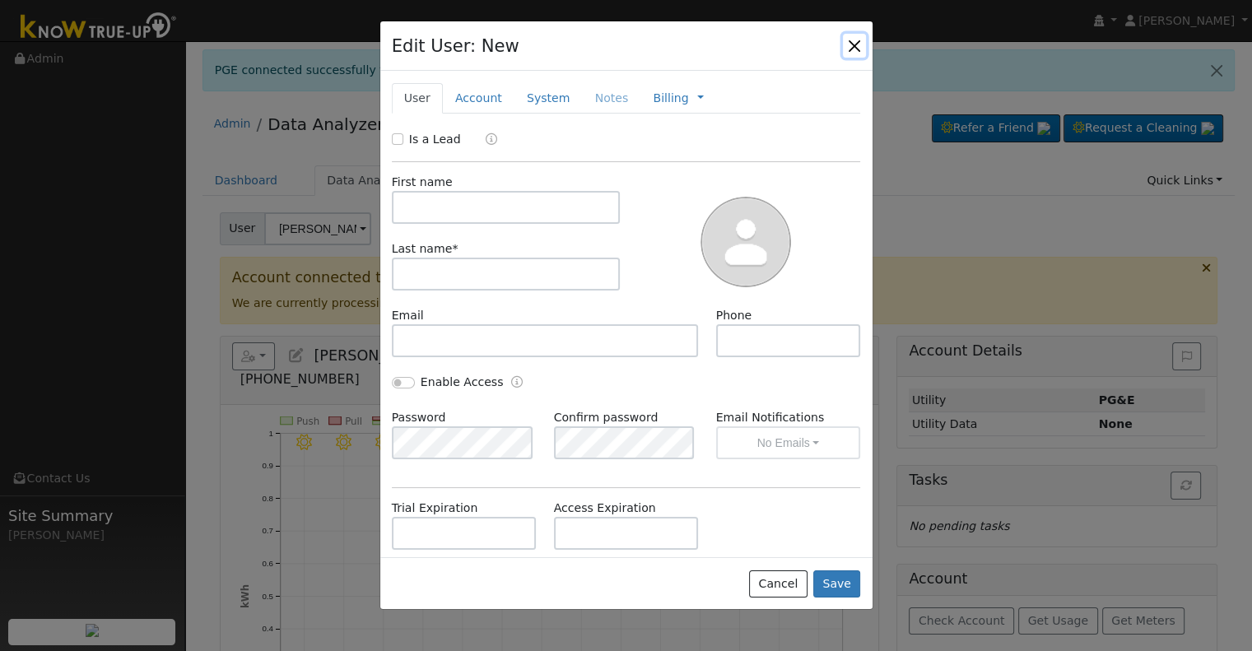
click at [863, 46] on button "button" at bounding box center [854, 45] width 23 height 23
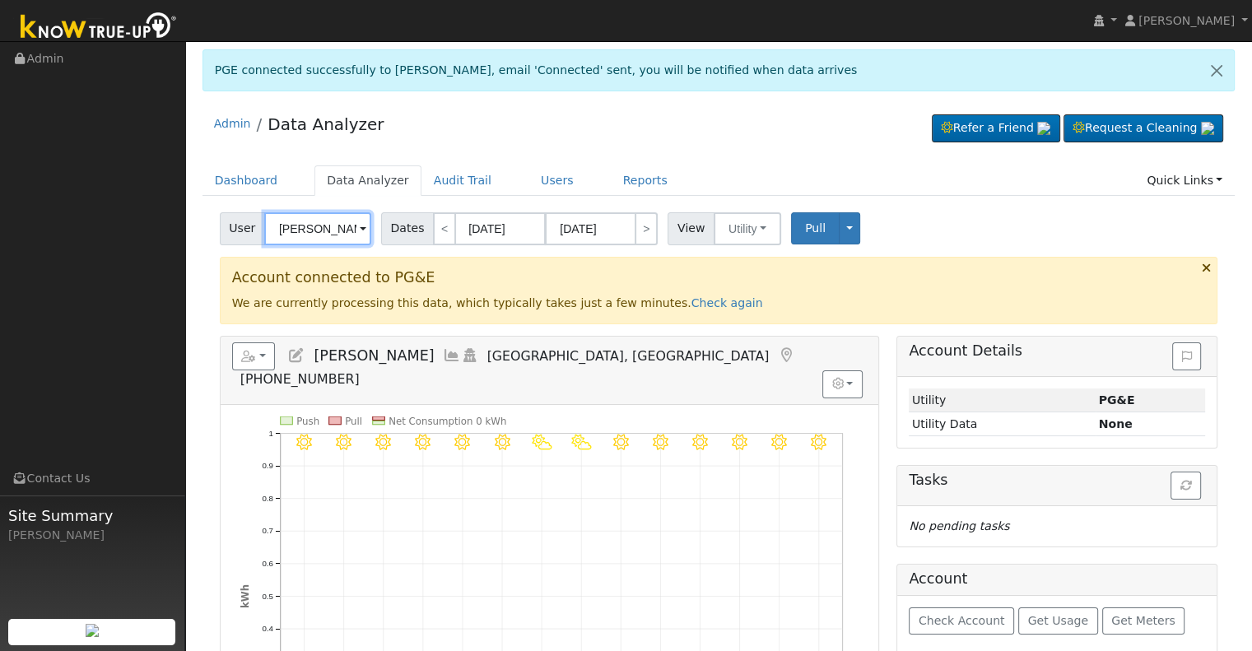
click at [276, 224] on input "Mike Nguyen" at bounding box center [317, 228] width 107 height 33
paste input "bhupton@gmail.com"
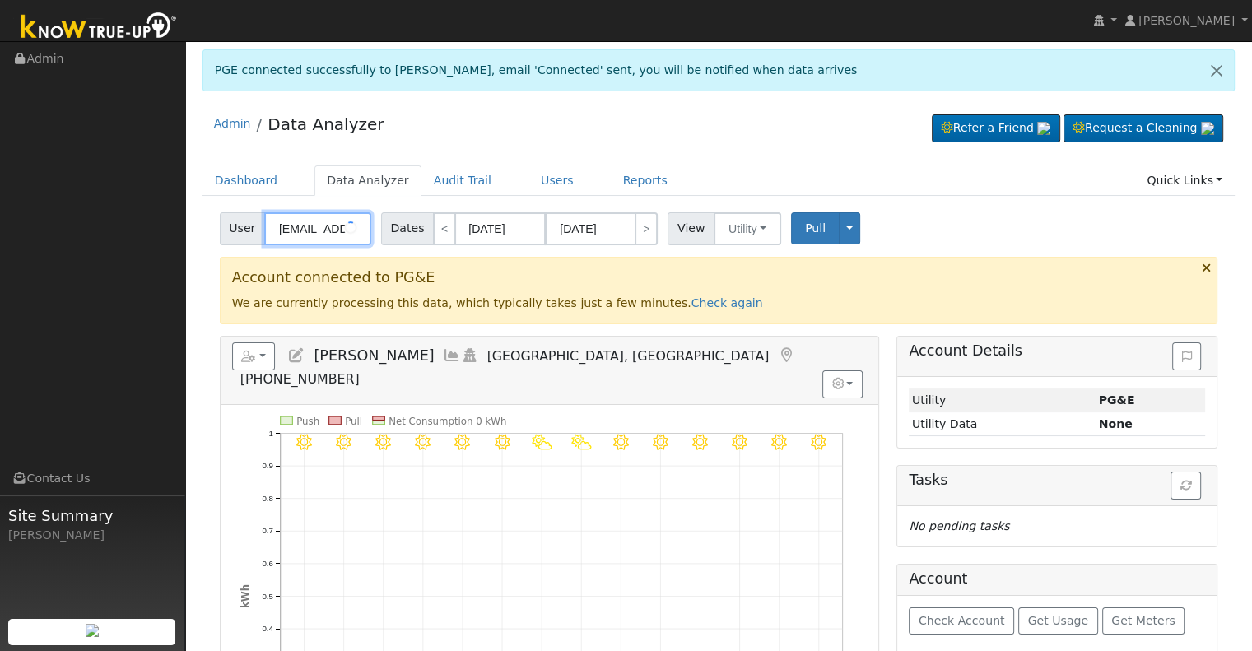
scroll to position [0, 28]
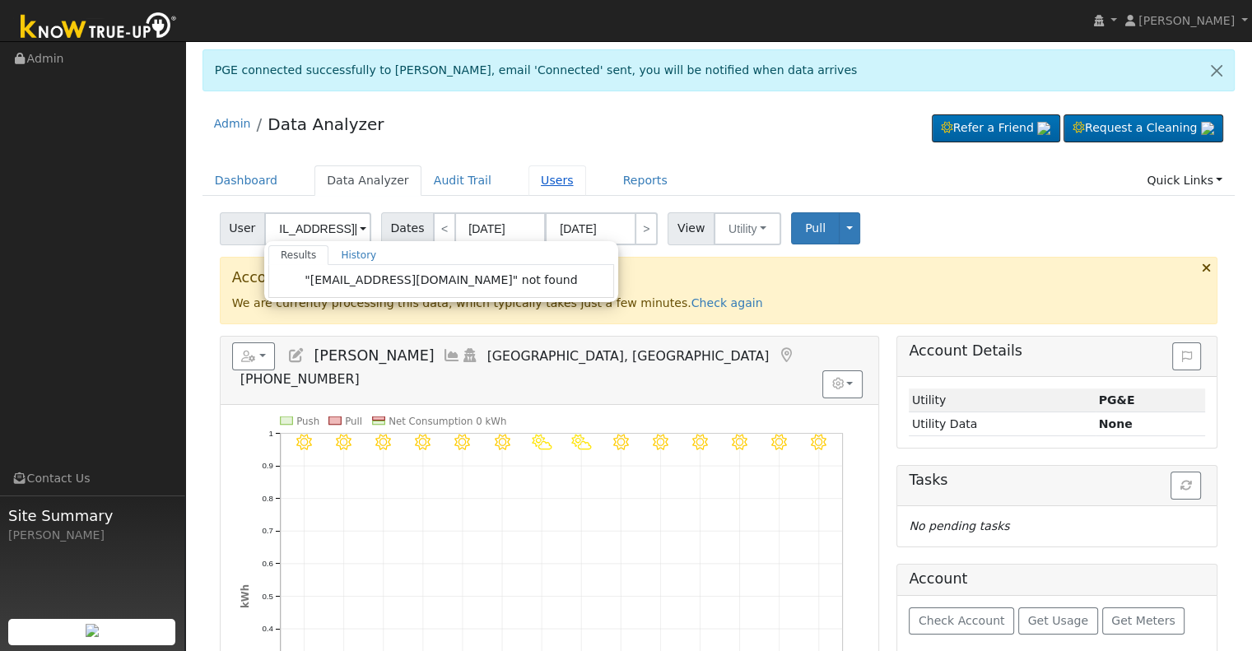
click at [529, 167] on link "Users" at bounding box center [558, 180] width 58 height 30
type input "Mike Nguyen"
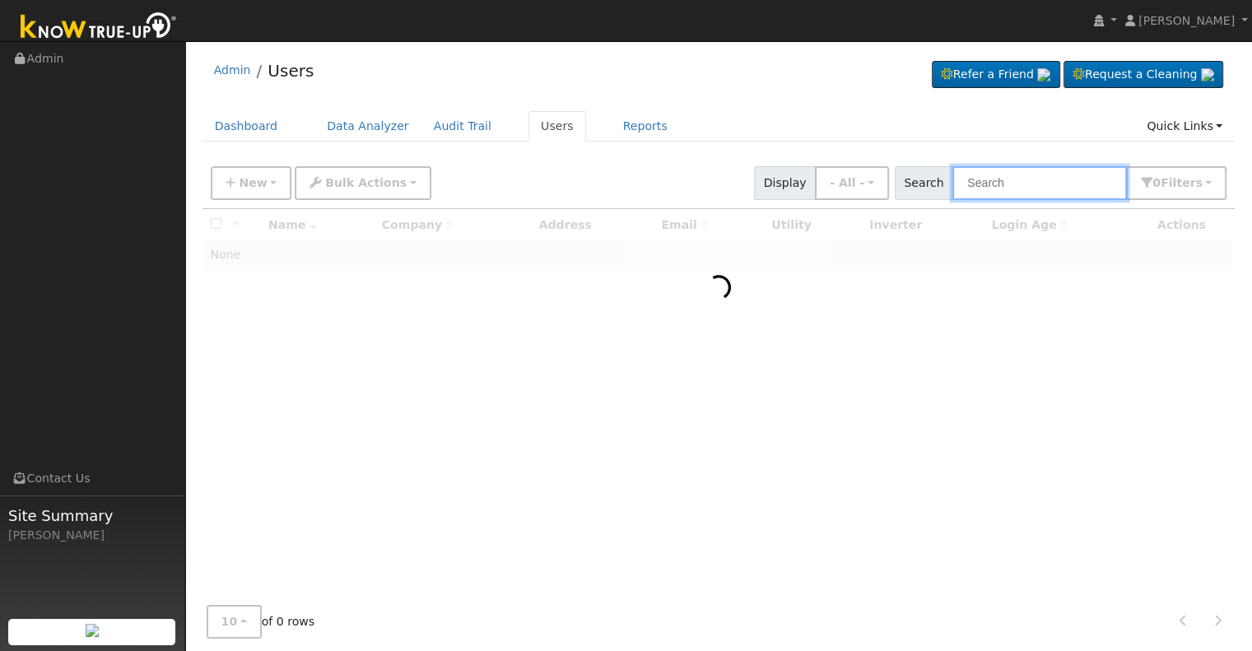
click at [1032, 177] on input "text" at bounding box center [1040, 183] width 175 height 34
paste input "[EMAIL_ADDRESS][DOMAIN_NAME]"
type input "[EMAIL_ADDRESS][DOMAIN_NAME]"
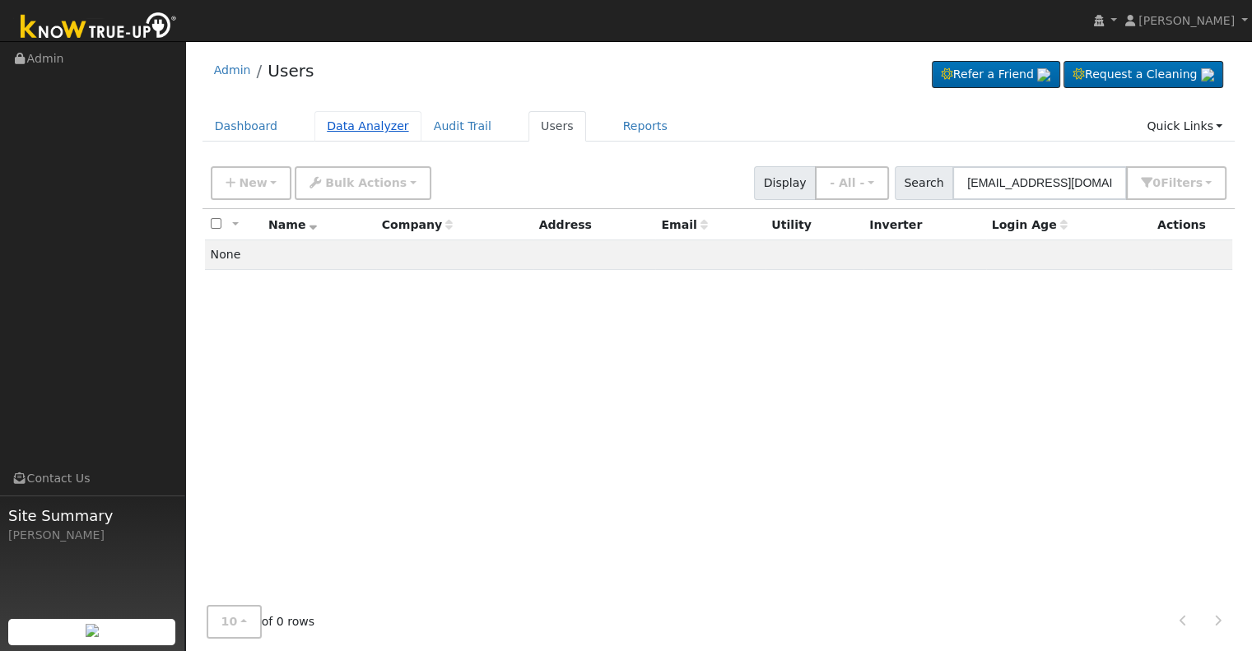
click at [349, 133] on link "Data Analyzer" at bounding box center [368, 126] width 107 height 30
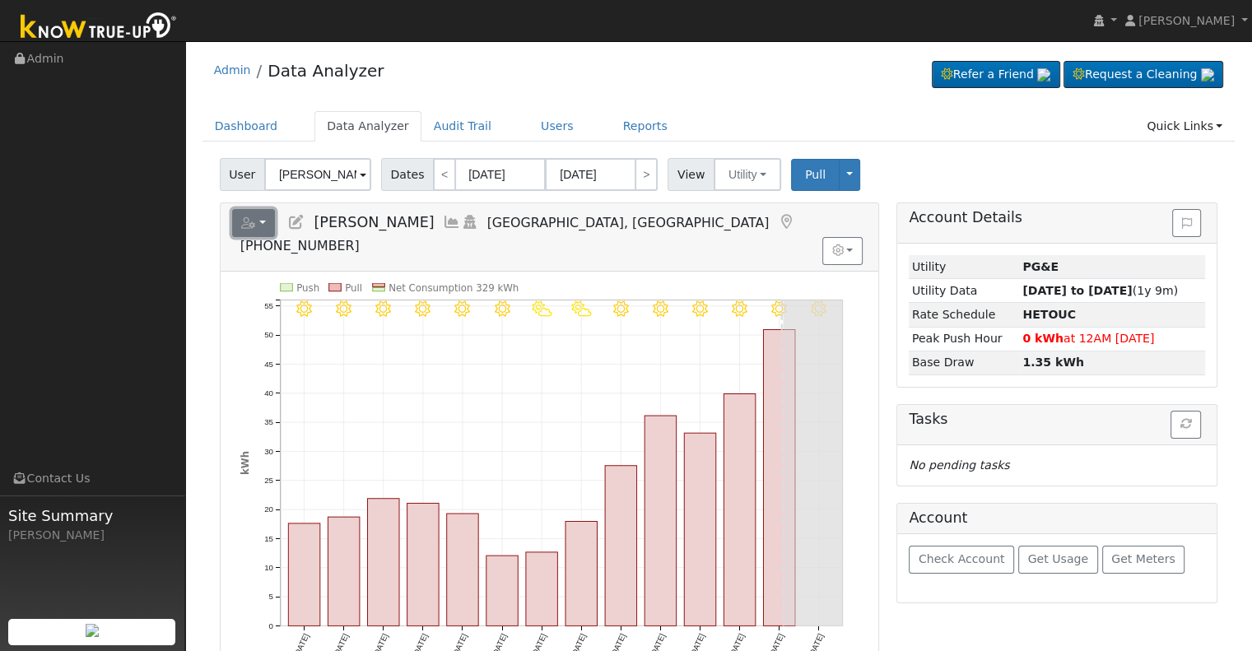
click at [250, 226] on icon "button" at bounding box center [248, 223] width 15 height 12
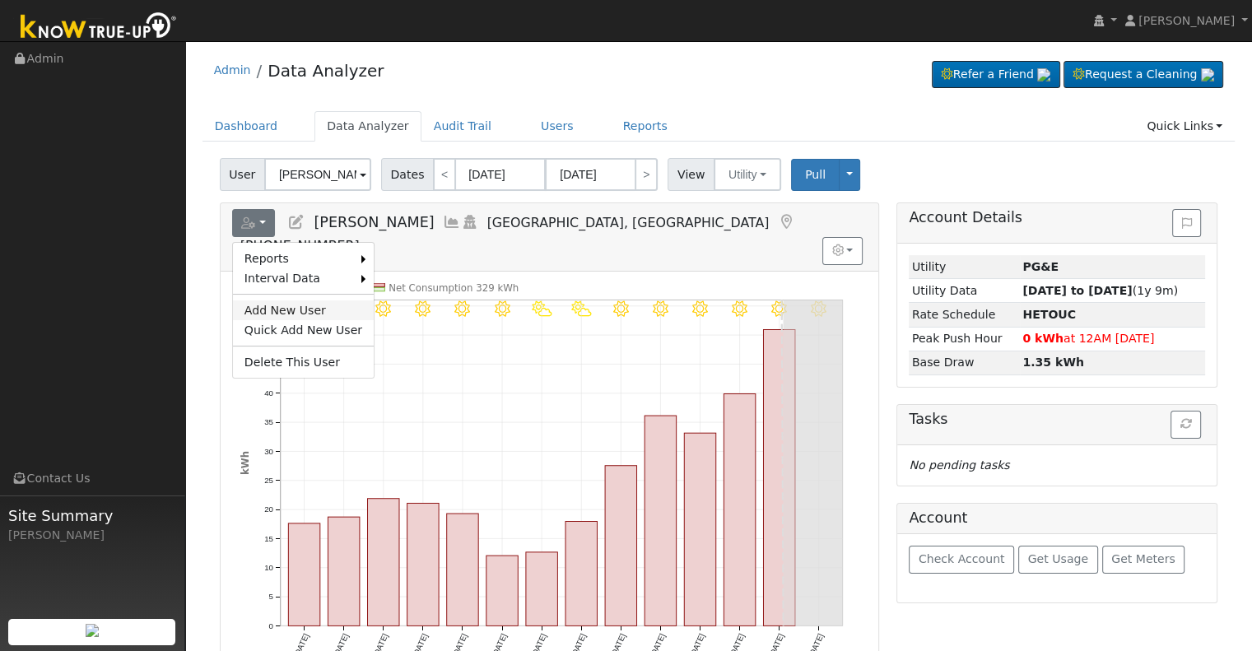
click at [308, 305] on link "Add New User" at bounding box center [303, 311] width 141 height 20
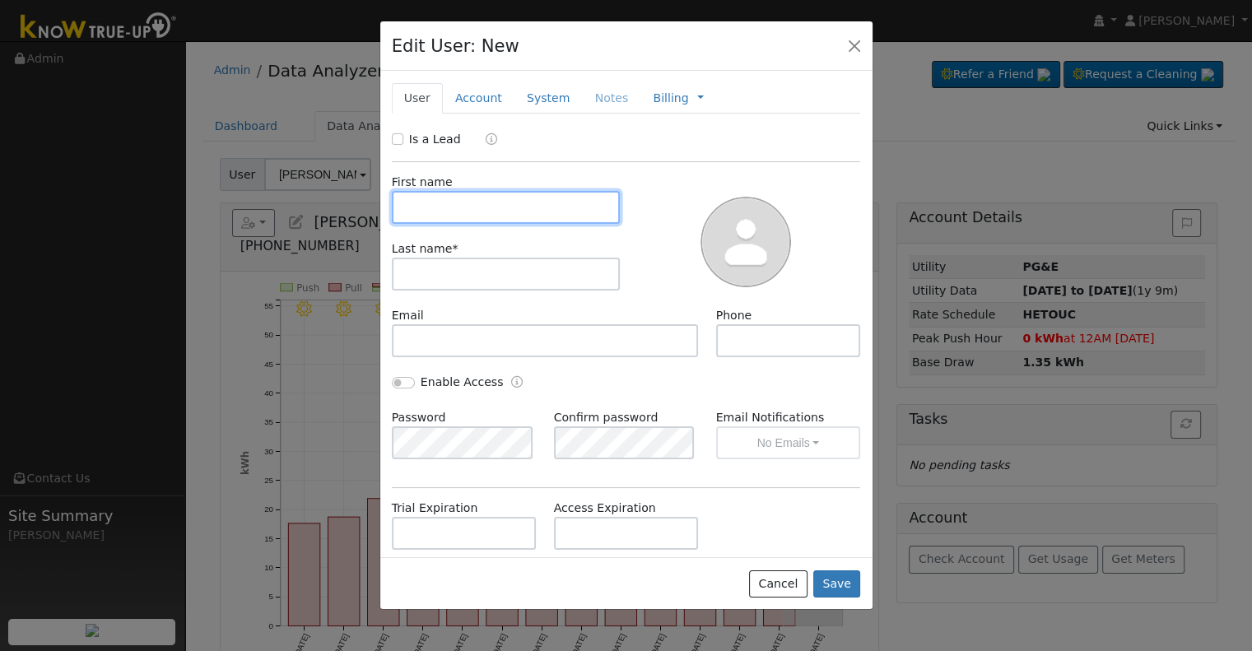
click at [452, 213] on input "text" at bounding box center [506, 207] width 229 height 33
click at [506, 212] on input "text" at bounding box center [506, 207] width 229 height 33
paste input "James & Bonnie"
type input "James & Bonnie"
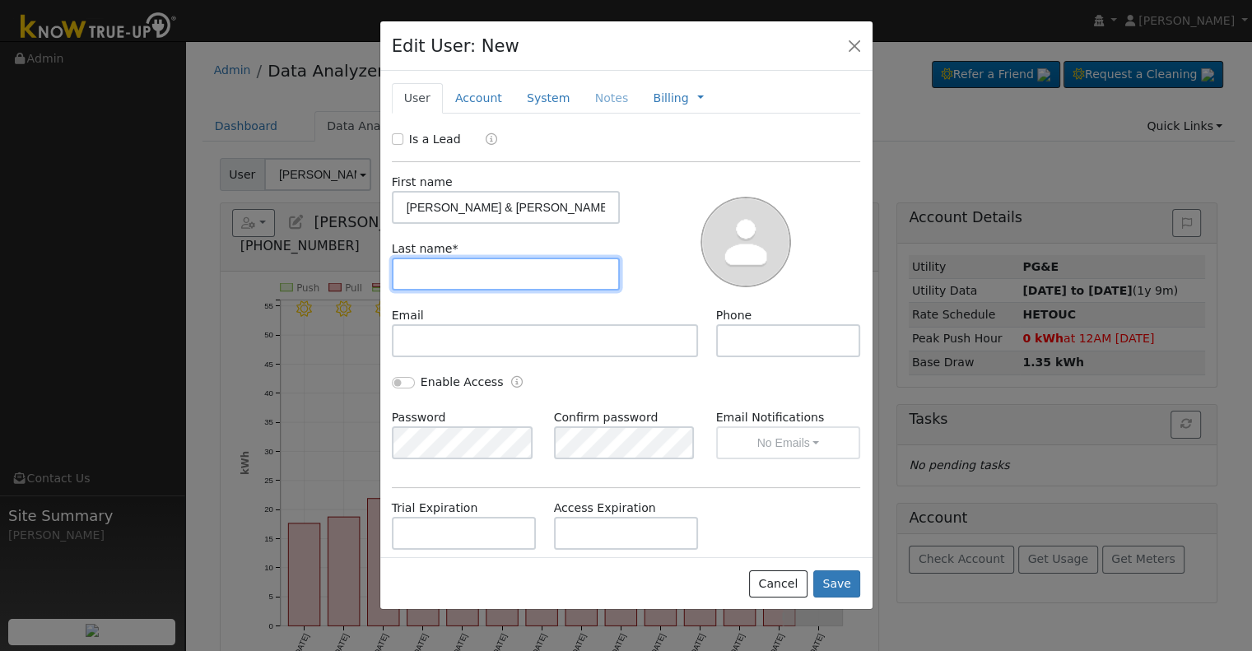
click at [478, 267] on input "text" at bounding box center [506, 274] width 229 height 33
paste input "Hupton"
type input "Hupton"
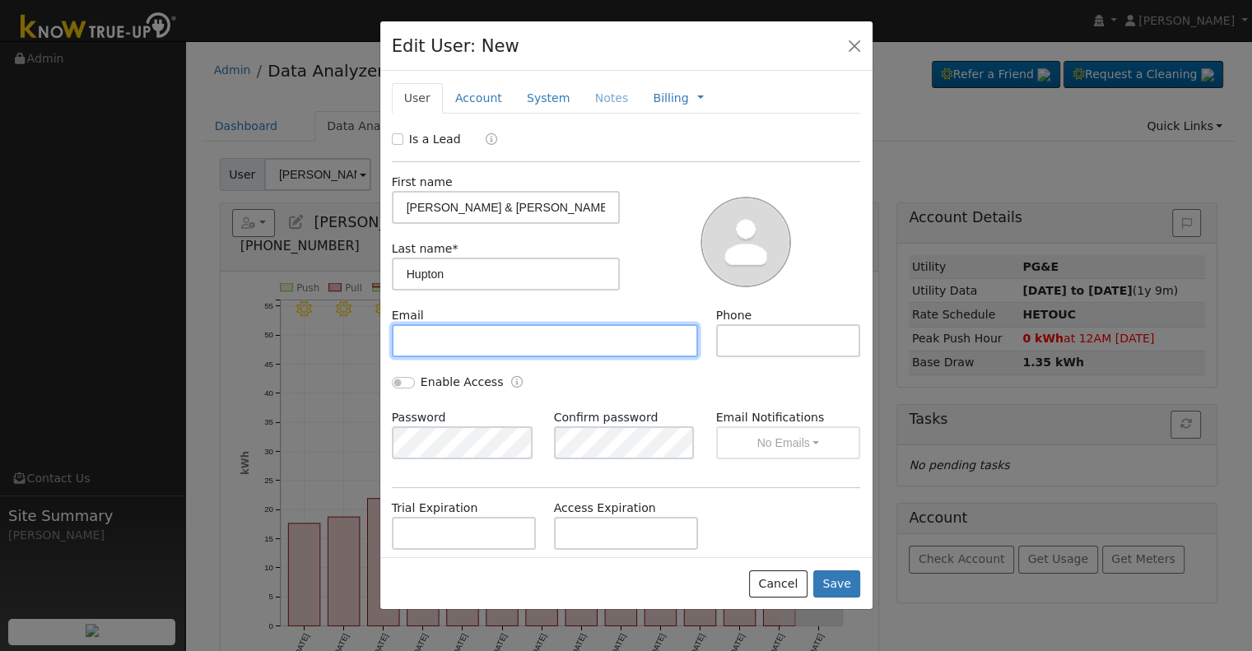
click at [632, 345] on input "text" at bounding box center [545, 340] width 307 height 33
paste input "bhupton@gmail.com"
type input "bhupton@gmail.com"
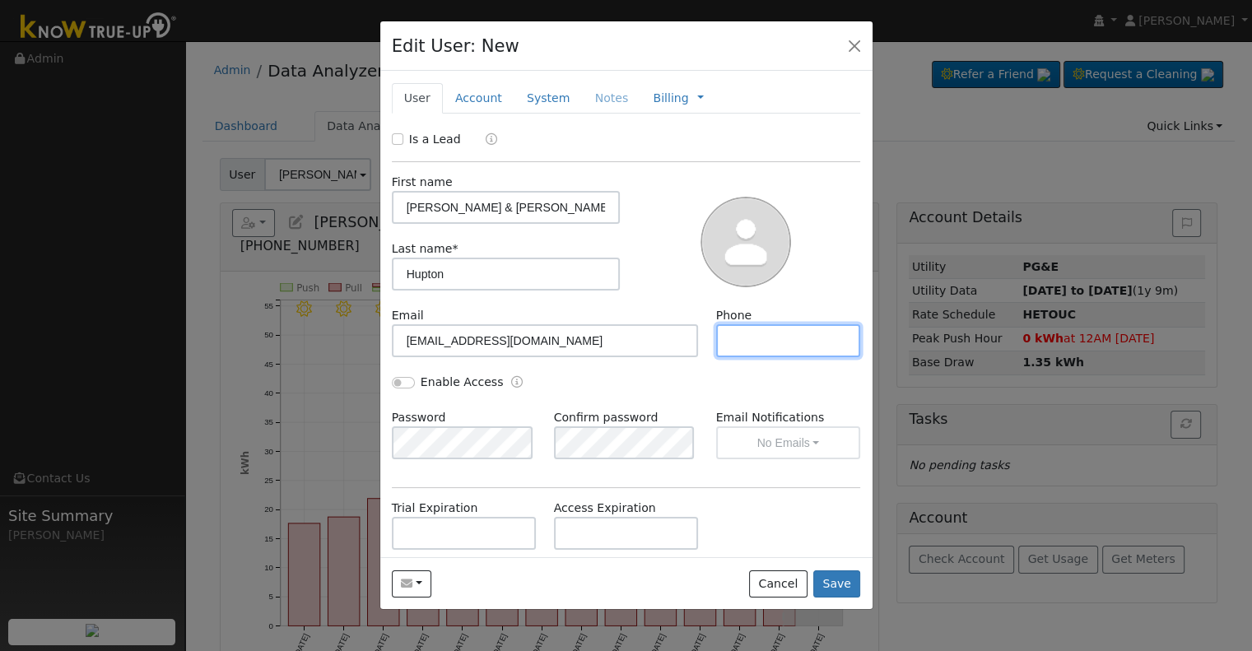
click at [728, 355] on input "text" at bounding box center [788, 340] width 145 height 33
click at [731, 338] on input "text" at bounding box center [788, 340] width 145 height 33
paste input "(702) 335-0071"
type input "(702) 335-0071"
click at [390, 381] on div "Enable Access" at bounding box center [504, 383] width 243 height 19
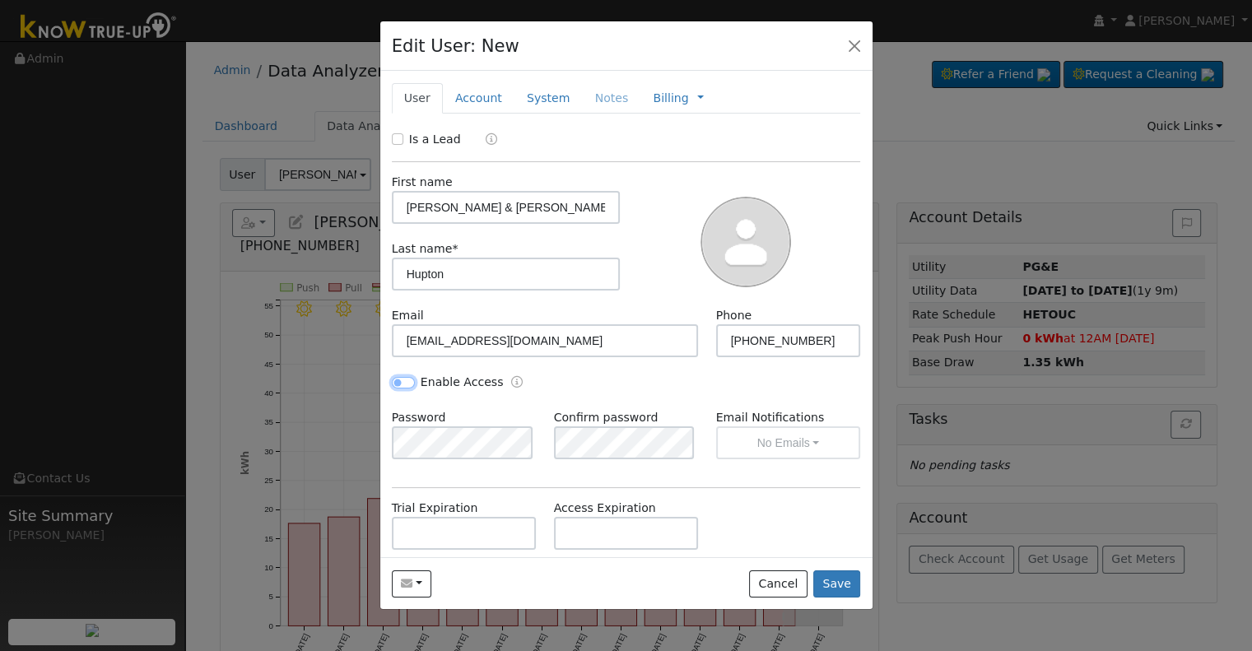
click at [395, 381] on input "Enable Access" at bounding box center [403, 383] width 23 height 12
checkbox input "true"
click at [613, 398] on div "Enable Access" at bounding box center [626, 391] width 487 height 35
click at [781, 440] on button "No Emails" at bounding box center [788, 442] width 145 height 33
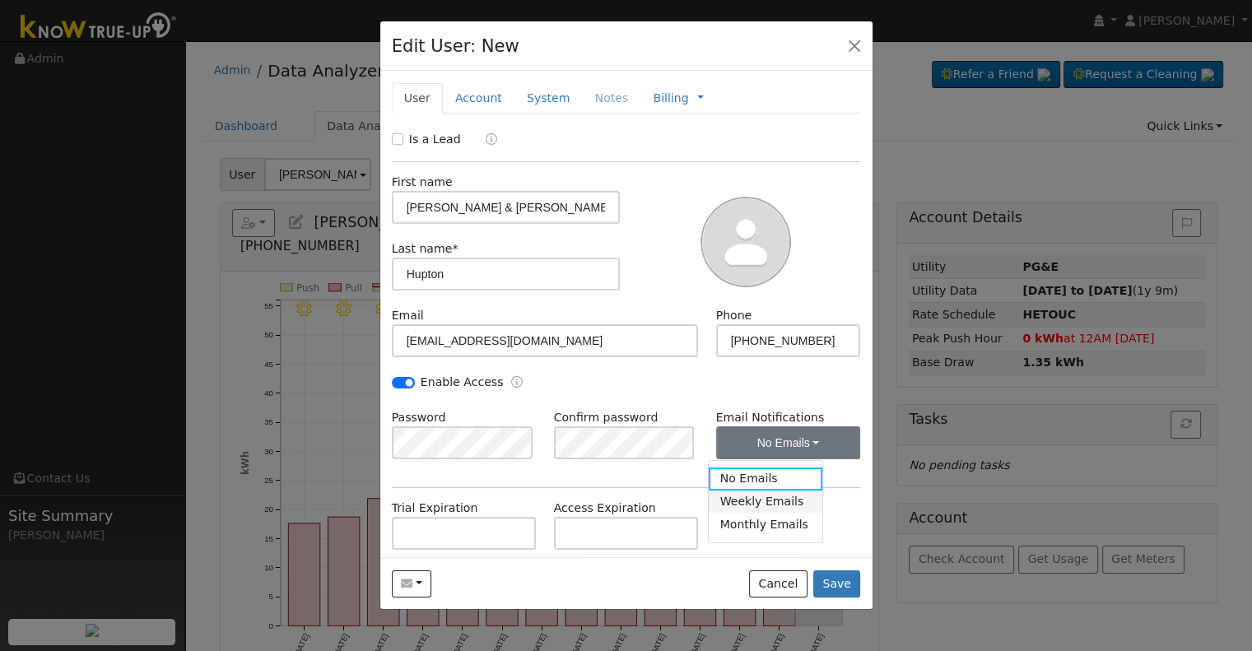
click at [731, 507] on link "Weekly Emails" at bounding box center [766, 502] width 114 height 23
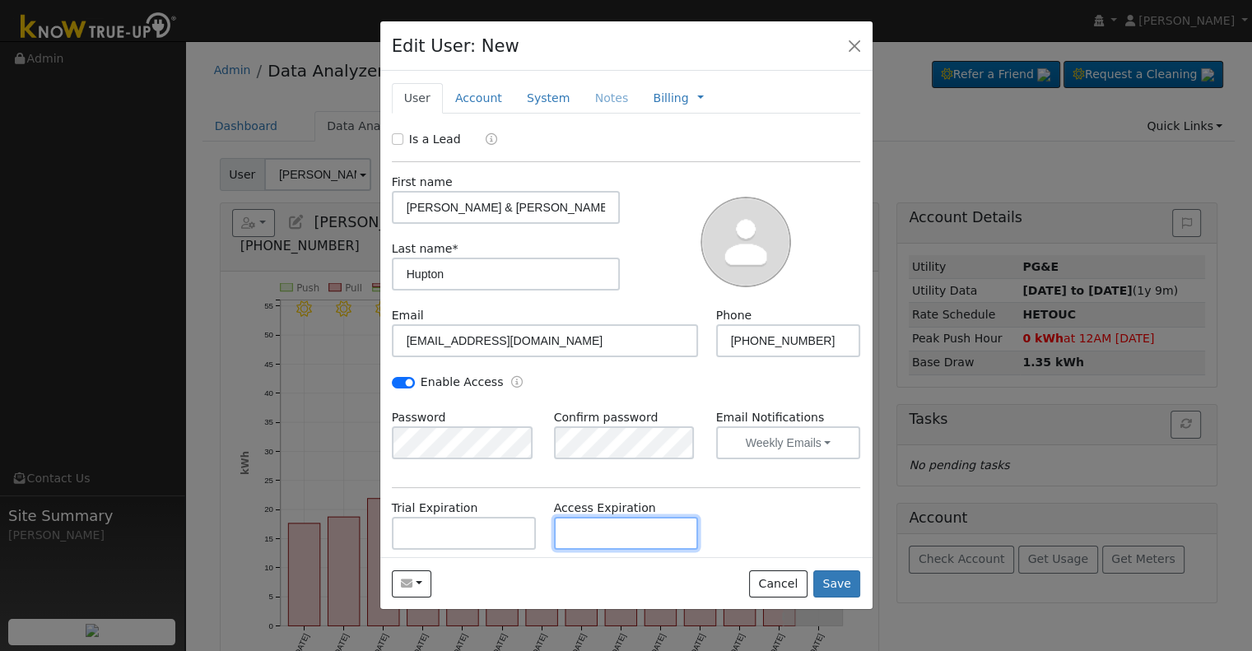
click at [599, 534] on input "text" at bounding box center [626, 533] width 145 height 33
click at [478, 478] on div "Is a Lead First name James & Bonnie Last name * Hupton Email bhupton@gmail.com …" at bounding box center [626, 415] width 469 height 568
click at [473, 89] on link "Account" at bounding box center [479, 98] width 72 height 30
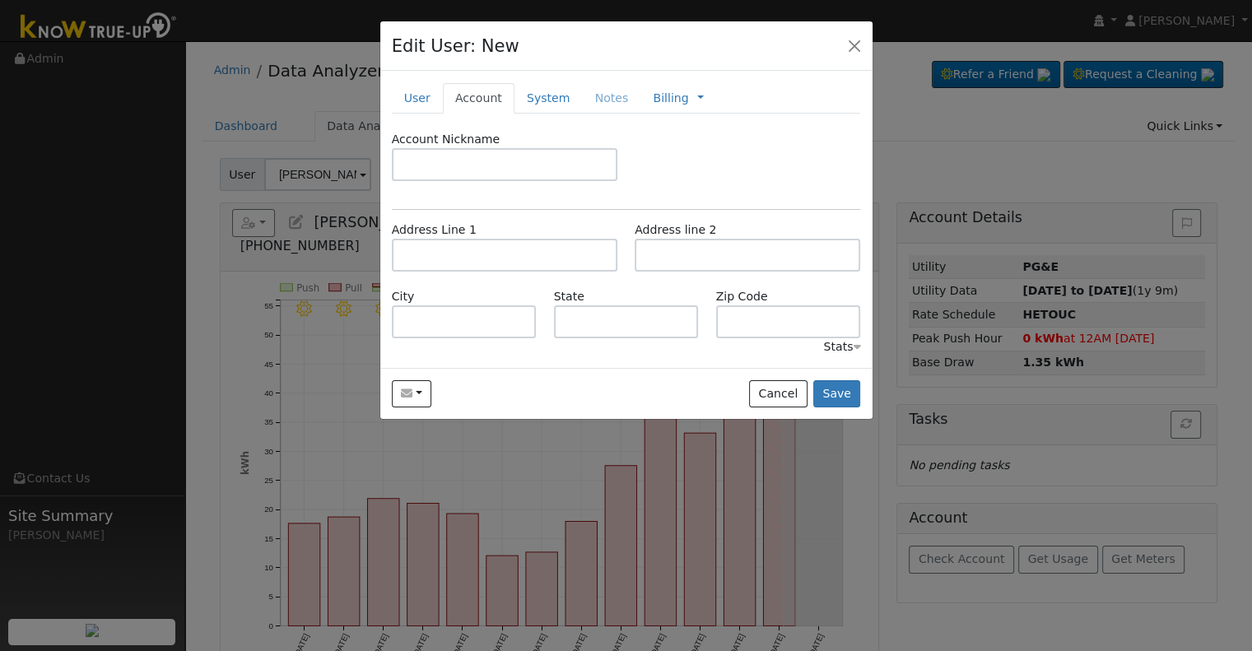
click at [478, 237] on div "Address Line 1" at bounding box center [504, 246] width 243 height 50
click at [481, 248] on input "text" at bounding box center [505, 255] width 226 height 33
click at [487, 258] on input "text" at bounding box center [505, 255] width 226 height 33
paste input "10762 Faire Drive"
type input "10762 Faire Drive"
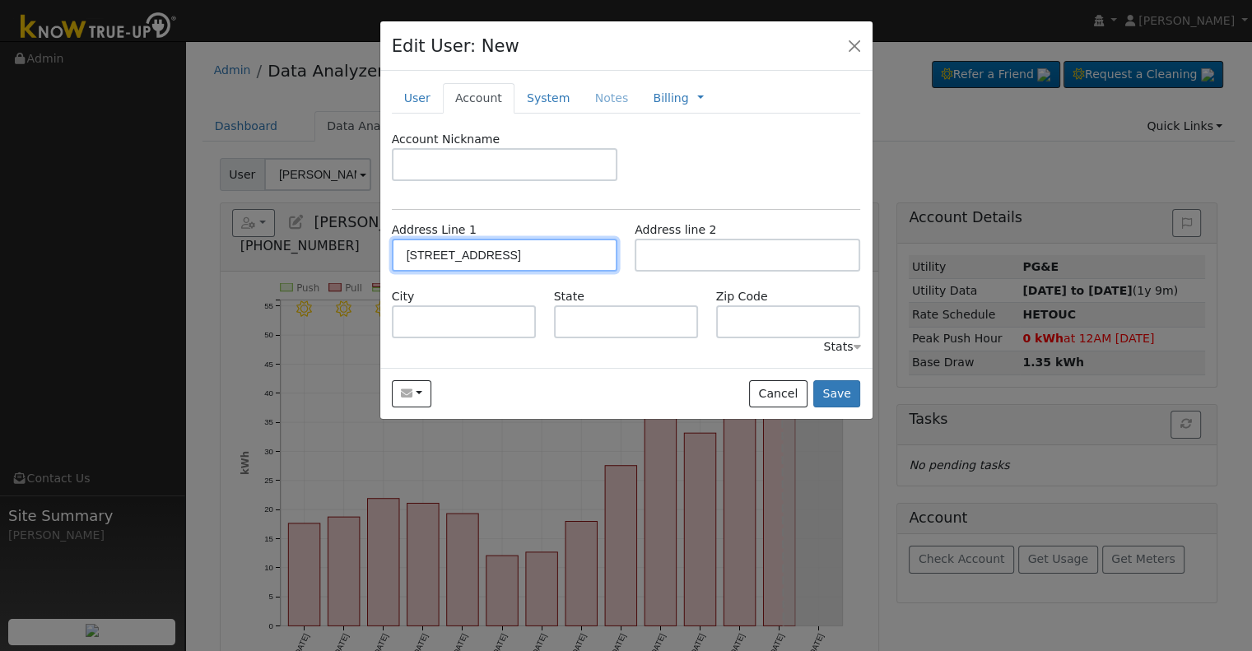
type input "Fresno"
type input "CA"
type input "93730"
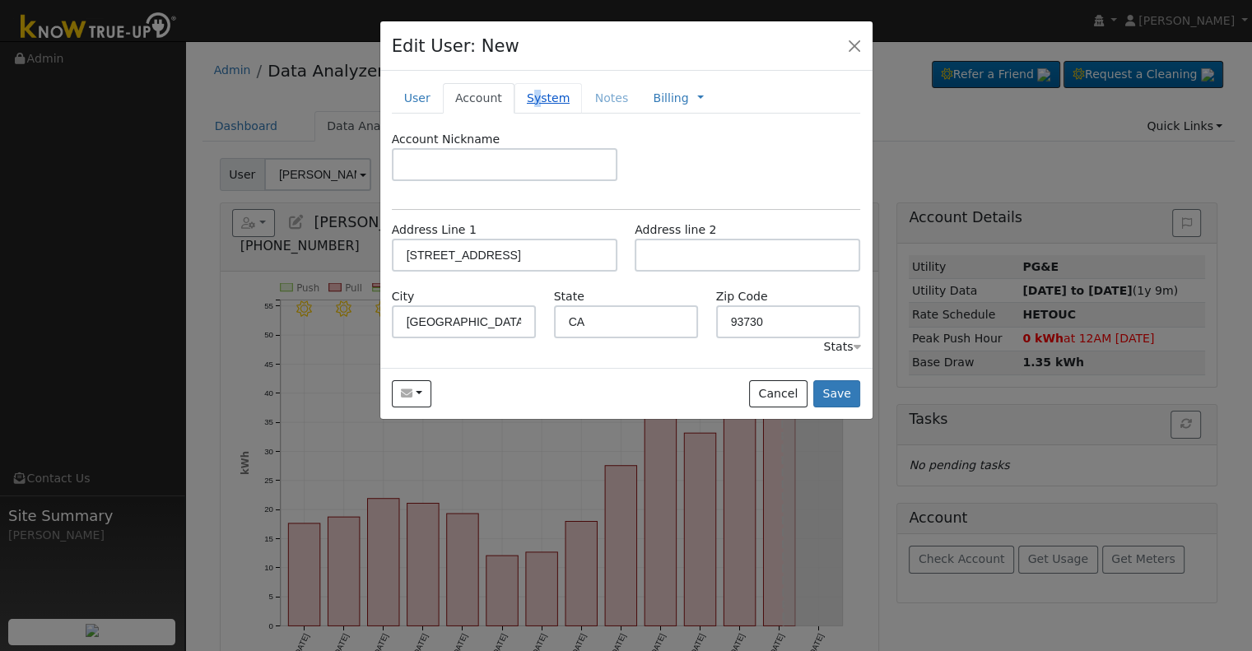
click at [526, 100] on link "System" at bounding box center [549, 98] width 68 height 30
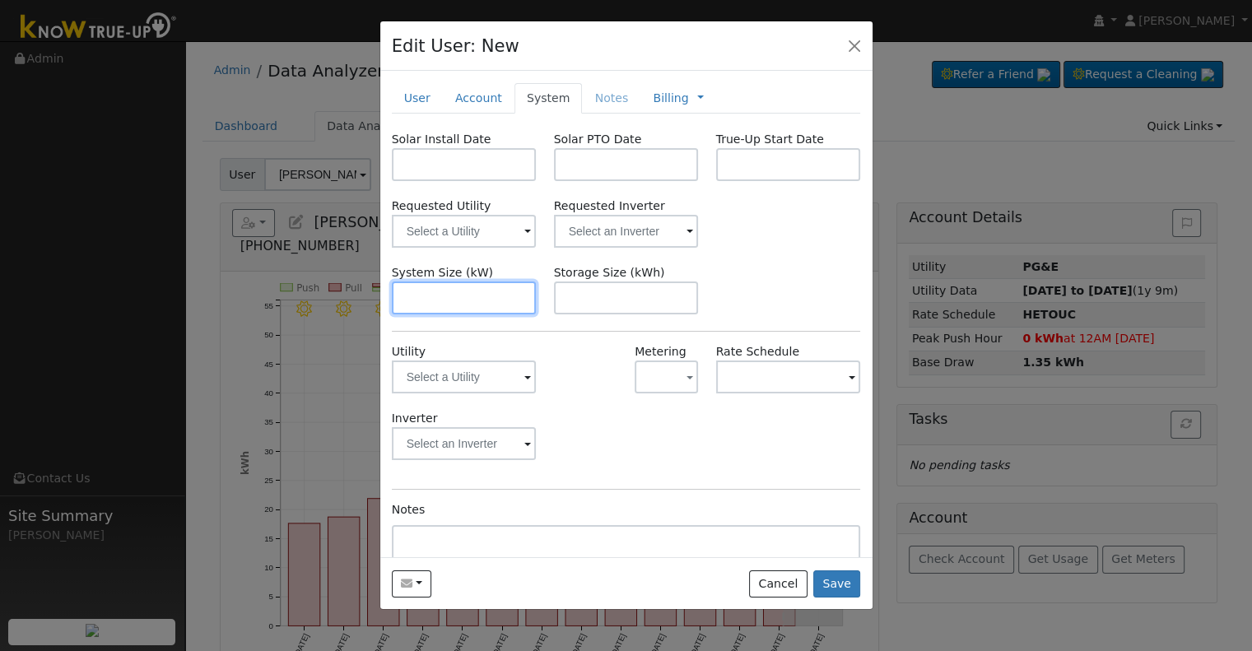
click at [450, 296] on input "text" at bounding box center [464, 298] width 145 height 33
paste input "13.530"
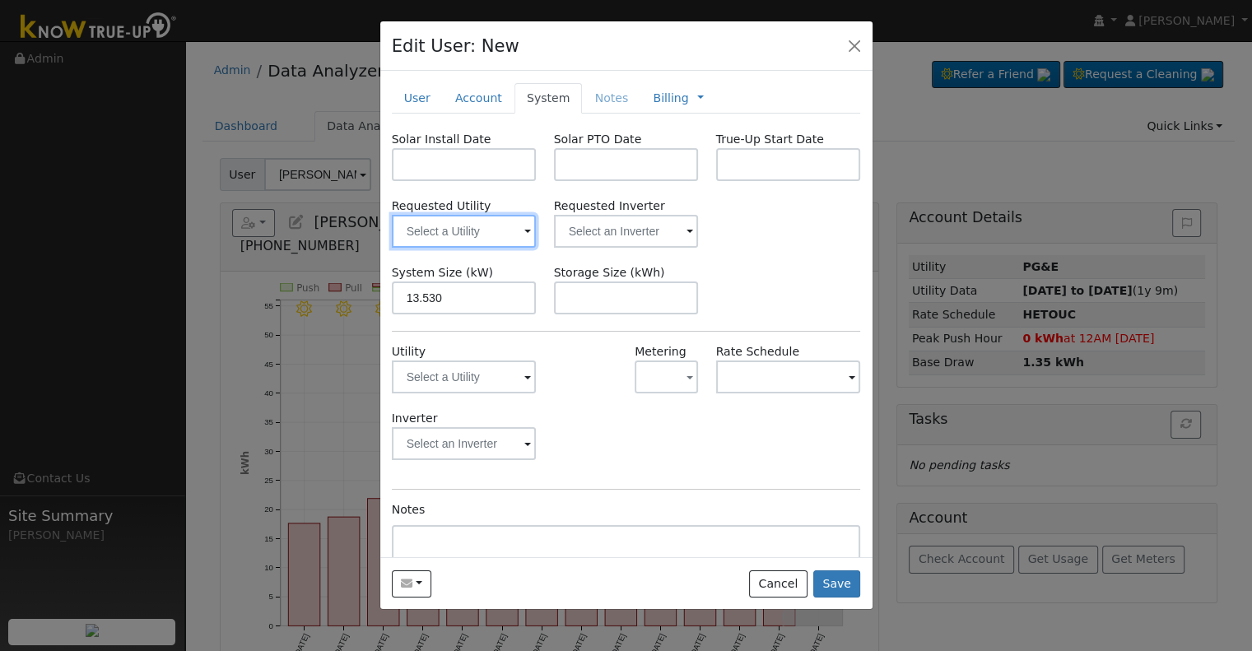
type input "13.5"
click at [482, 230] on input "text" at bounding box center [464, 231] width 145 height 33
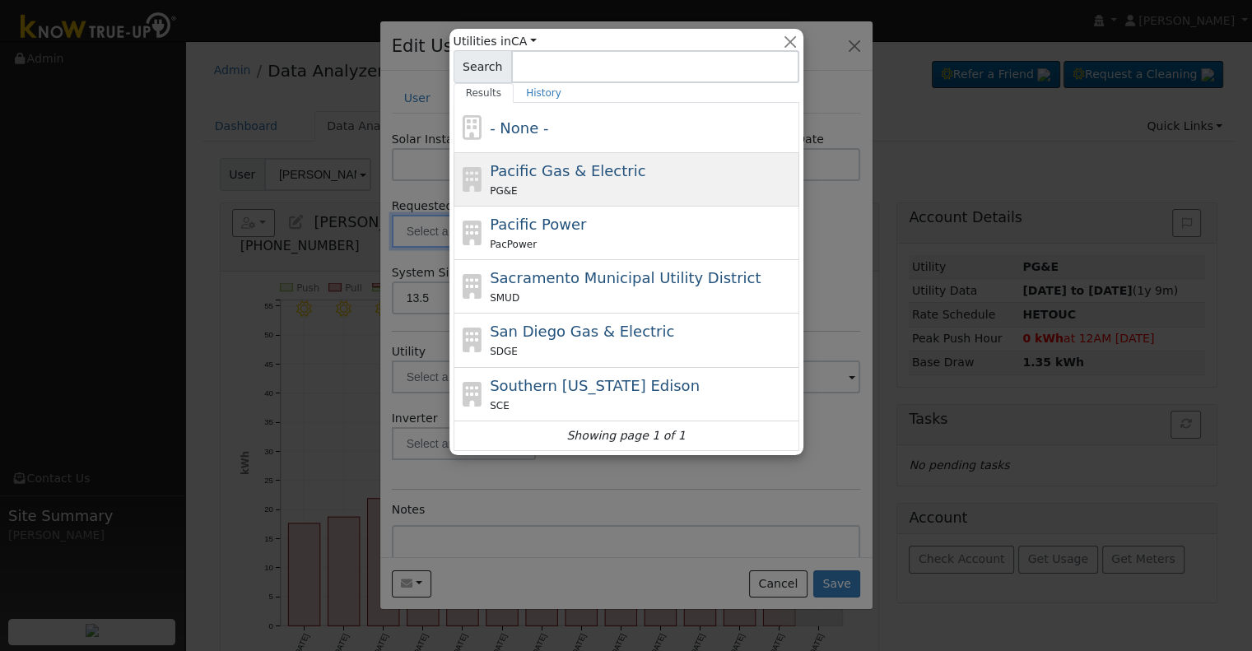
click at [632, 190] on div "PG&E" at bounding box center [642, 190] width 305 height 17
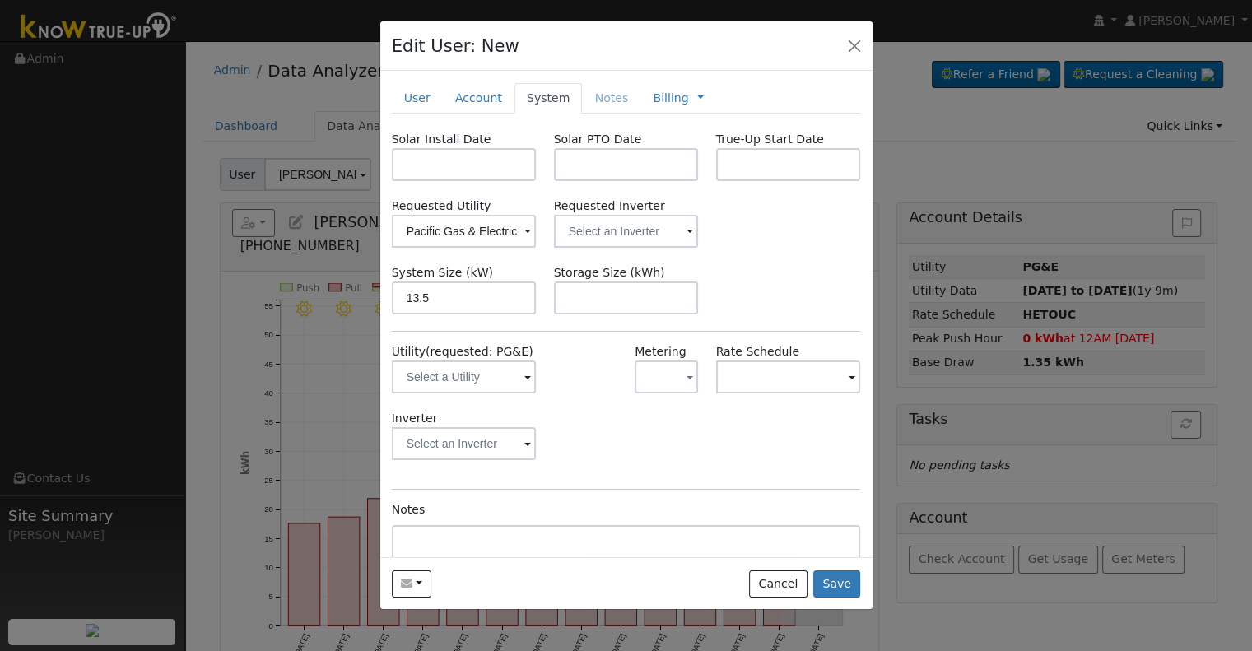
type input "Pacific Gas & Electric"
click at [465, 177] on input "text" at bounding box center [464, 164] width 145 height 33
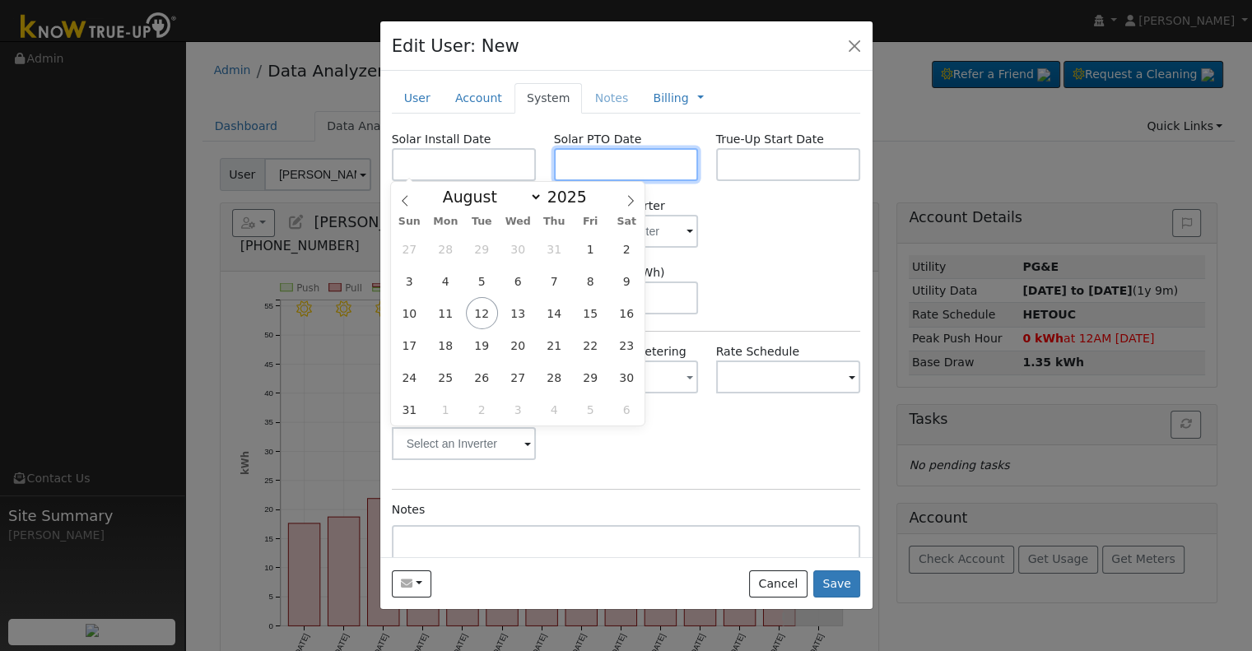
click at [642, 160] on input "text" at bounding box center [626, 164] width 145 height 33
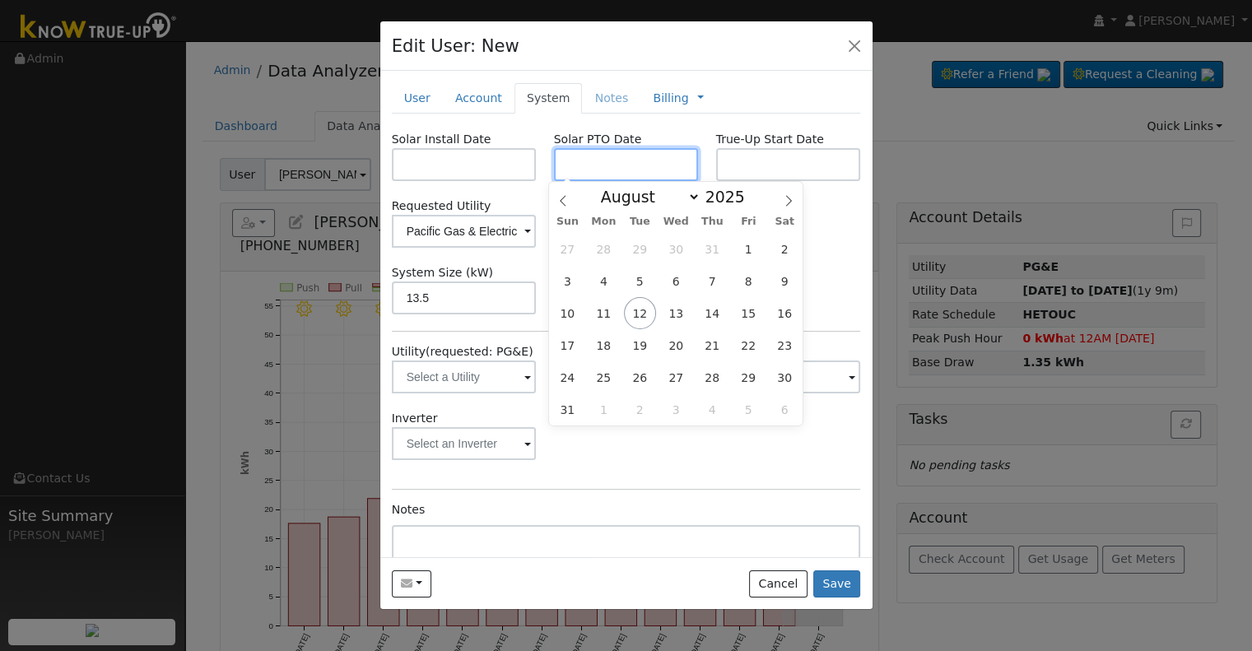
paste input "8/11/2025"
type input "[DATE]"
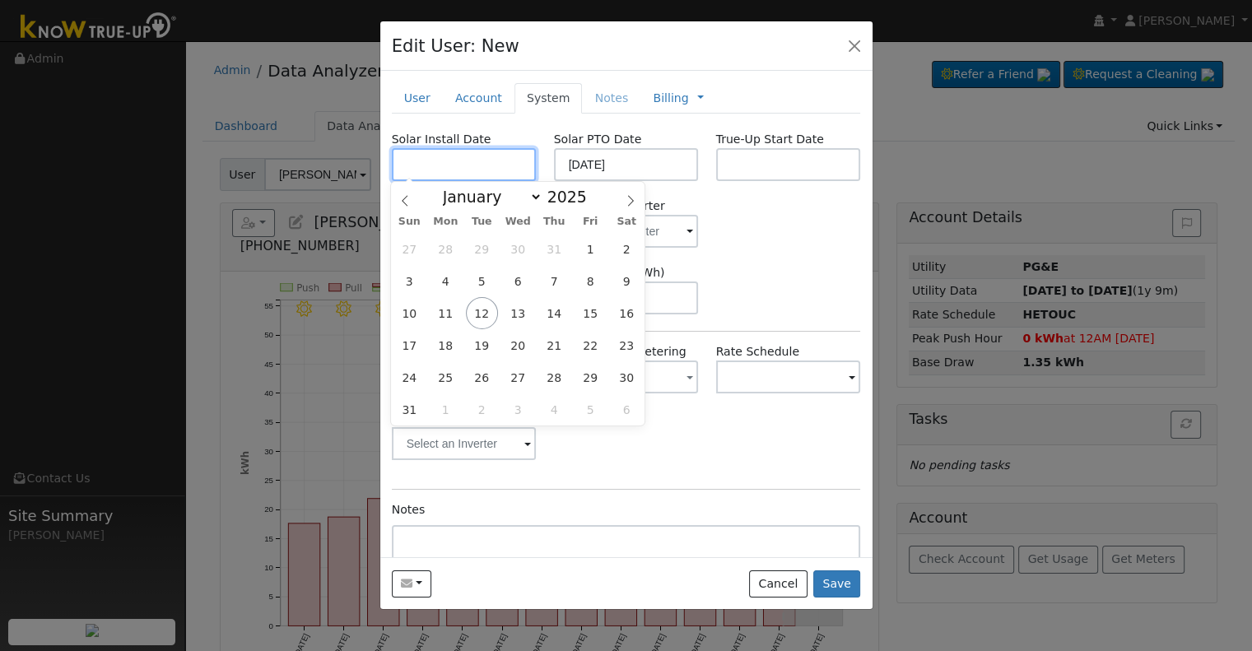
click at [441, 169] on input "text" at bounding box center [464, 164] width 145 height 33
paste input "6/25/2025"
type input "06/25/2025"
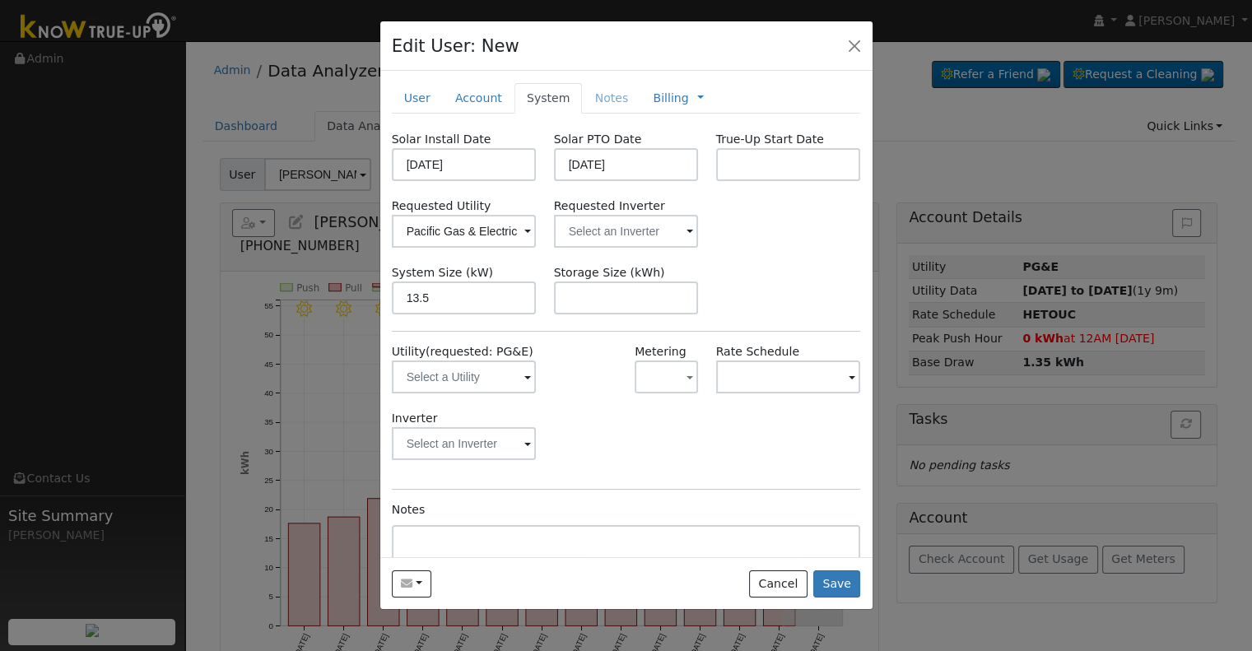
click at [786, 221] on div "Requested Utility Pacific Gas & Electric Requested Inverter" at bounding box center [626, 223] width 487 height 50
click at [537, 233] on input "text" at bounding box center [464, 231] width 145 height 33
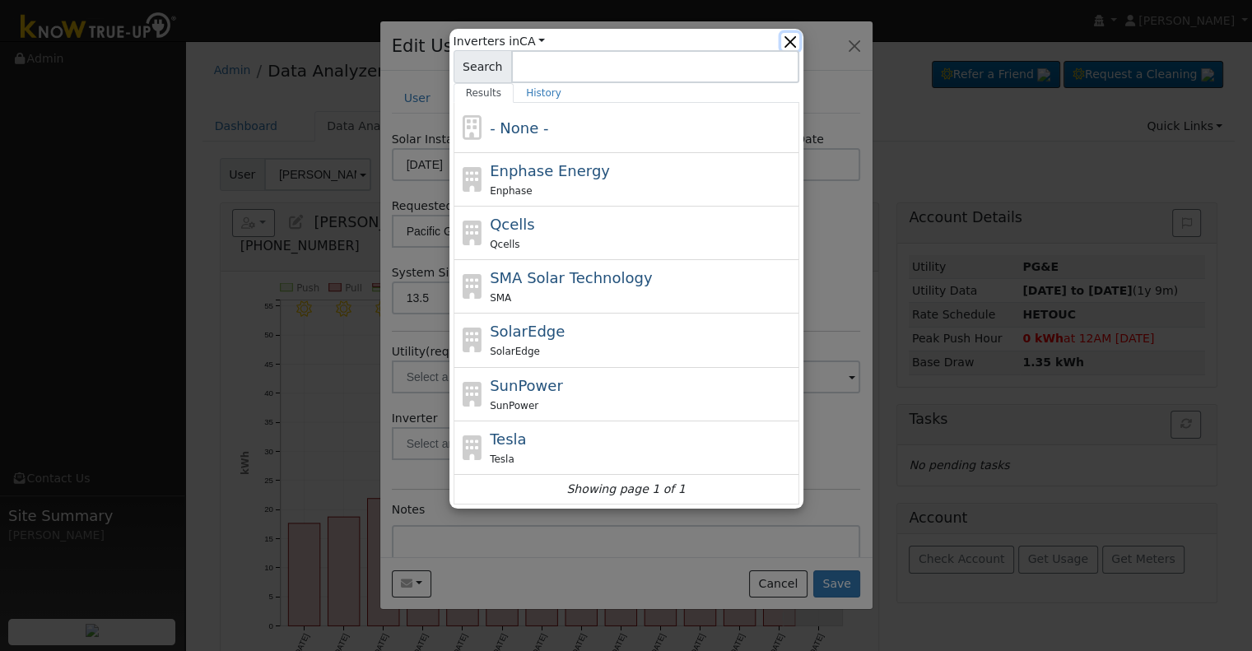
click at [797, 37] on button "button" at bounding box center [789, 41] width 17 height 17
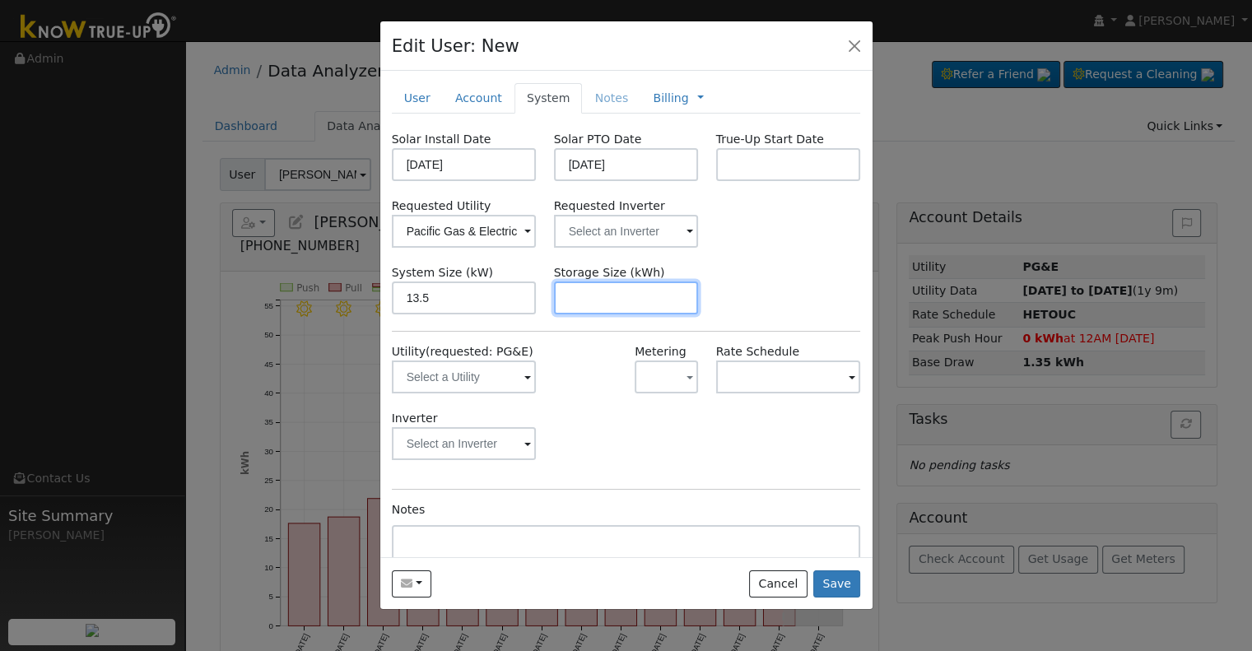
click at [595, 292] on input "text" at bounding box center [626, 298] width 145 height 33
click at [641, 304] on input "text" at bounding box center [626, 298] width 145 height 33
paste input "30.60"
type input "30.6"
click at [781, 277] on div "System Size (kW) 13.5 Storage Size (kWh) 30.6" at bounding box center [626, 289] width 487 height 50
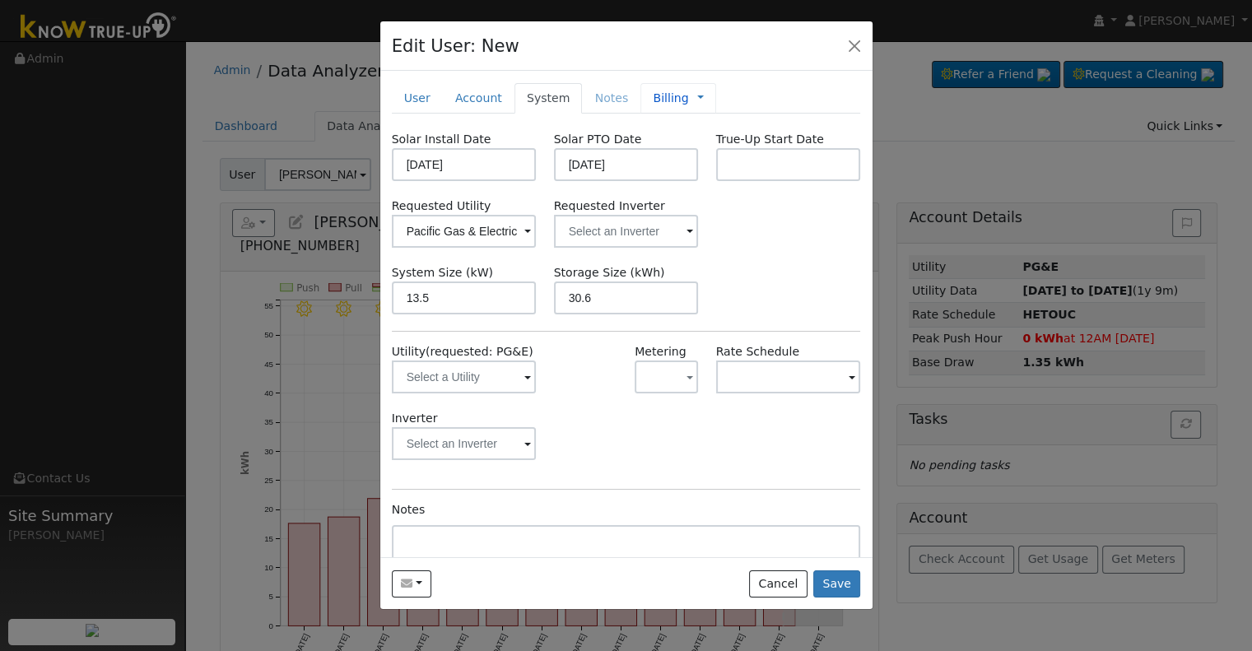
click at [653, 105] on link "Billing" at bounding box center [670, 98] width 35 height 17
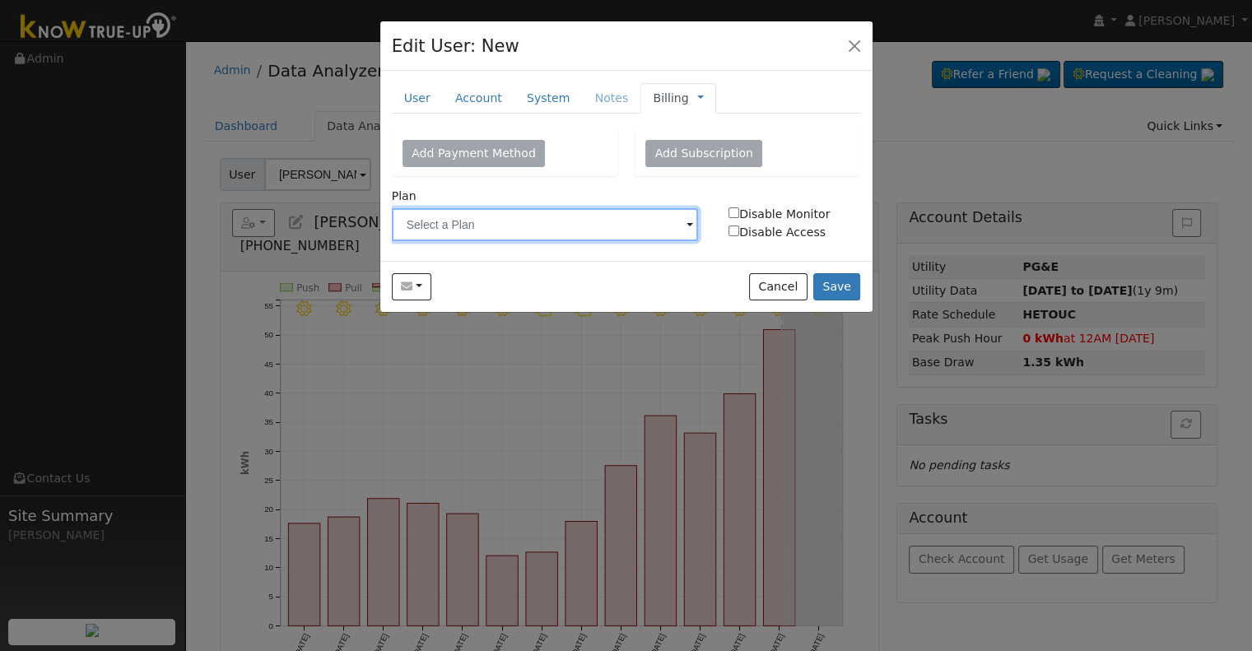
click at [541, 236] on input "text" at bounding box center [545, 224] width 307 height 33
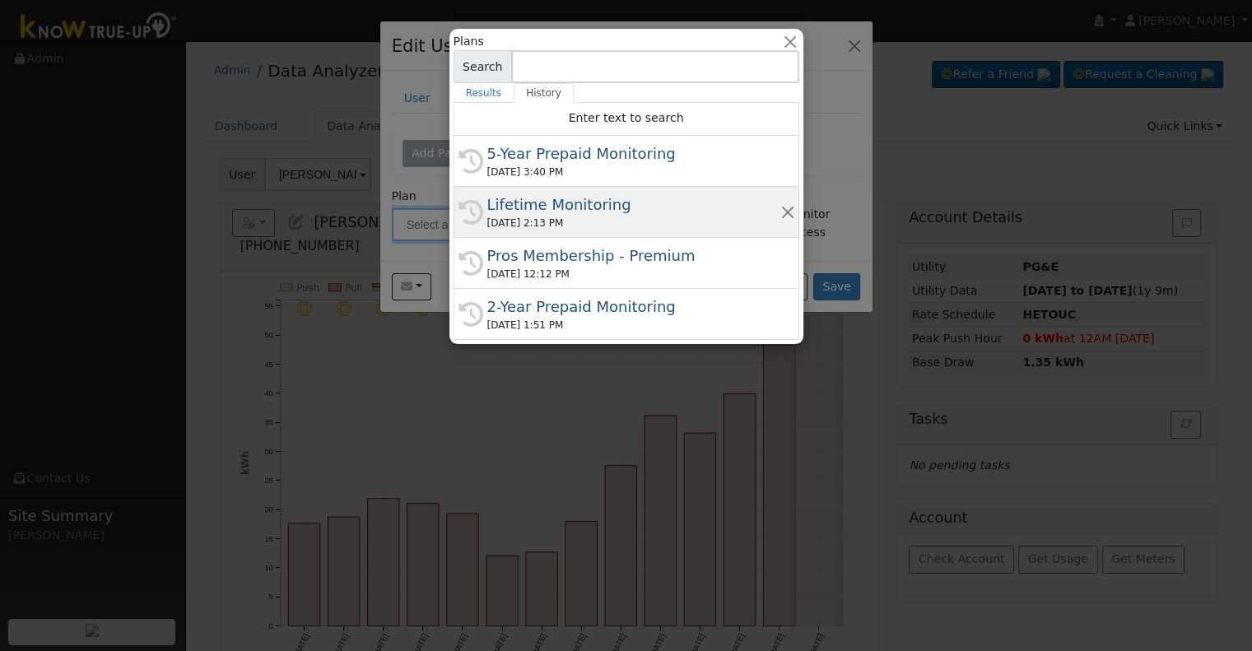
click at [579, 220] on div "08/12/2025 2:13 PM" at bounding box center [633, 223] width 293 height 15
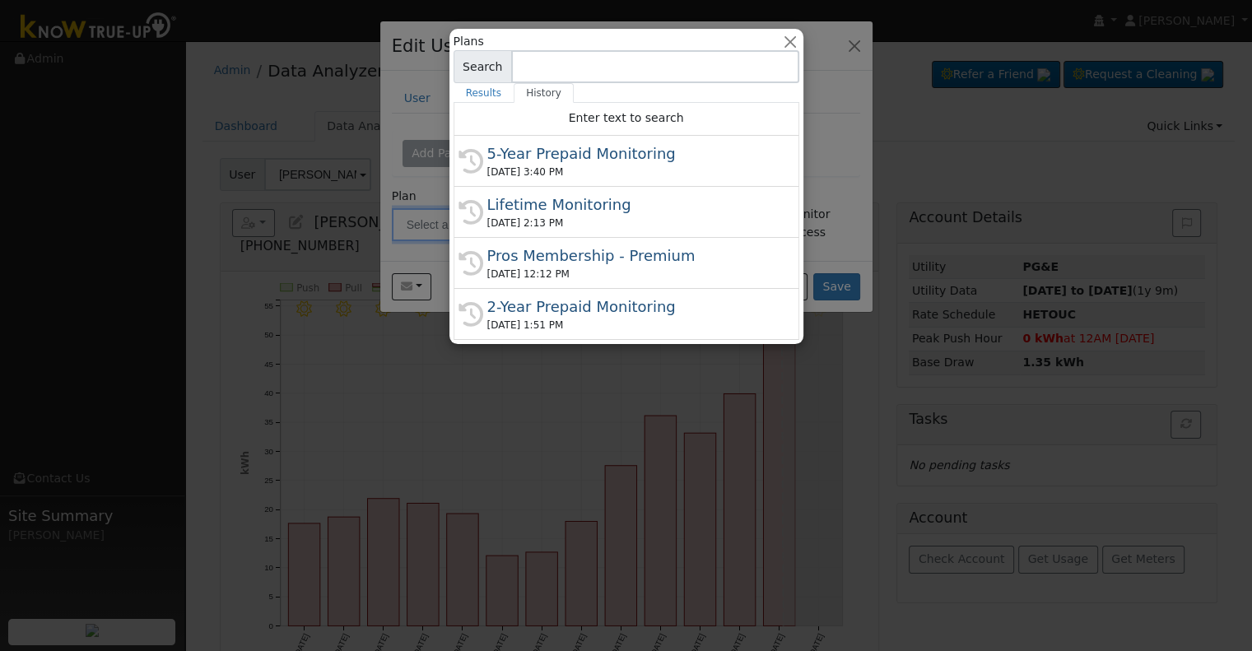
type input "Lifetime Monitoring"
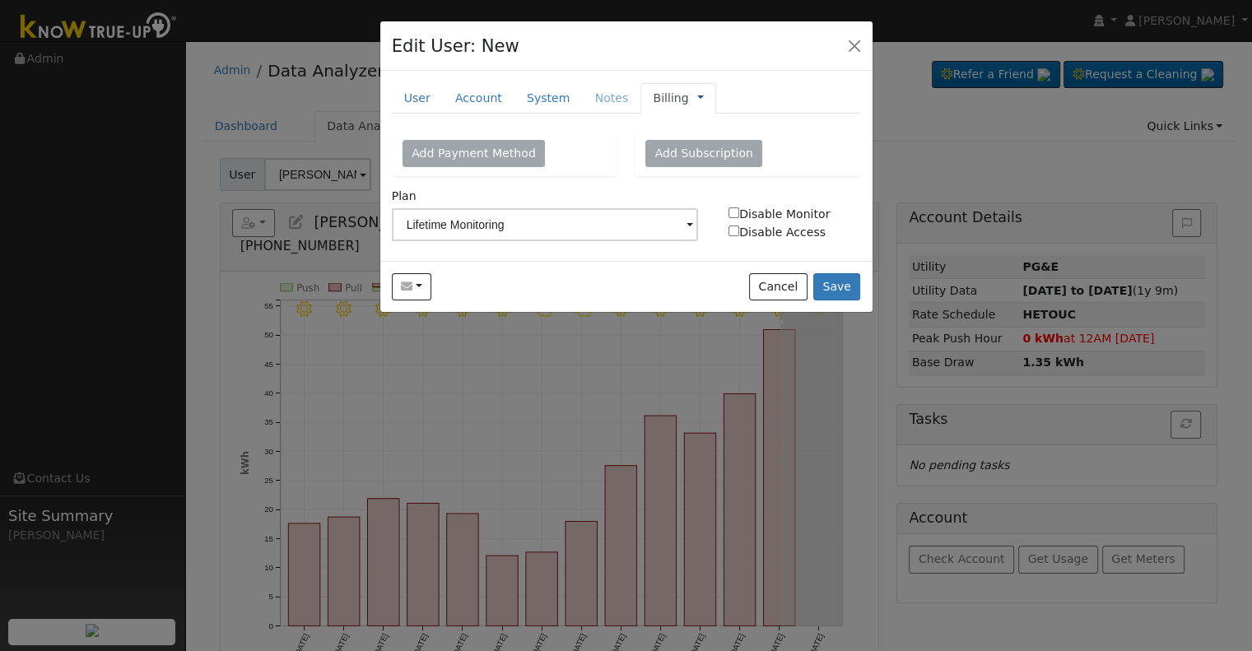
click at [697, 96] on link at bounding box center [700, 98] width 7 height 17
click at [703, 124] on link "Management" at bounding box center [755, 127] width 114 height 23
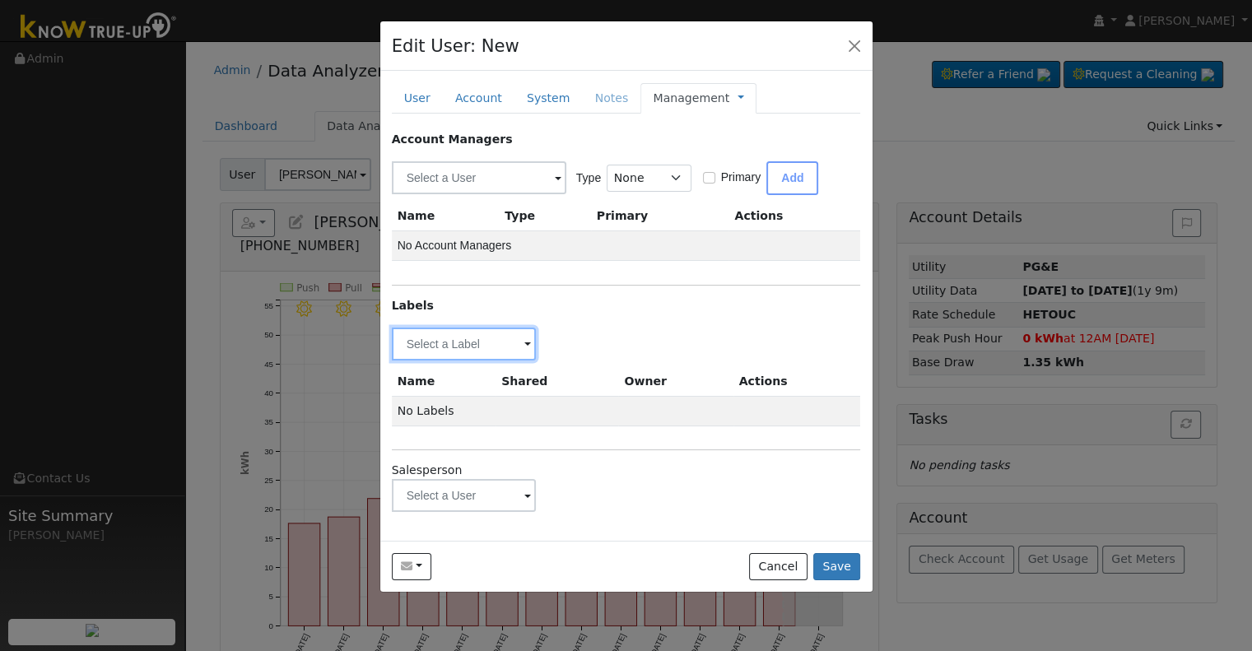
click at [471, 342] on input "text" at bounding box center [464, 344] width 145 height 33
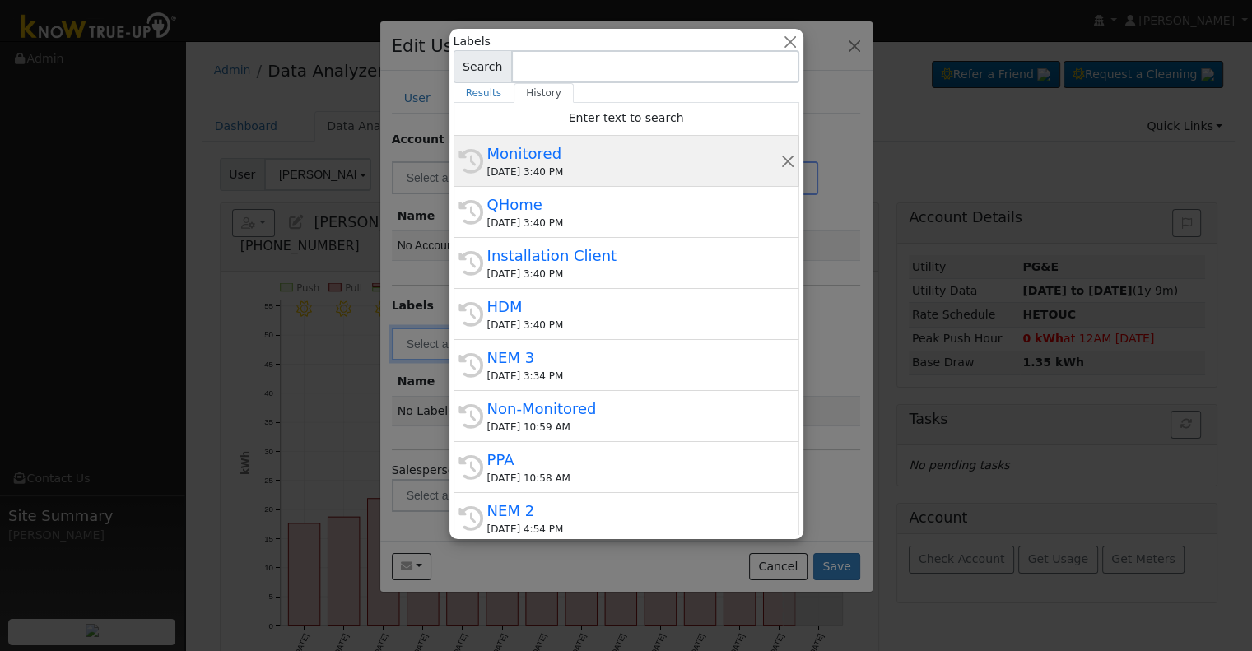
click at [583, 158] on div "Monitored" at bounding box center [633, 153] width 293 height 22
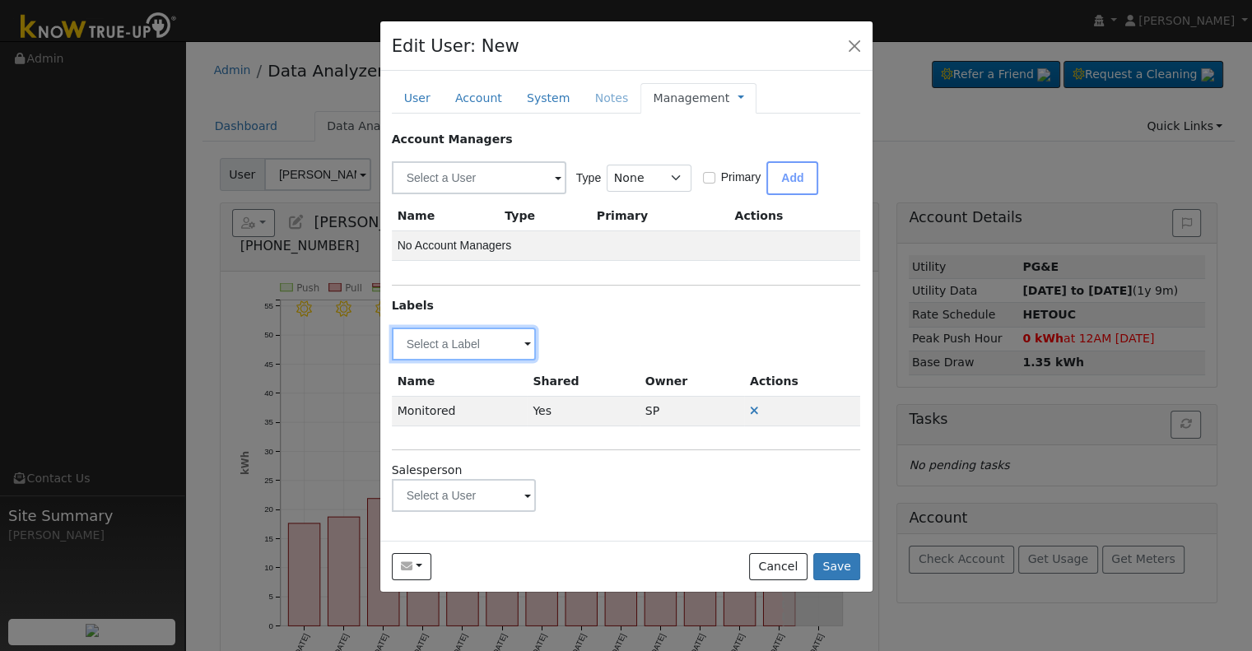
click at [451, 340] on input "text" at bounding box center [464, 344] width 145 height 33
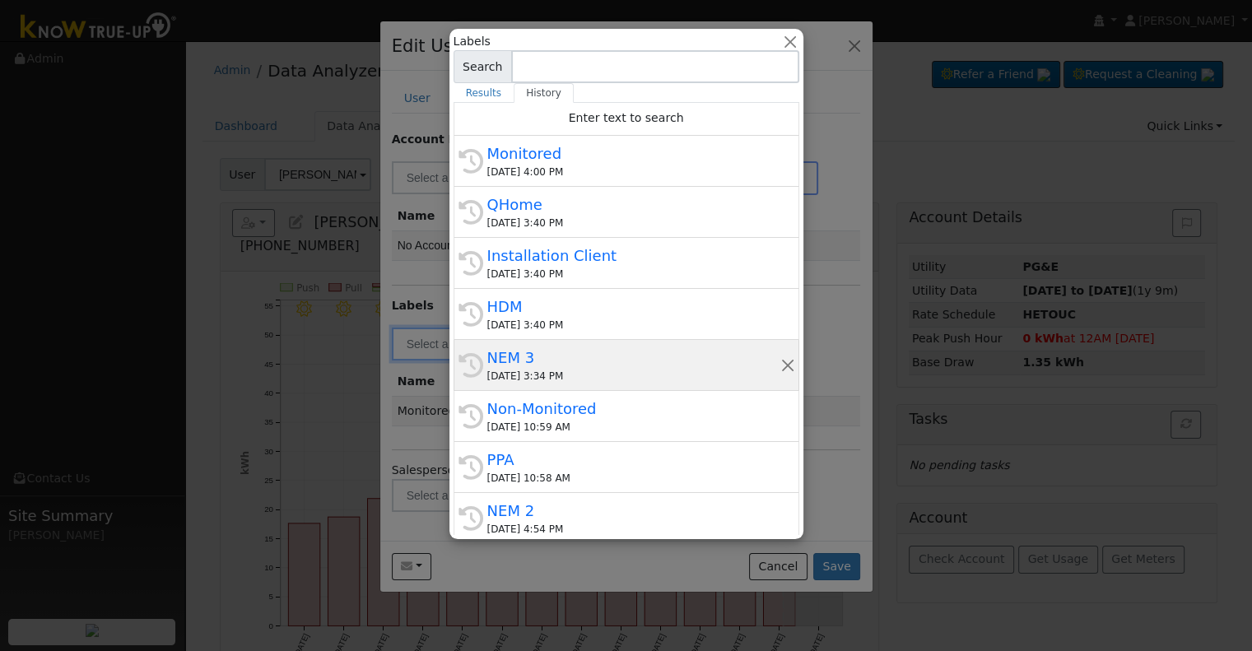
click at [558, 352] on div "NEM 3" at bounding box center [633, 358] width 293 height 22
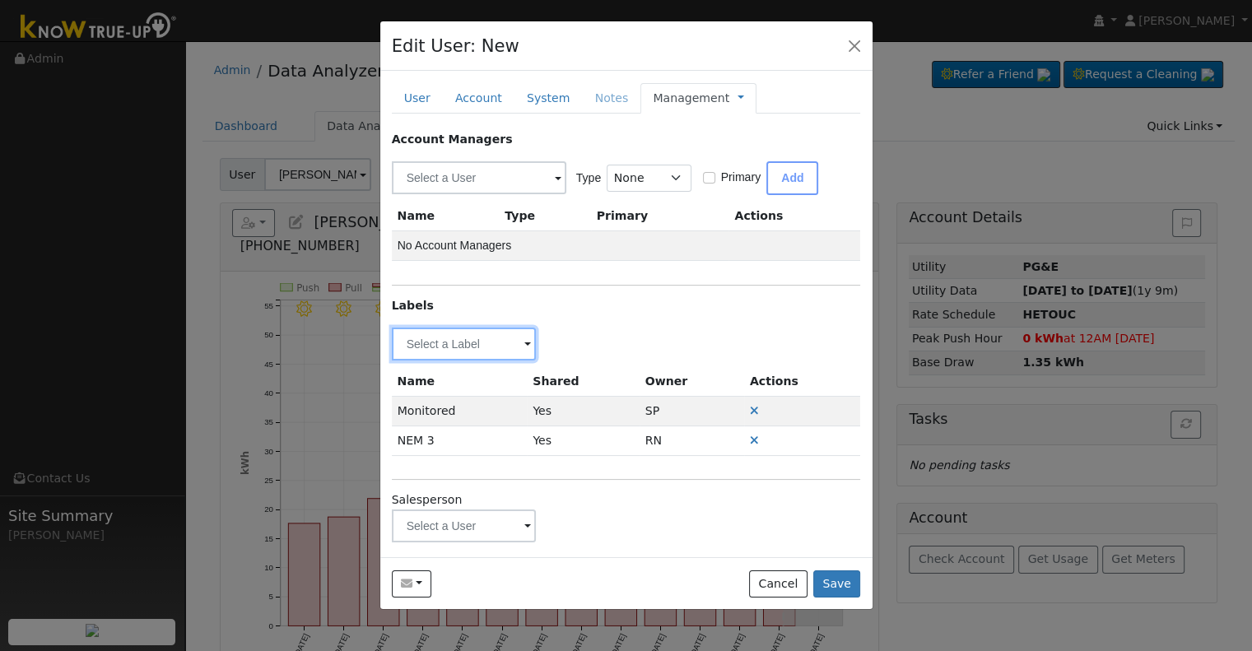
click at [474, 340] on input "text" at bounding box center [464, 344] width 145 height 33
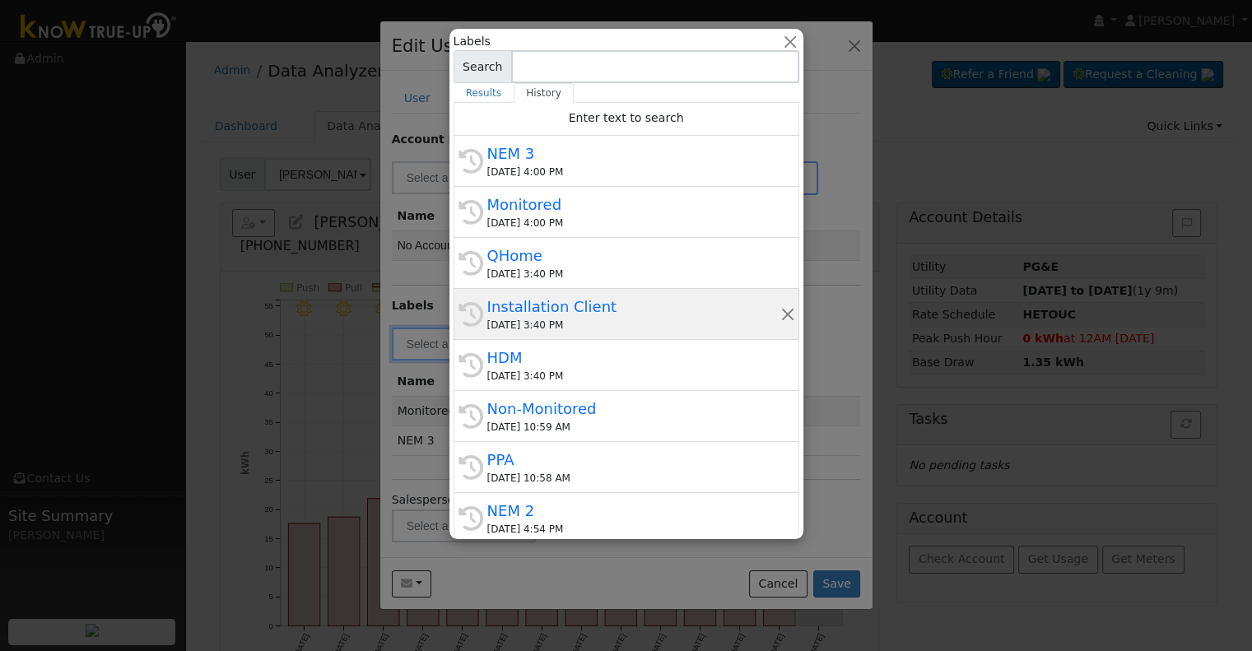
click at [589, 318] on div "08/12/2025 3:40 PM" at bounding box center [633, 325] width 293 height 15
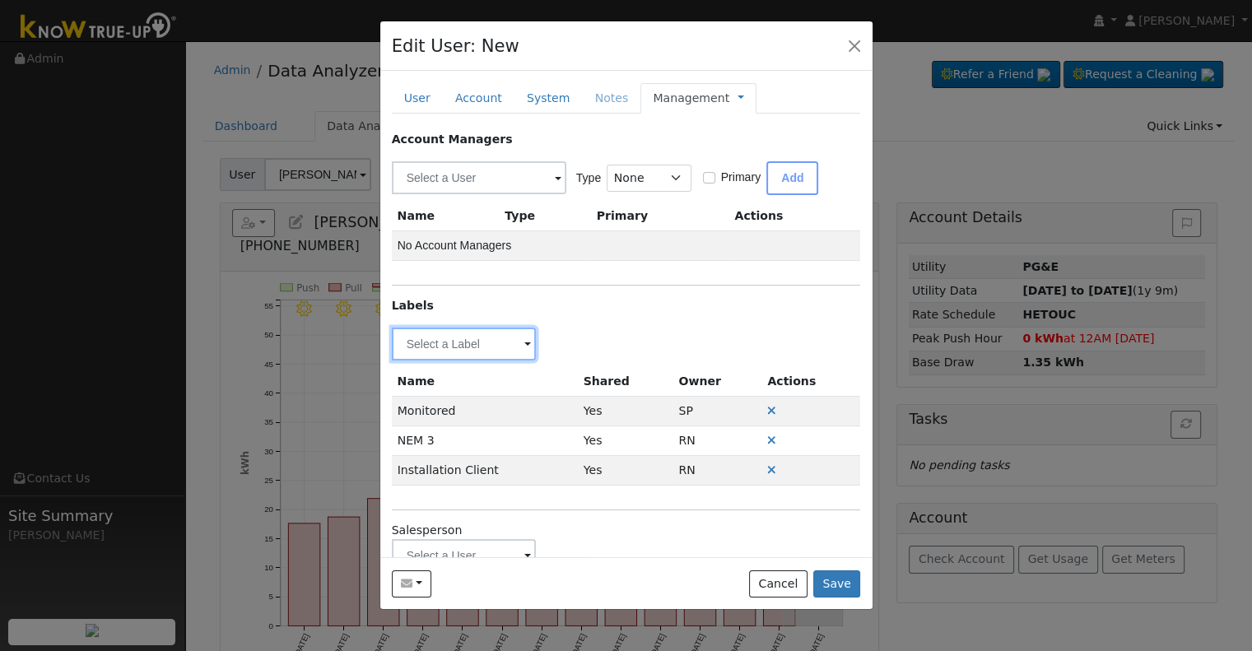
click at [445, 337] on input "text" at bounding box center [464, 344] width 145 height 33
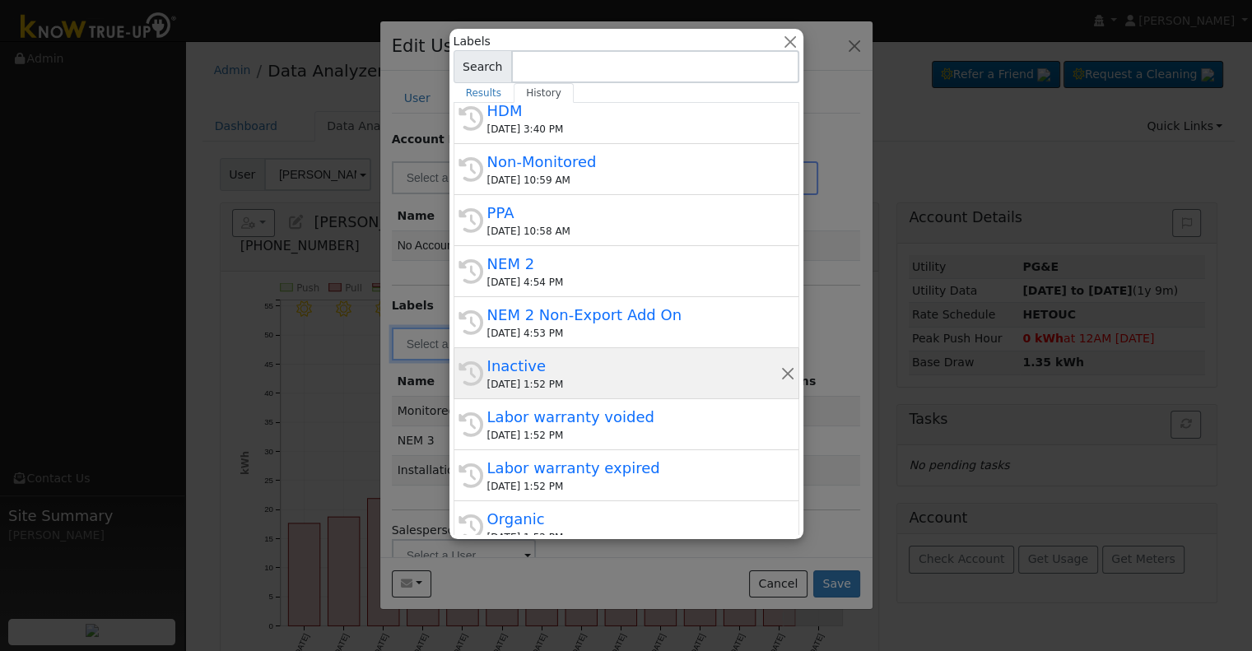
scroll to position [313, 0]
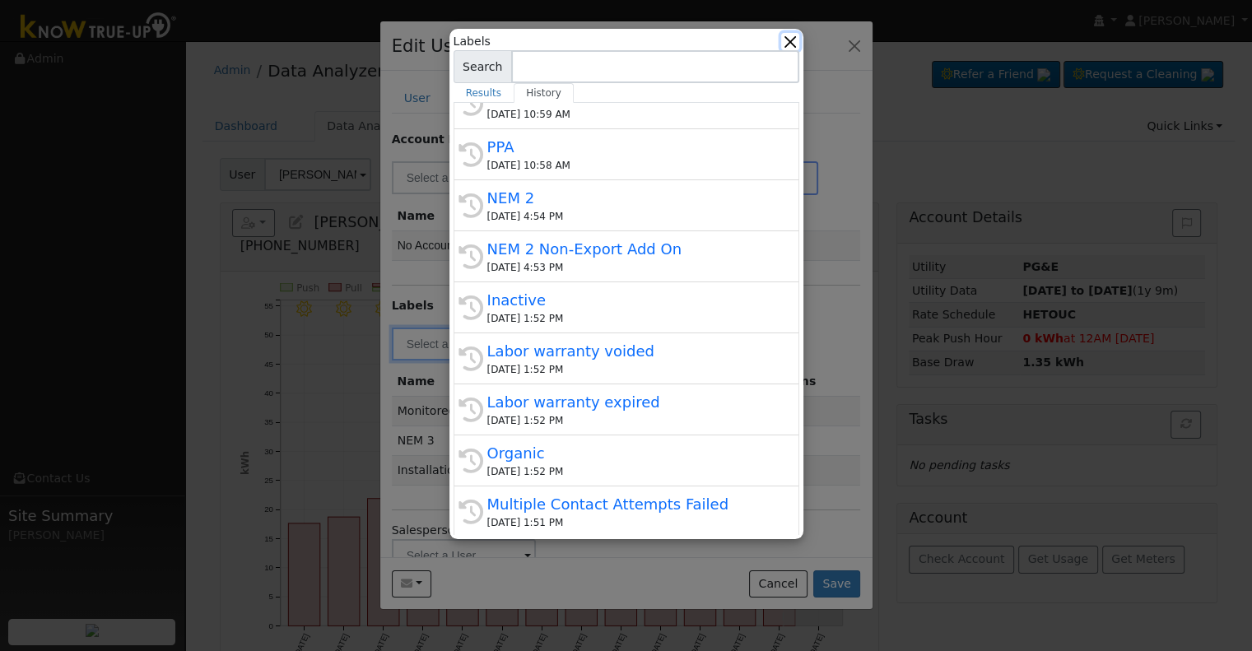
click at [789, 37] on button "button" at bounding box center [789, 41] width 17 height 17
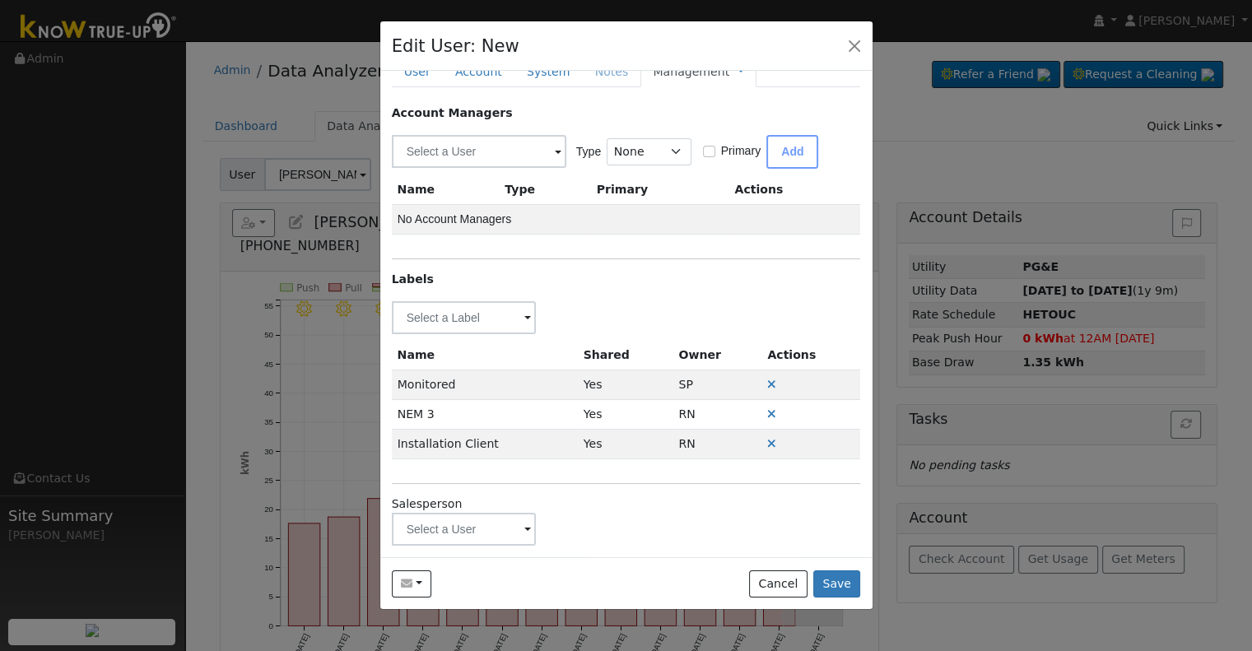
scroll to position [40, 0]
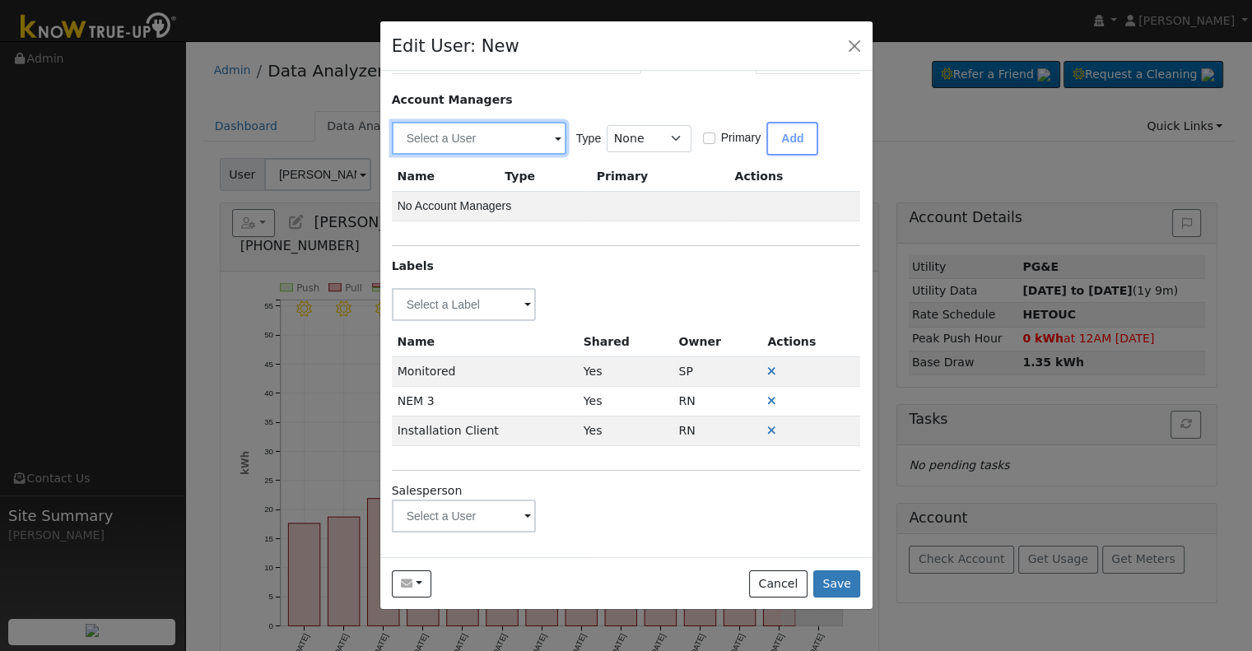
click at [516, 134] on input "text" at bounding box center [479, 138] width 175 height 33
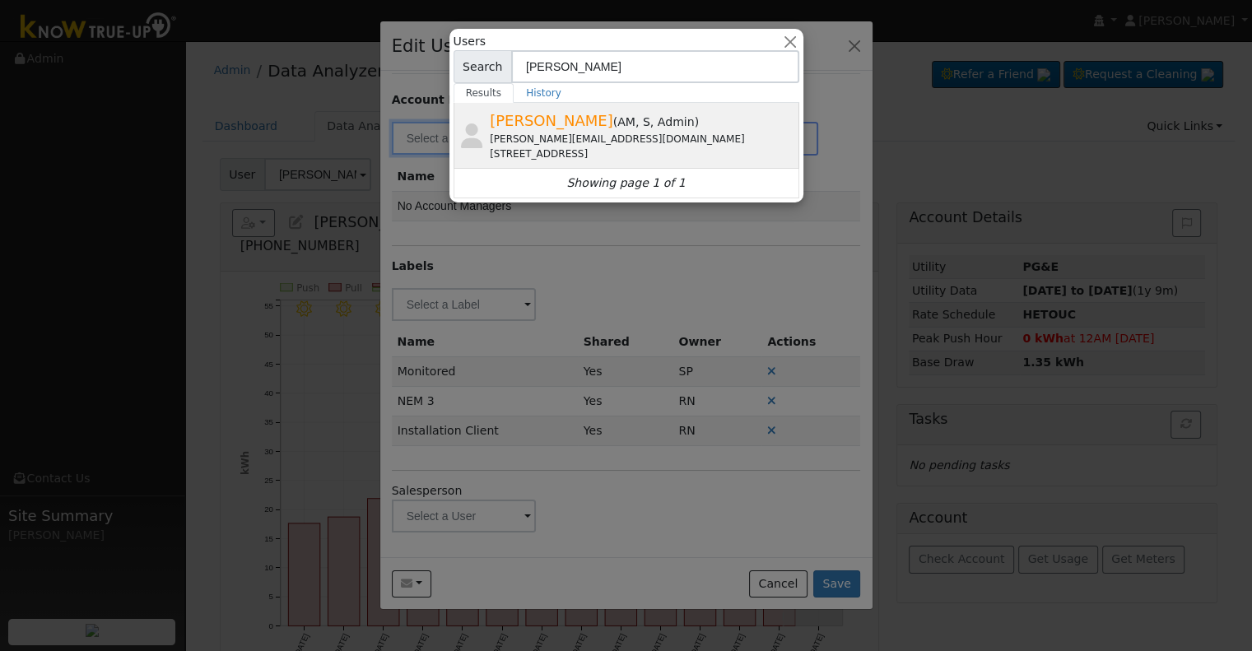
type input "Robbi"
click at [520, 142] on div "robbie@solarnegotiators.com" at bounding box center [642, 139] width 305 height 15
type input "Robbie Zimbelman"
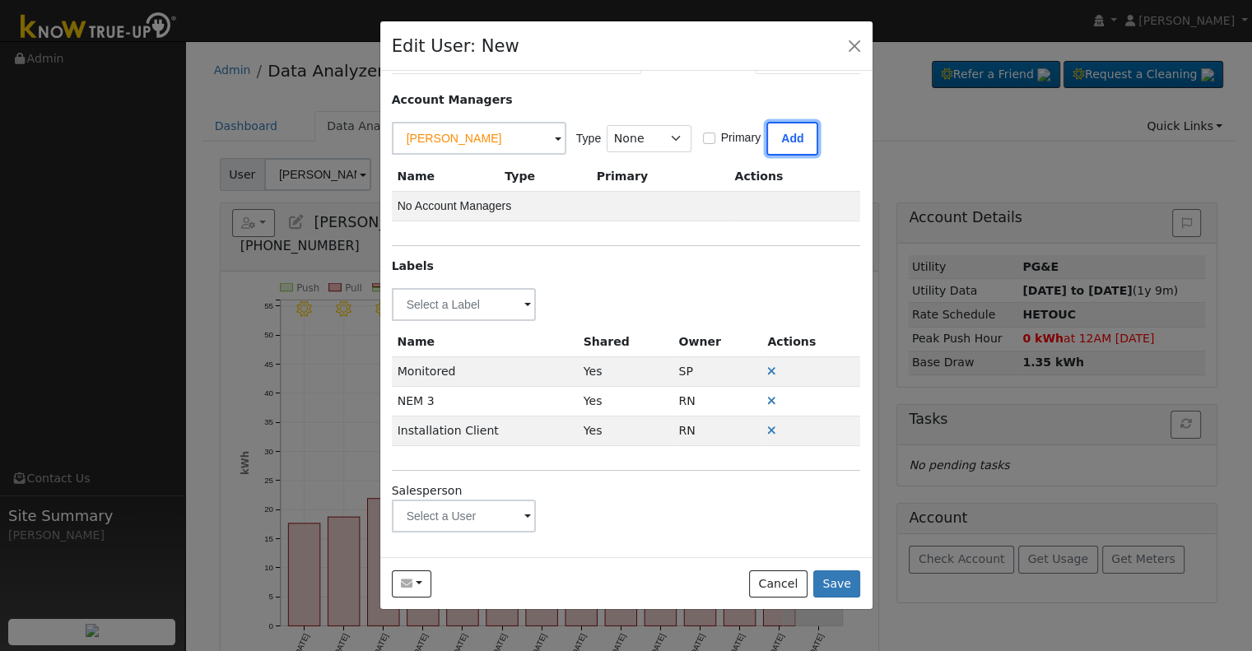
click at [774, 141] on button "Add" at bounding box center [793, 139] width 52 height 34
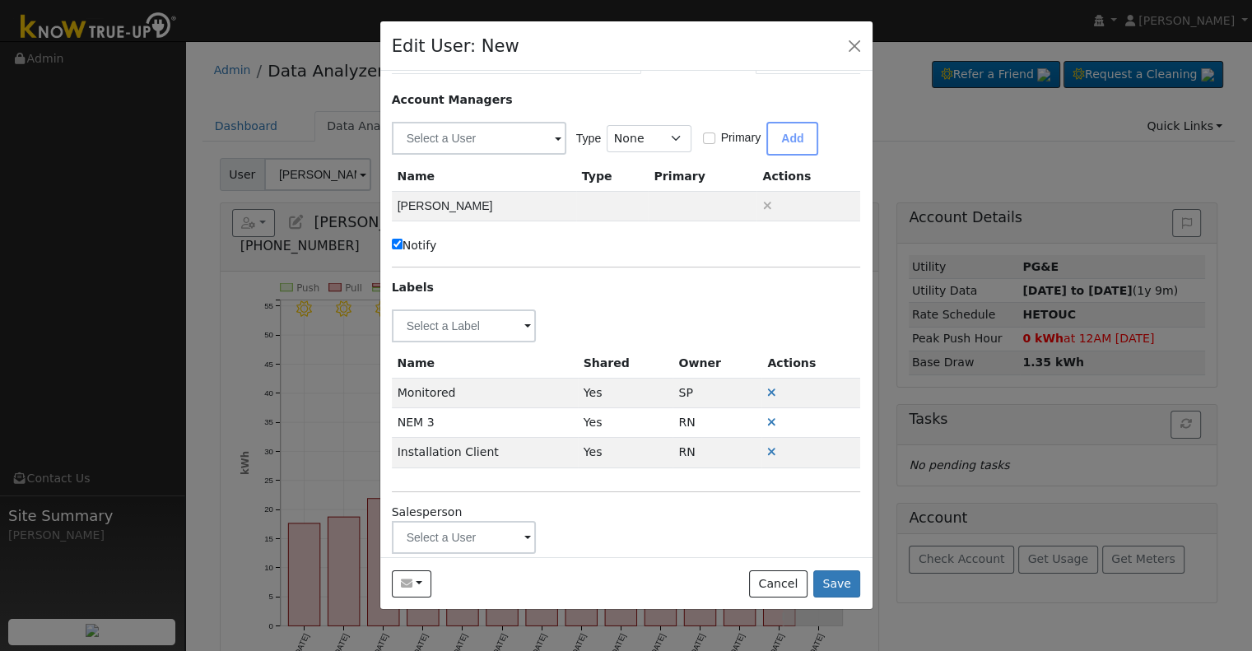
click at [403, 240] on label "Notify" at bounding box center [414, 245] width 45 height 17
click at [403, 240] on input "Notify" at bounding box center [397, 244] width 11 height 11
checkbox input "false"
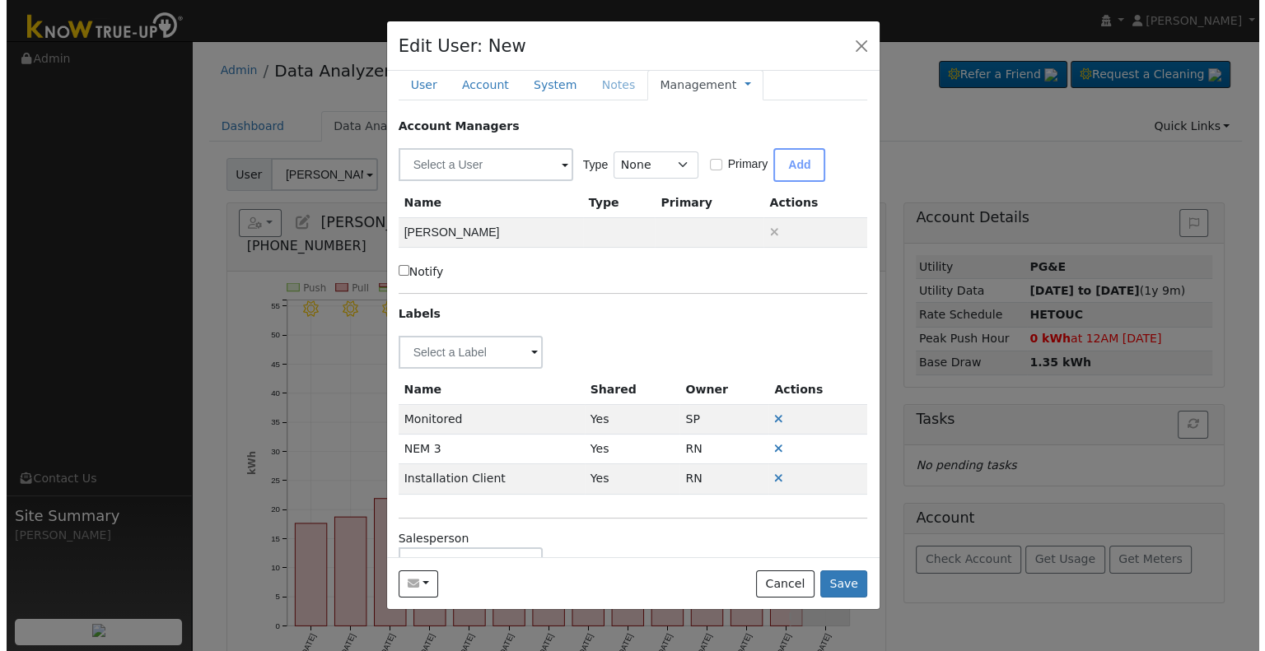
scroll to position [0, 0]
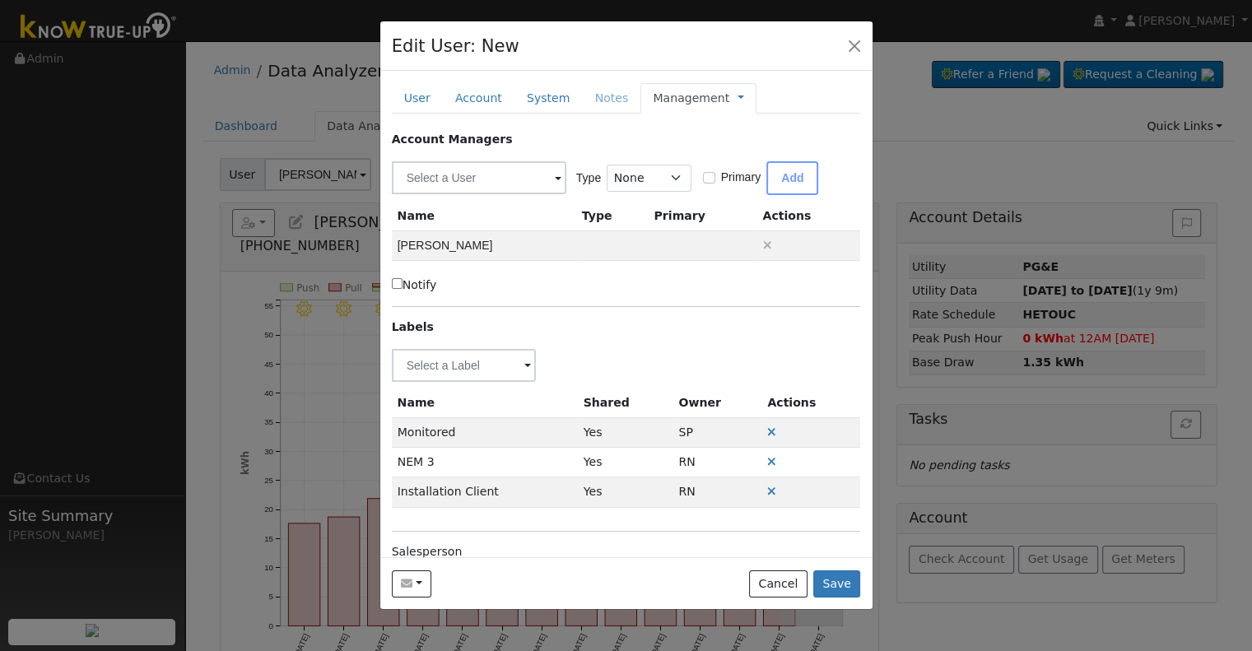
click at [729, 98] on span "Management Billing Timeline" at bounding box center [736, 97] width 15 height 13
click at [738, 95] on link at bounding box center [741, 98] width 7 height 17
click at [748, 152] on link "Billing" at bounding box center [796, 150] width 114 height 23
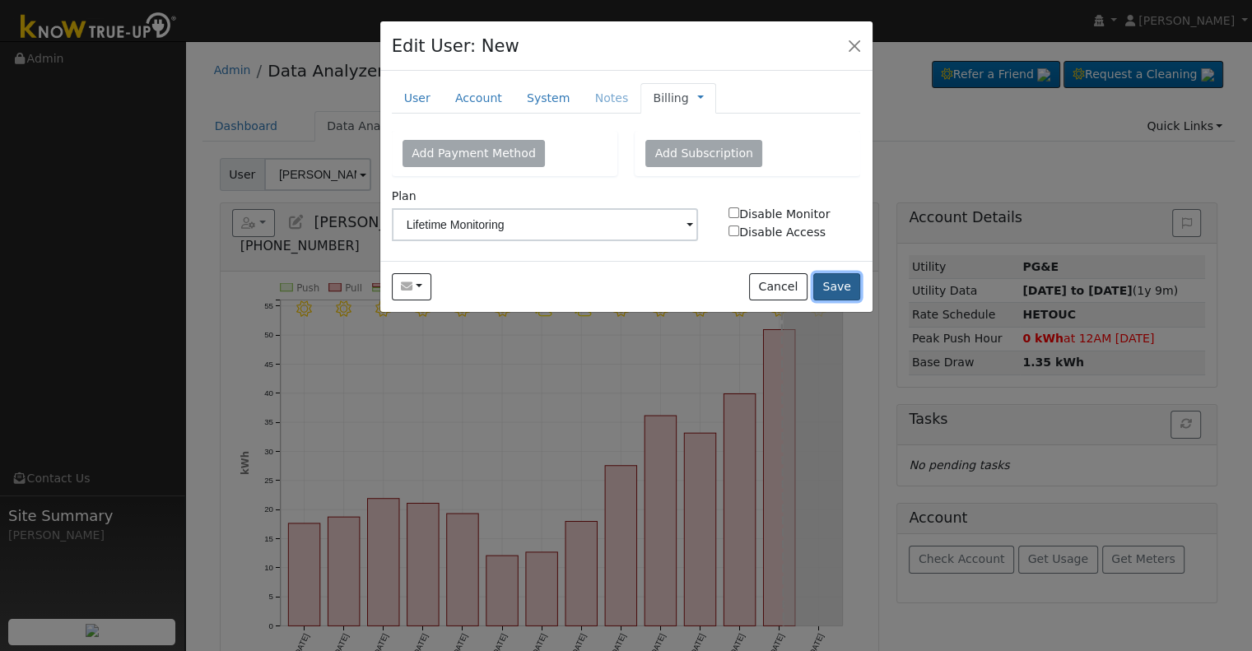
click at [837, 282] on button "Save" at bounding box center [837, 287] width 48 height 28
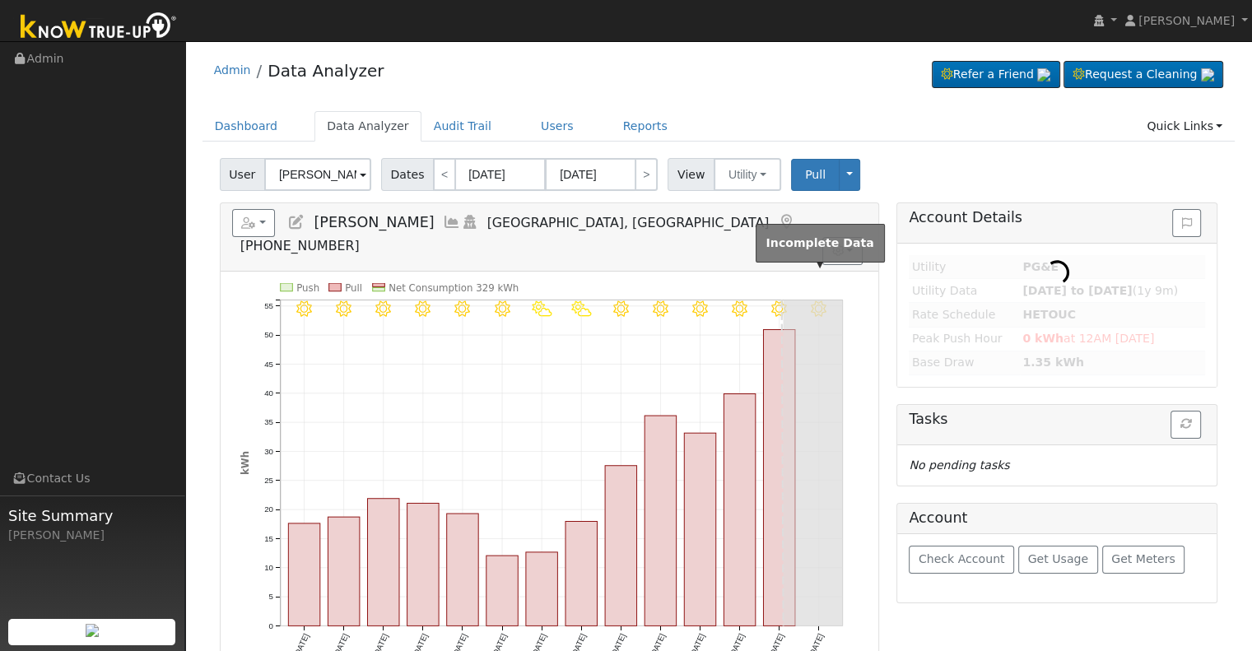
type input "James & Bonnie Hupton"
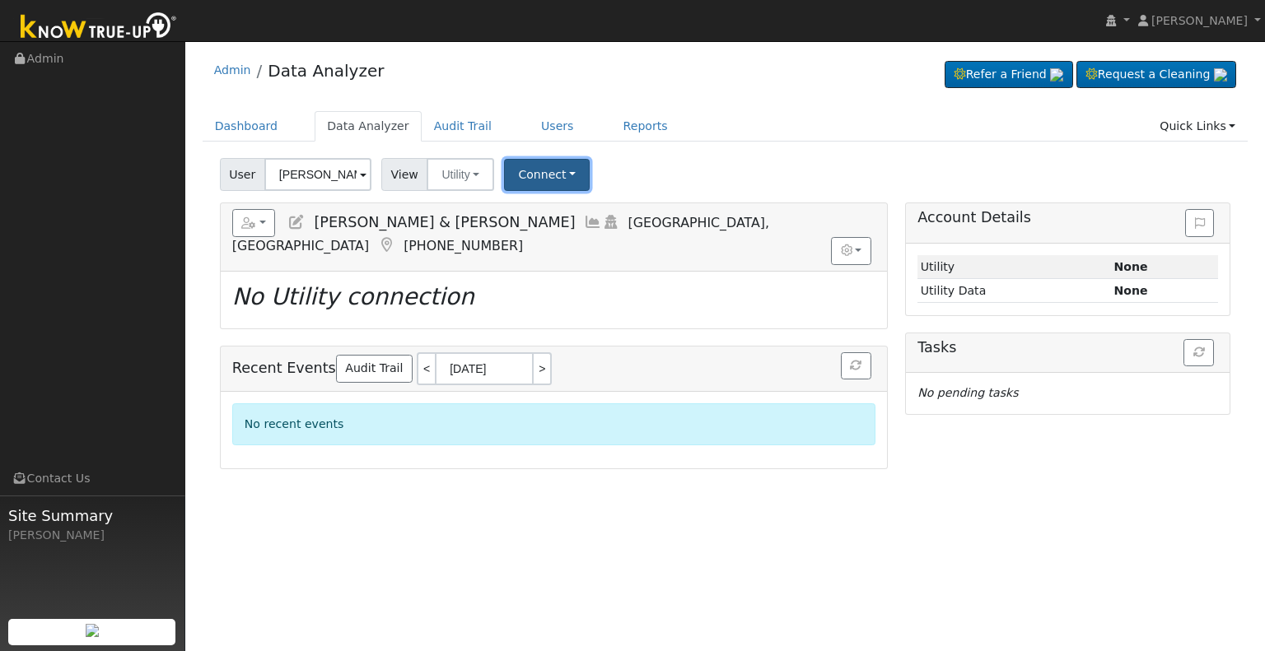
click at [516, 175] on button "Connect" at bounding box center [547, 175] width 86 height 32
click at [533, 217] on link "Select a Provider" at bounding box center [569, 210] width 128 height 23
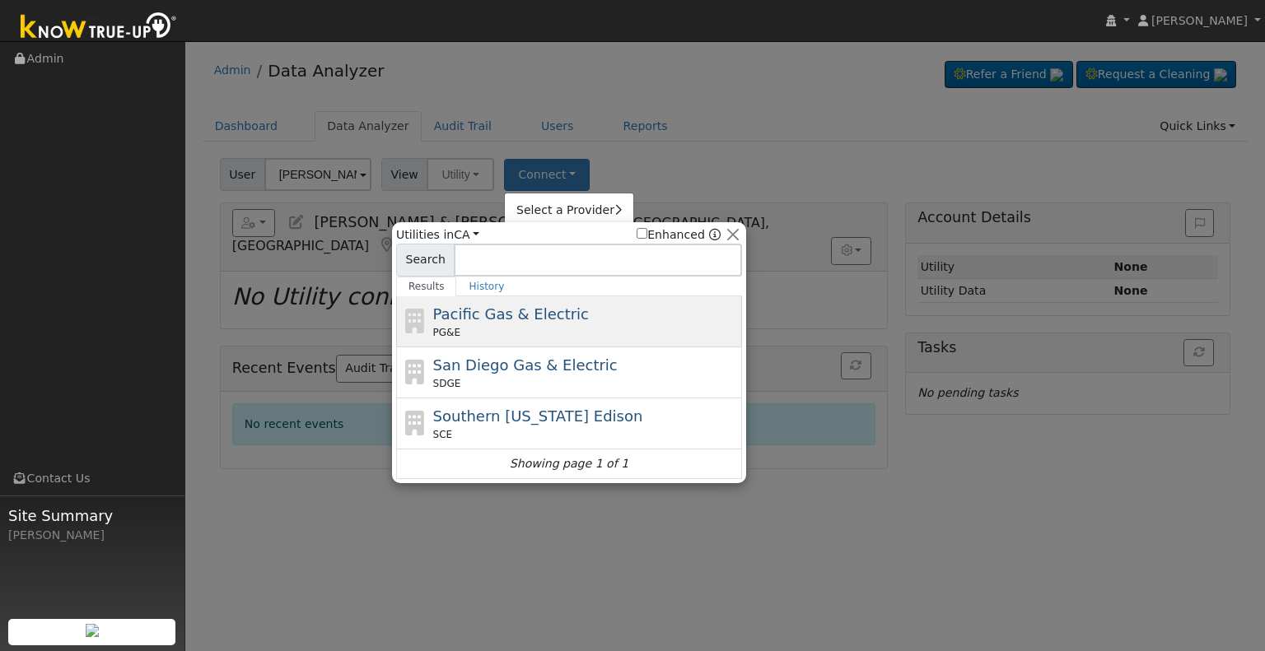
click at [529, 315] on span "Pacific Gas & Electric" at bounding box center [511, 313] width 156 height 17
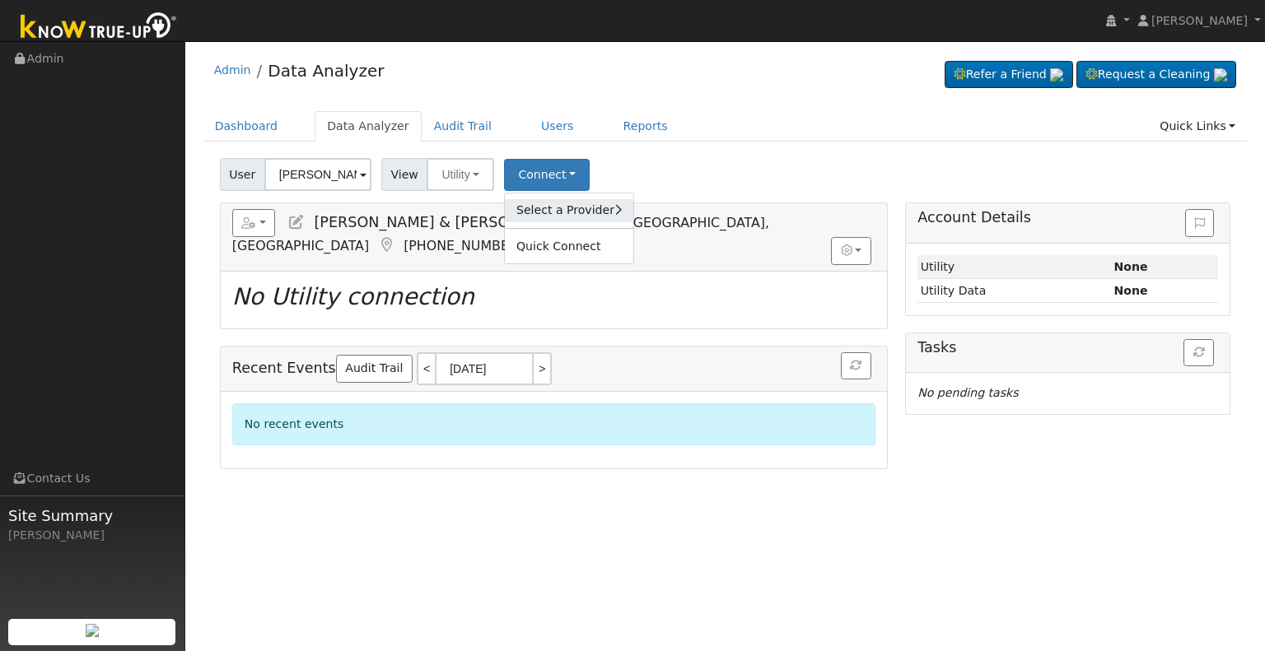
click at [544, 212] on link "Select a Provider" at bounding box center [569, 210] width 128 height 23
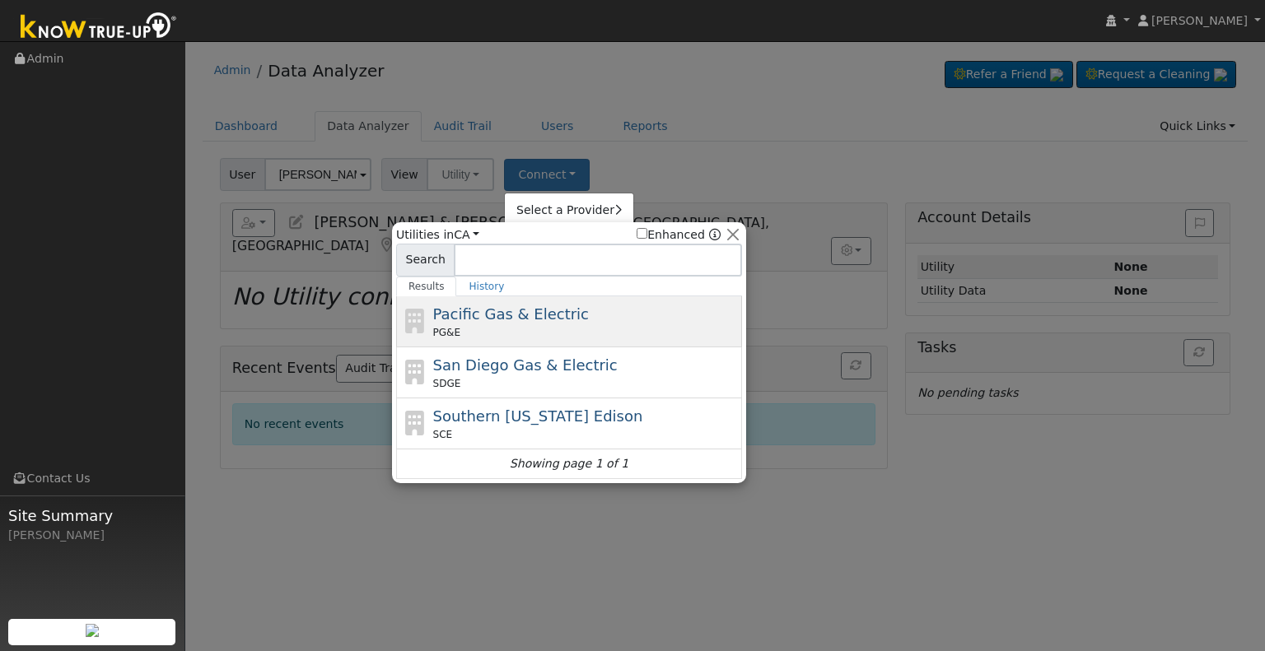
click at [471, 309] on span "Pacific Gas & Electric" at bounding box center [511, 313] width 156 height 17
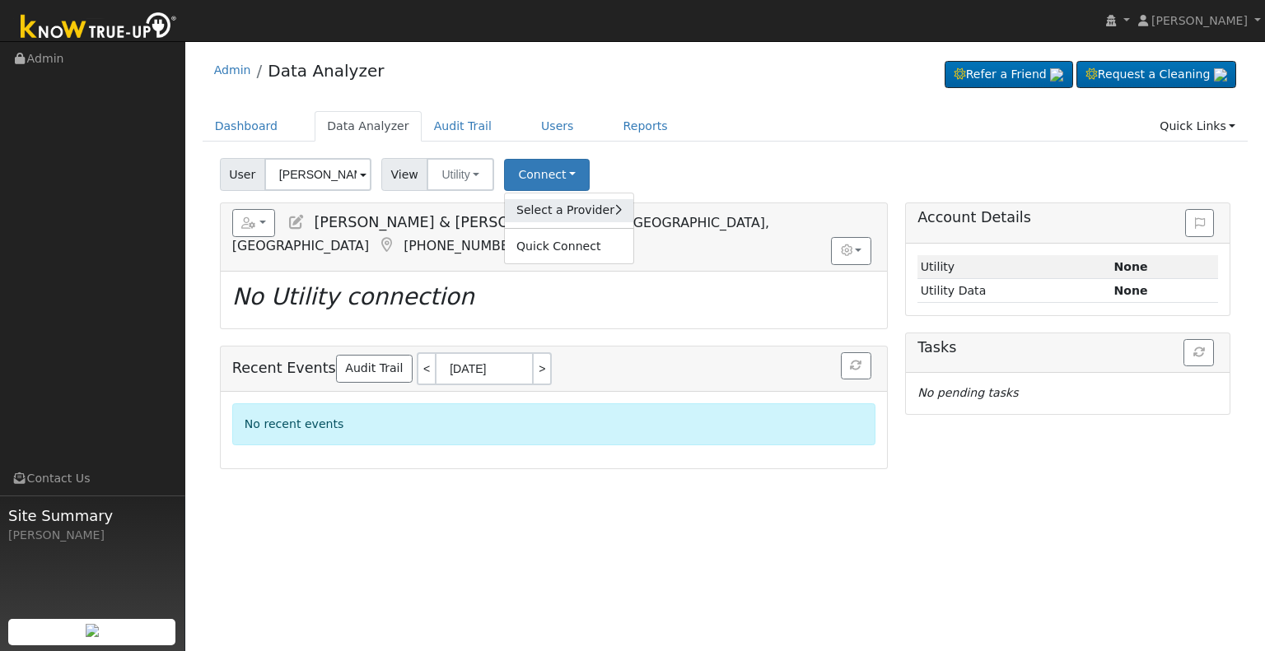
click at [536, 213] on link "Select a Provider" at bounding box center [569, 210] width 128 height 23
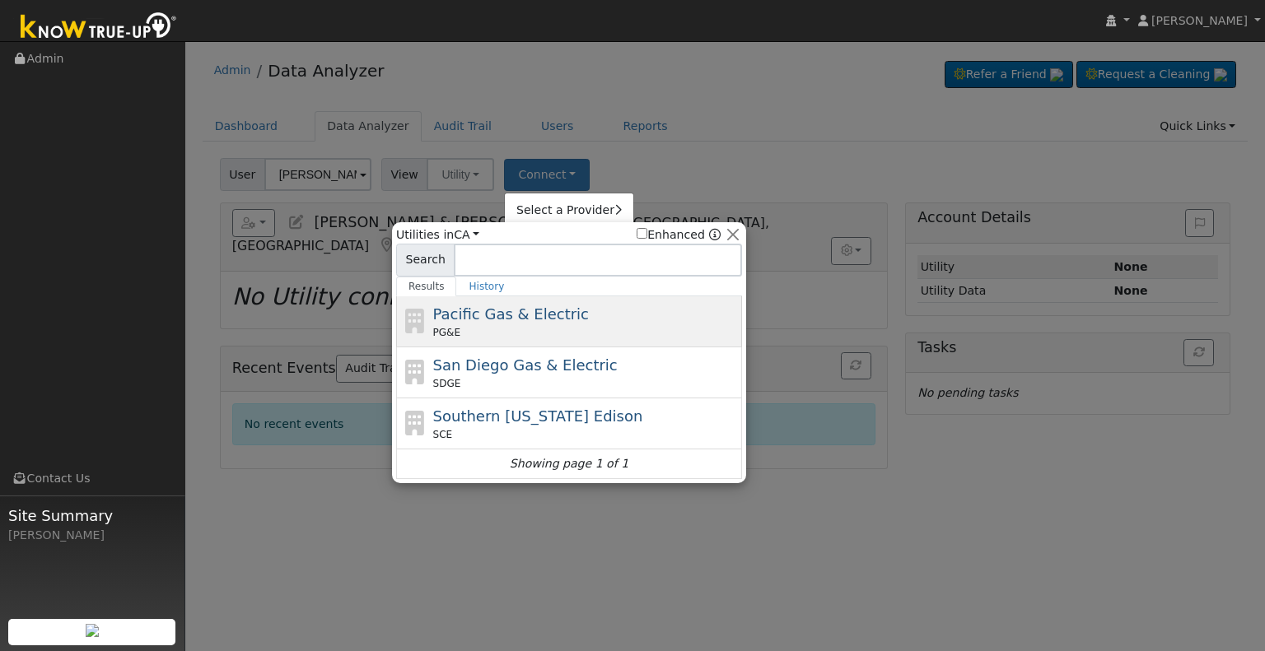
click at [468, 305] on span "Pacific Gas & Electric" at bounding box center [511, 313] width 156 height 17
